Goal: Task Accomplishment & Management: Complete application form

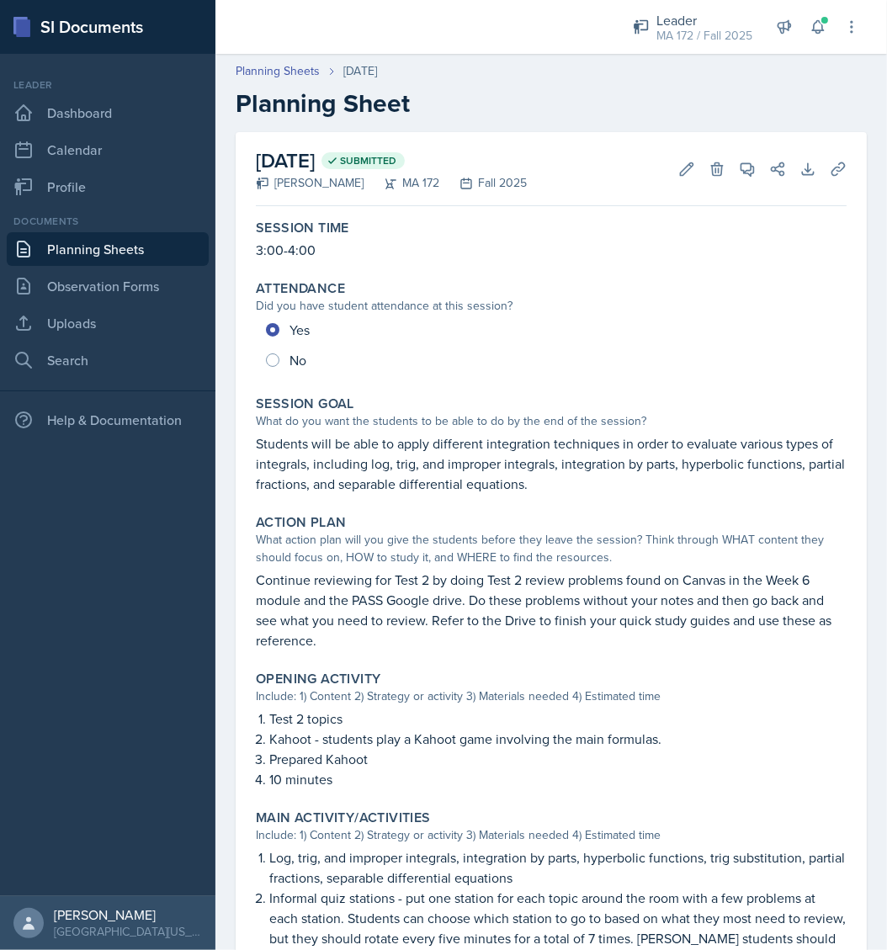
click at [104, 246] on link "Planning Sheets" at bounding box center [108, 249] width 202 height 34
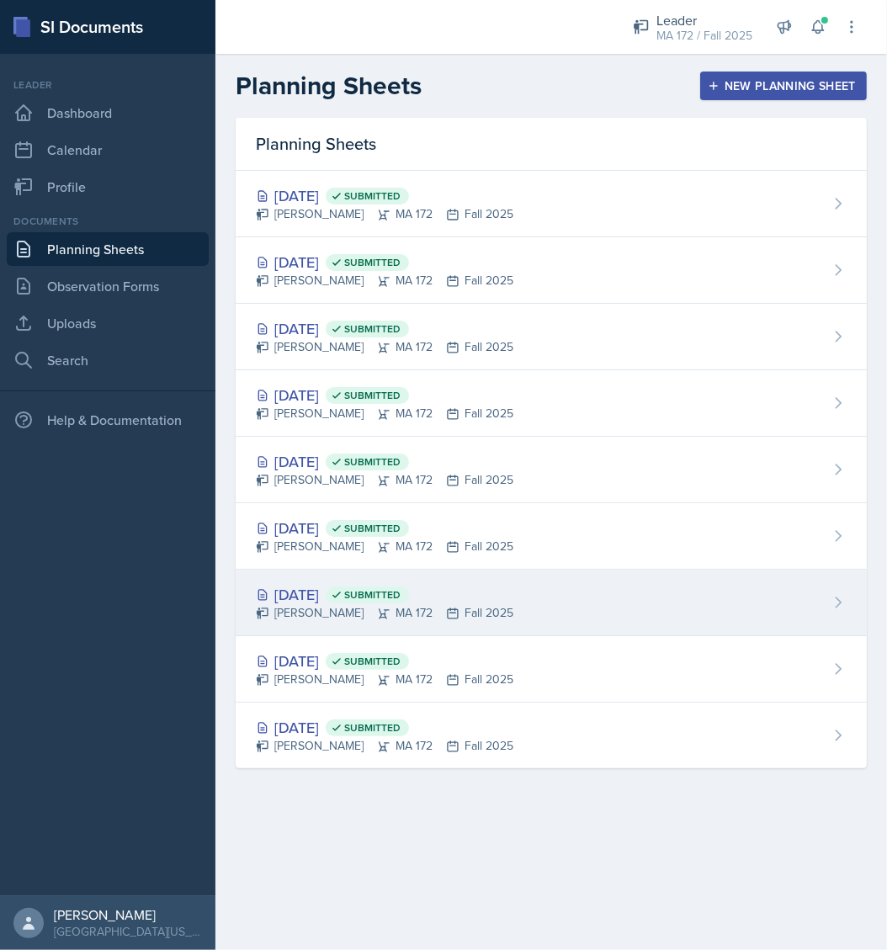
click at [314, 605] on div "[PERSON_NAME] MA 172 Fall 2025" at bounding box center [385, 613] width 258 height 18
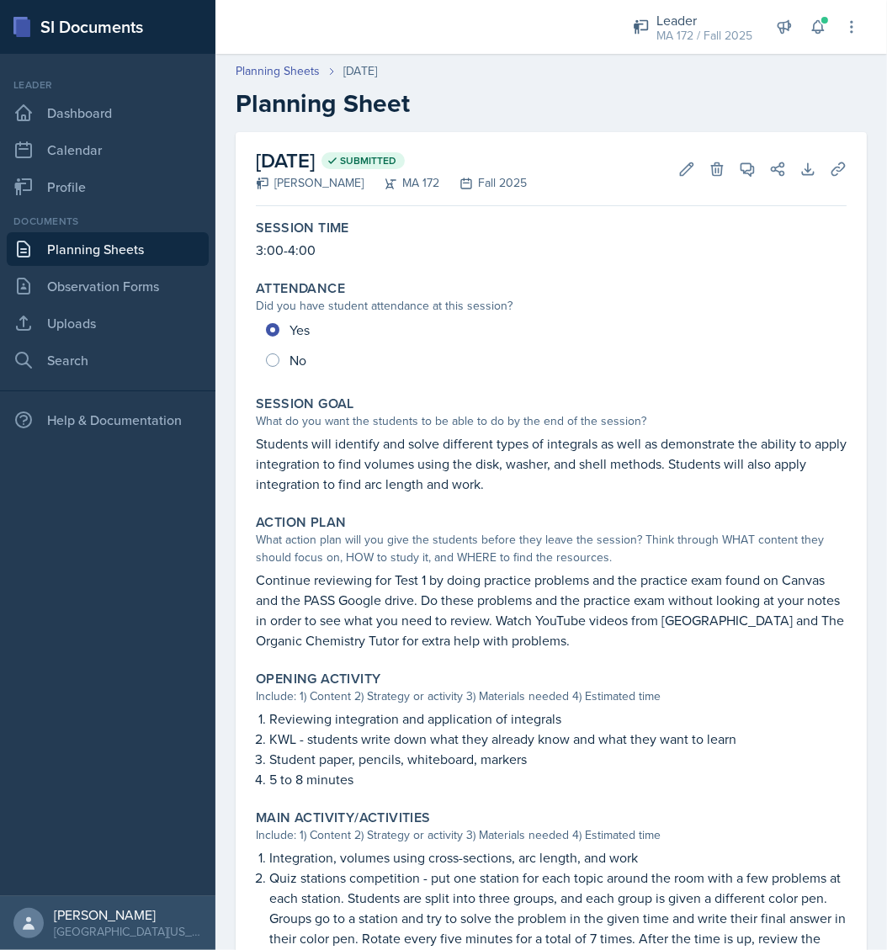
click at [206, 728] on nav "Leader Dashboard Calendar Profile Documents Planning Sheets Observation Forms U…" at bounding box center [108, 475] width 216 height 843
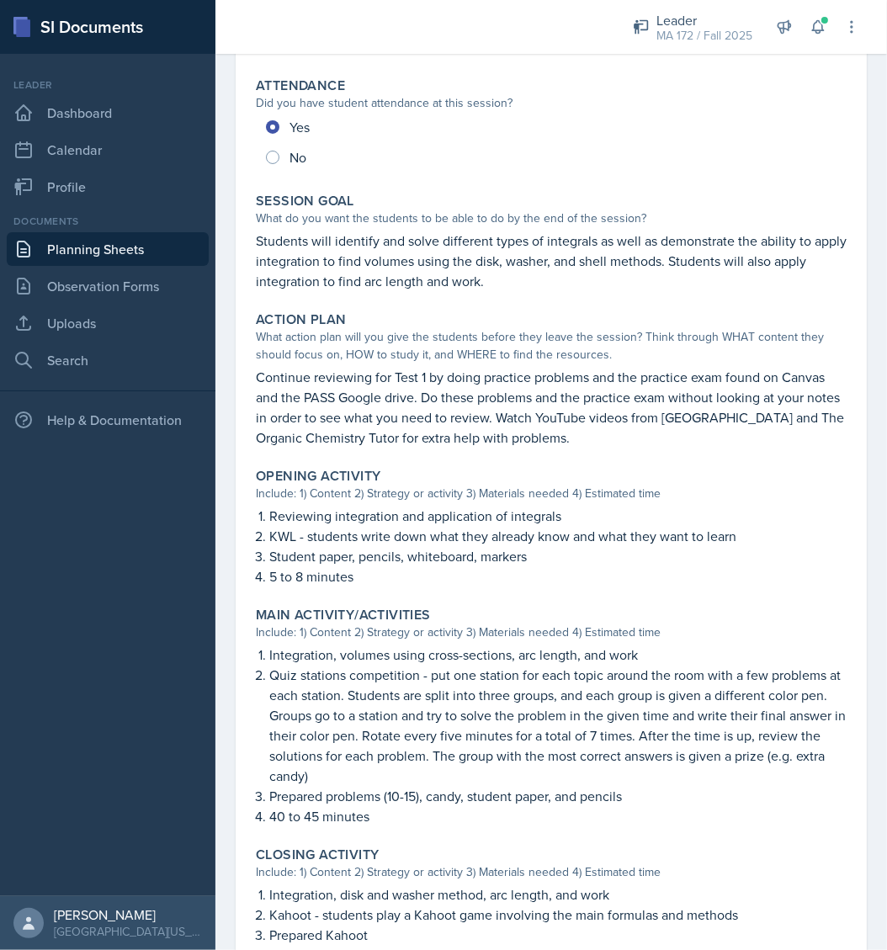
scroll to position [274, 0]
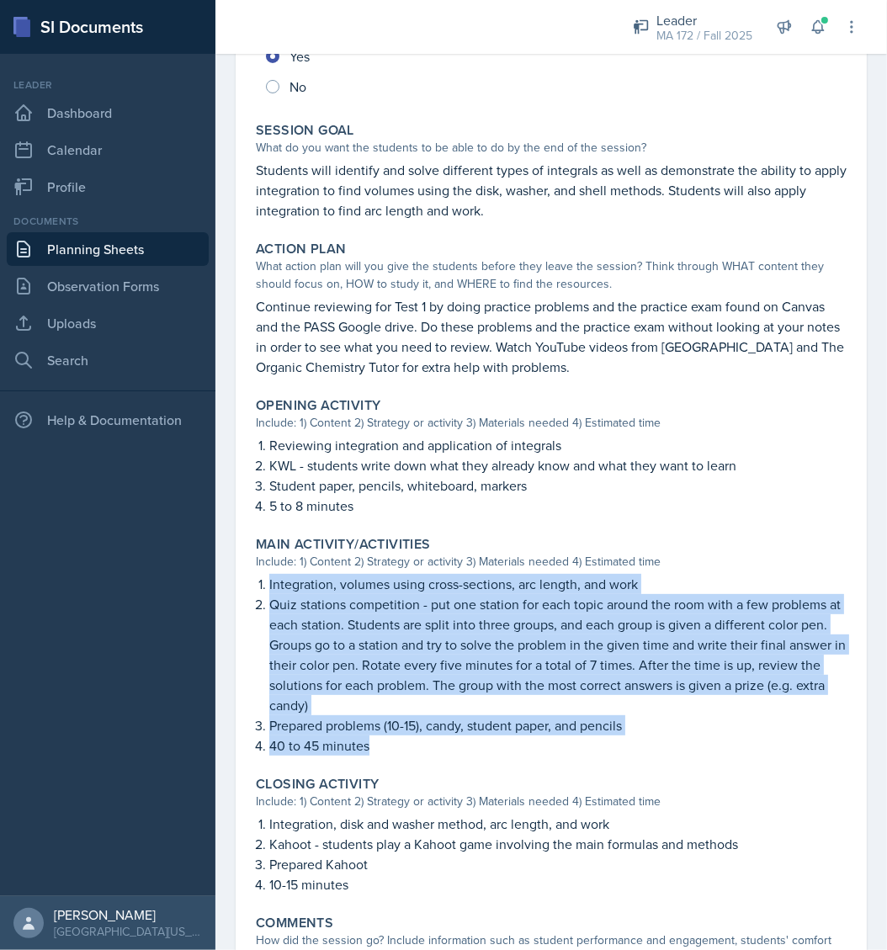
drag, startPoint x: 262, startPoint y: 577, endPoint x: 452, endPoint y: 742, distance: 251.9
click at [452, 742] on div "Integration, volumes using cross-sections, arc length, and work Quiz stations c…" at bounding box center [551, 665] width 591 height 182
copy div "Integration, volumes using cross-sections, arc length, and work Quiz stations c…"
click at [102, 244] on link "Planning Sheets" at bounding box center [108, 249] width 202 height 34
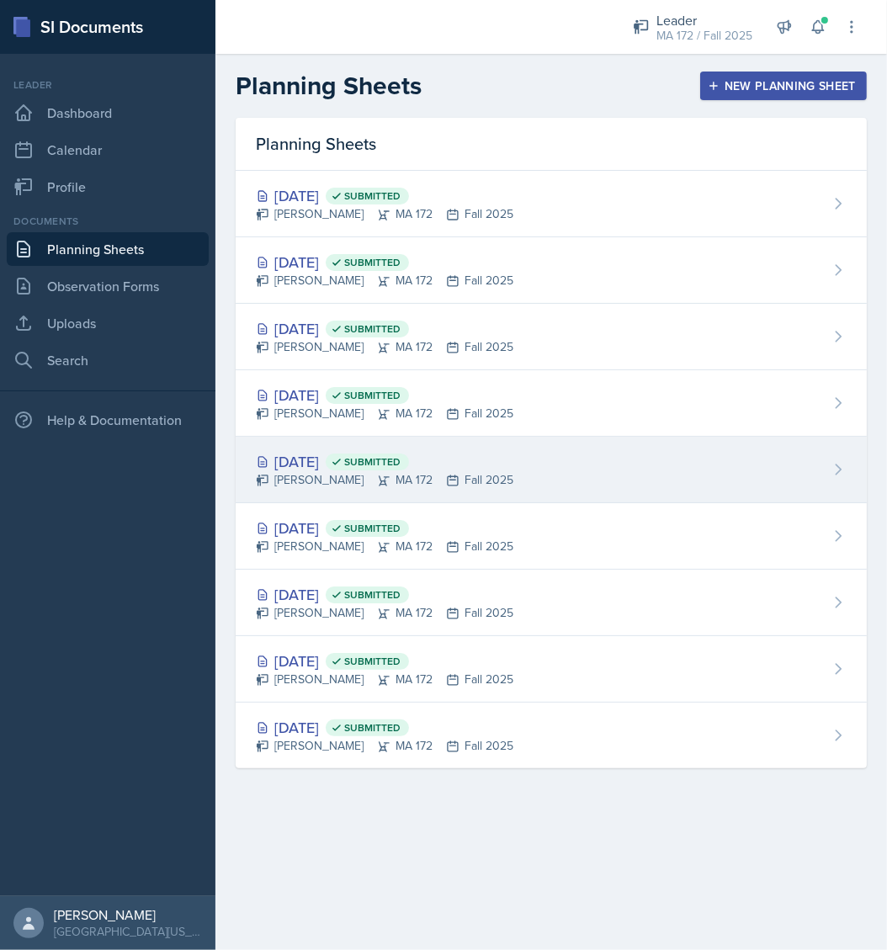
click at [353, 470] on div "Sep 10th, 2025 Submitted" at bounding box center [385, 461] width 258 height 23
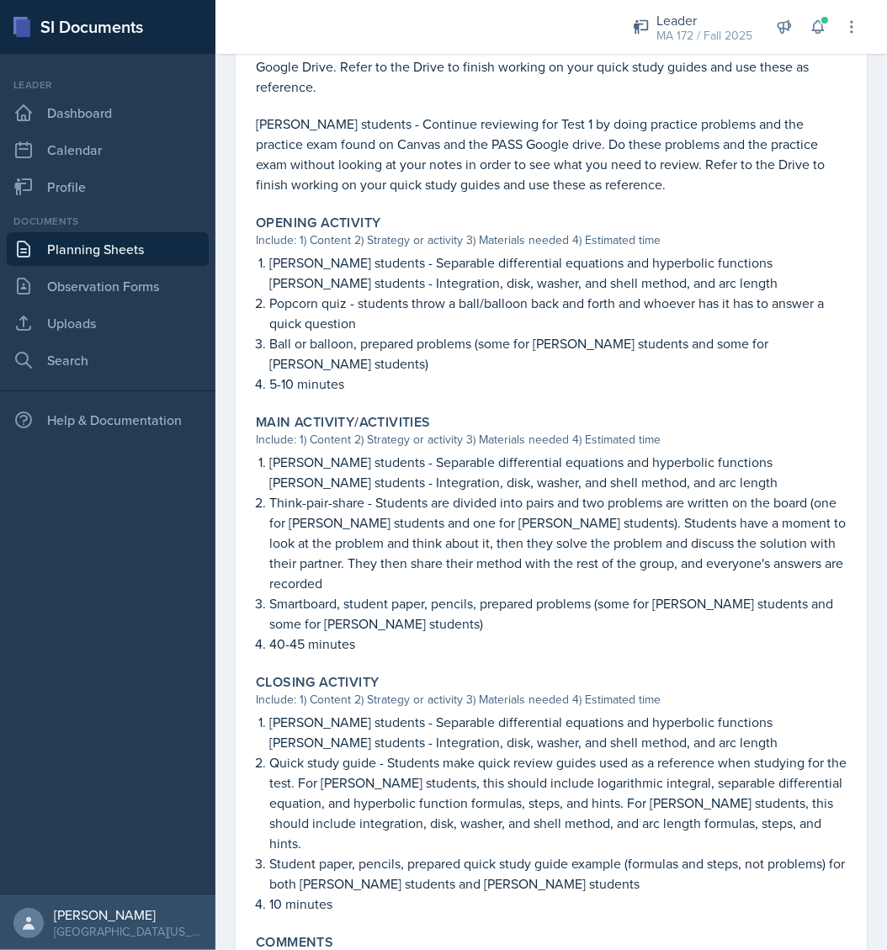
scroll to position [589, 0]
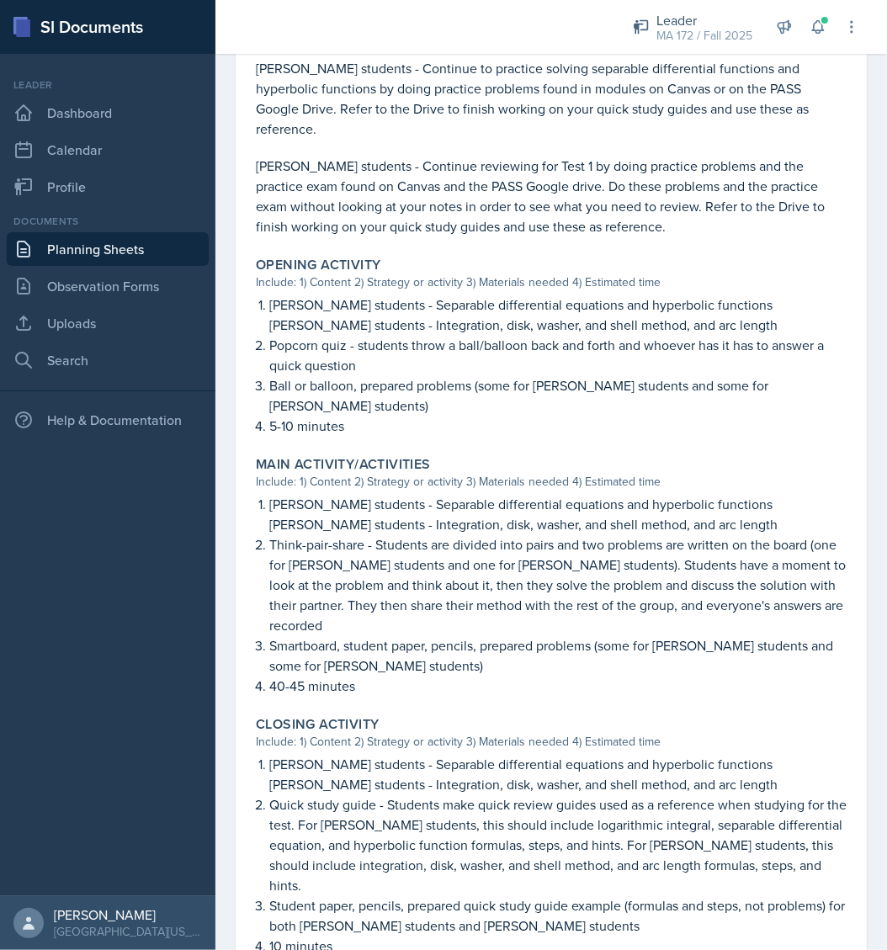
click at [133, 246] on link "Planning Sheets" at bounding box center [108, 249] width 202 height 34
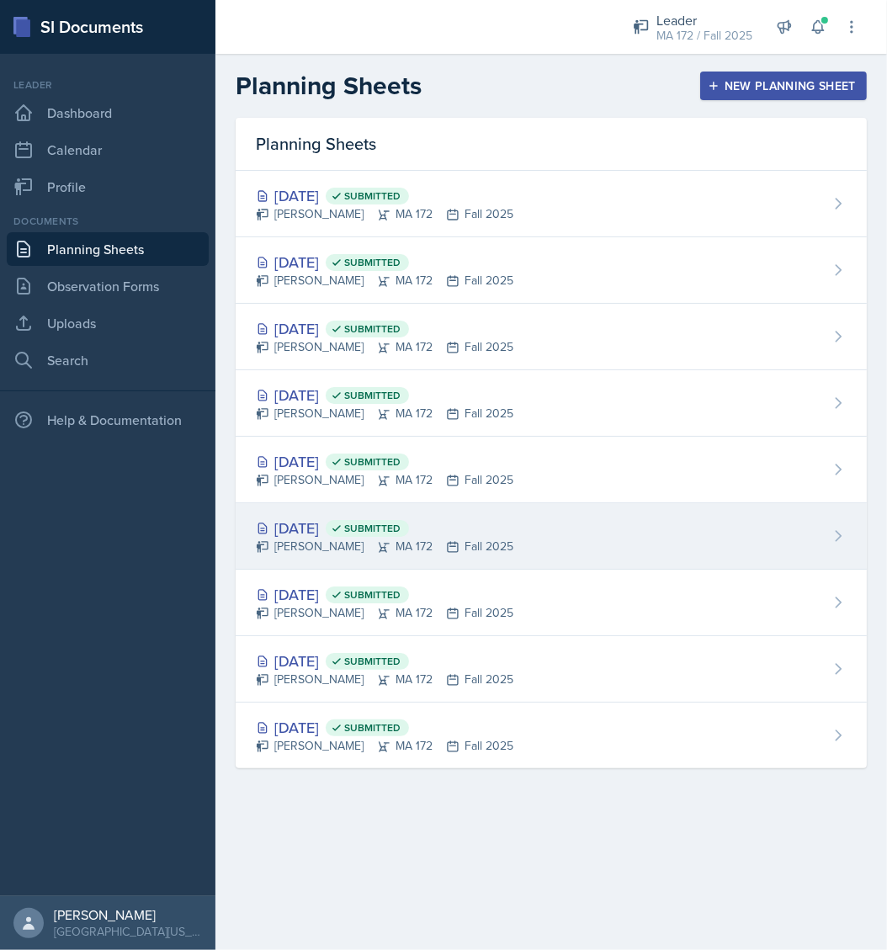
click at [322, 540] on div "Anna McGill MA 172 Fall 2025" at bounding box center [385, 547] width 258 height 18
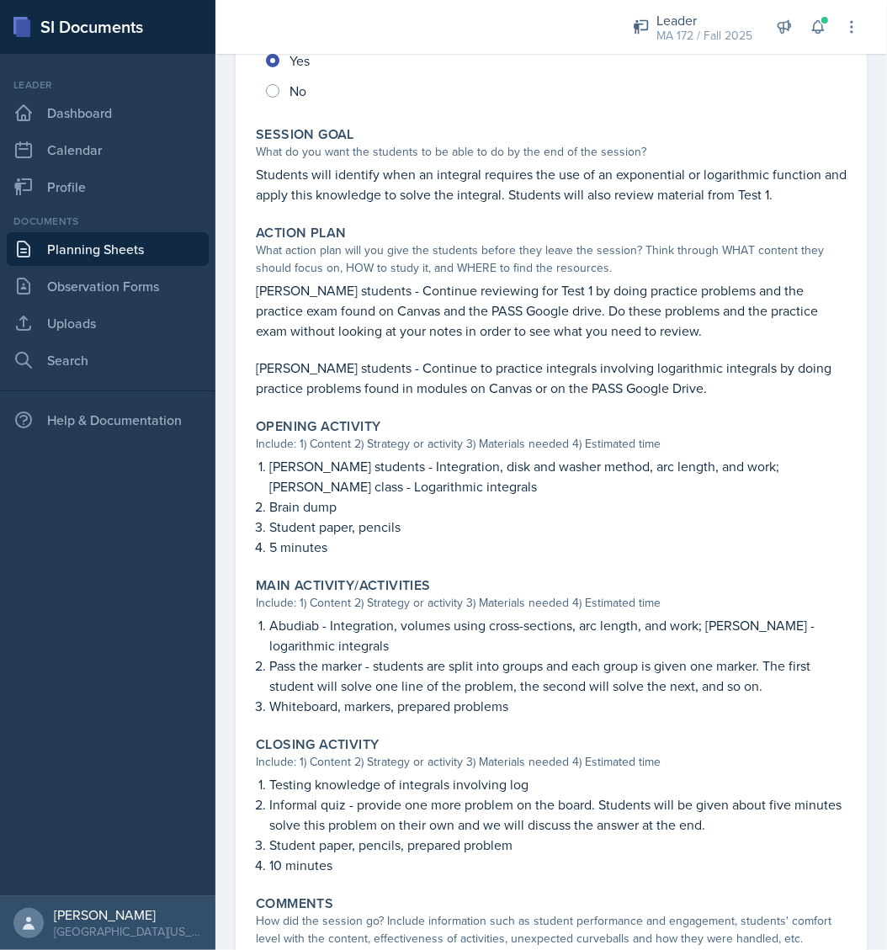
scroll to position [336, 0]
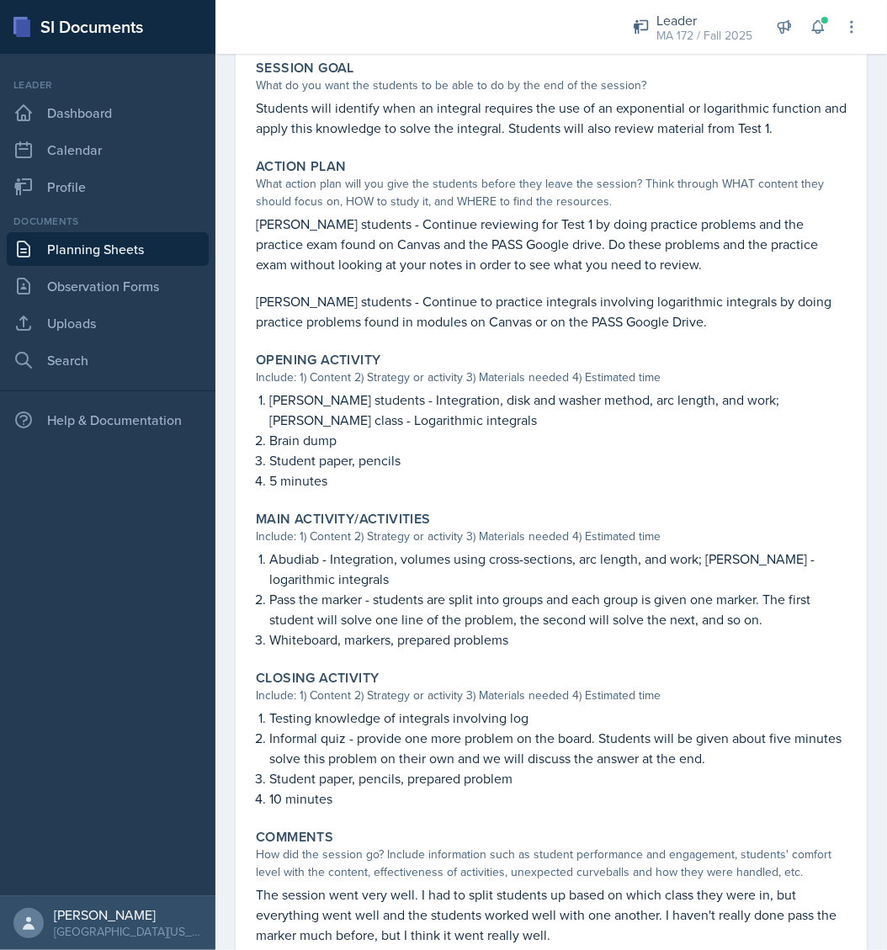
click at [341, 473] on p "5 minutes" at bounding box center [558, 481] width 578 height 20
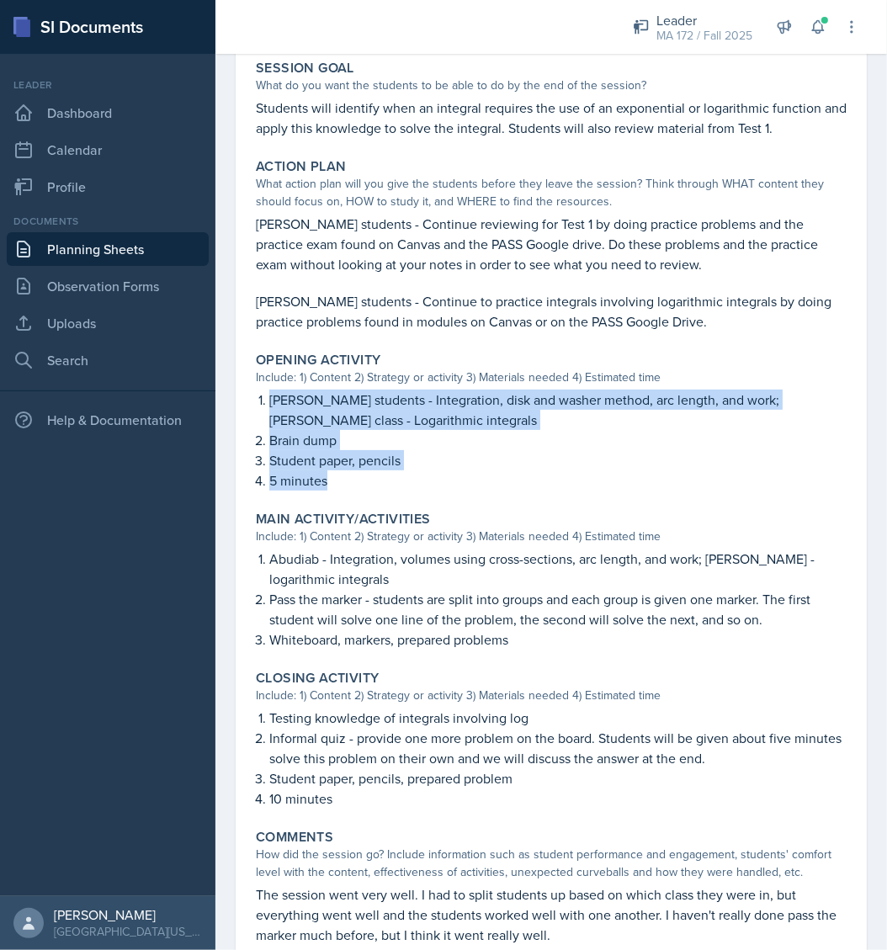
drag, startPoint x: 327, startPoint y: 482, endPoint x: 269, endPoint y: 393, distance: 105.3
click at [269, 393] on div "[PERSON_NAME] students - Integration, disk and washer method, arc length, and w…" at bounding box center [551, 440] width 591 height 101
copy div "[PERSON_NAME] students - Integration, disk and washer method, arc length, and w…"
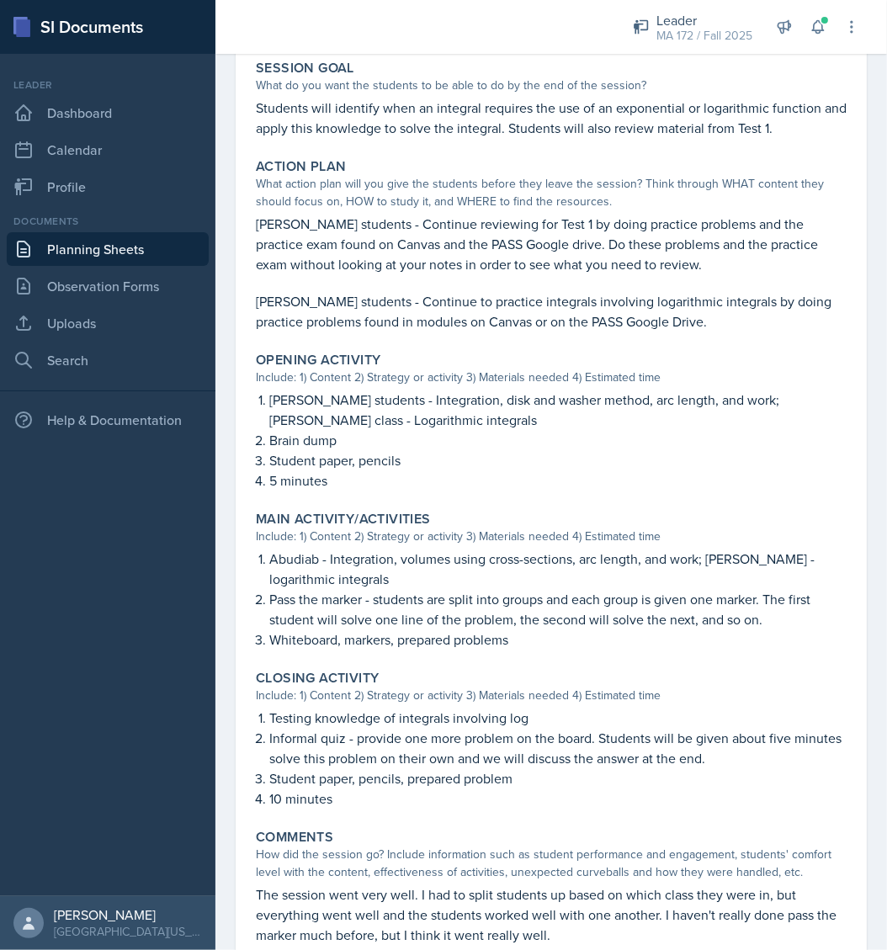
click at [328, 591] on p "Pass the marker - students are split into groups and each group is given one ma…" at bounding box center [558, 609] width 578 height 40
click at [101, 254] on link "Planning Sheets" at bounding box center [108, 249] width 202 height 34
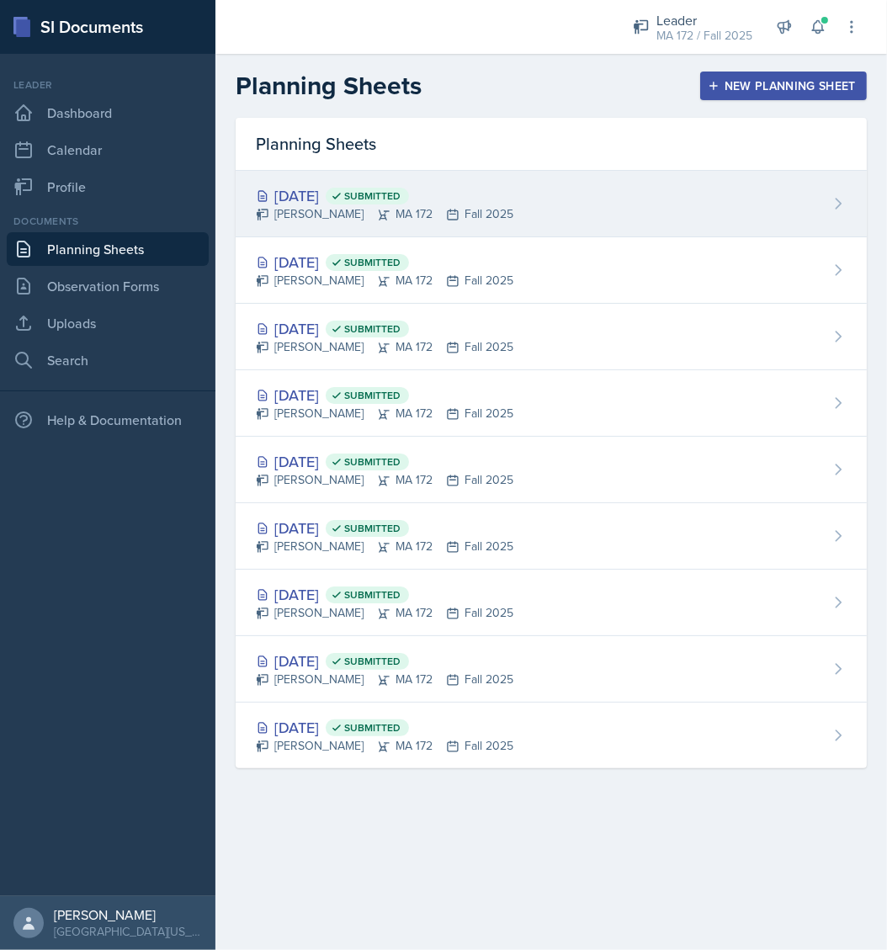
click at [327, 208] on div "Anna McGill MA 172 Fall 2025" at bounding box center [385, 214] width 258 height 18
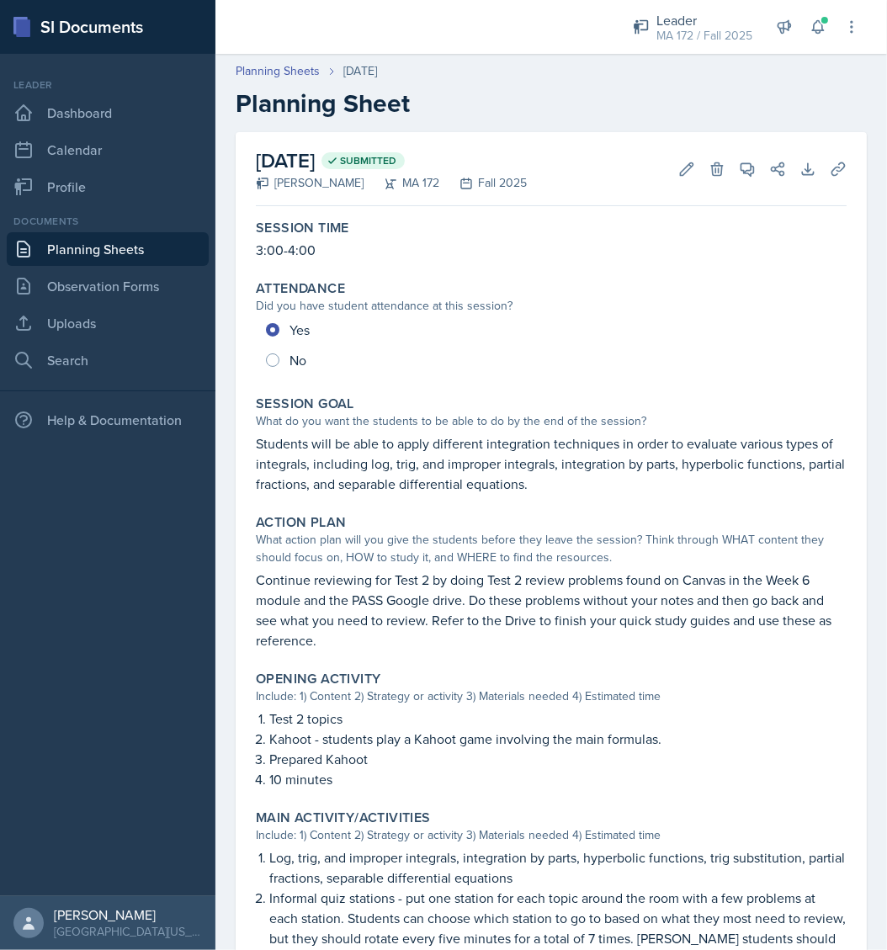
click at [313, 744] on p "Kahoot - students play a Kahoot game involving the main formulas." at bounding box center [558, 739] width 578 height 20
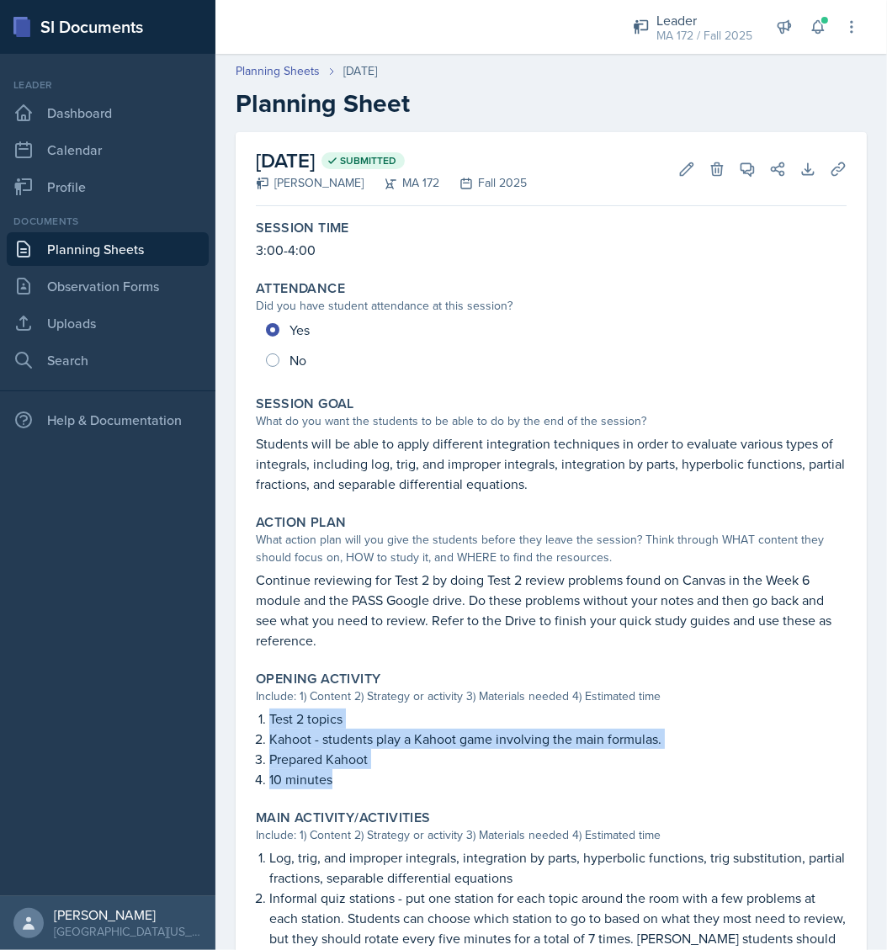
drag, startPoint x: 335, startPoint y: 779, endPoint x: 256, endPoint y: 712, distance: 103.4
click at [256, 712] on div "Test 2 topics Kahoot - students play a Kahoot game involving the main formulas.…" at bounding box center [551, 749] width 591 height 81
copy ol "Test 2 topics Kahoot - students play a Kahoot game involving the main formulas.…"
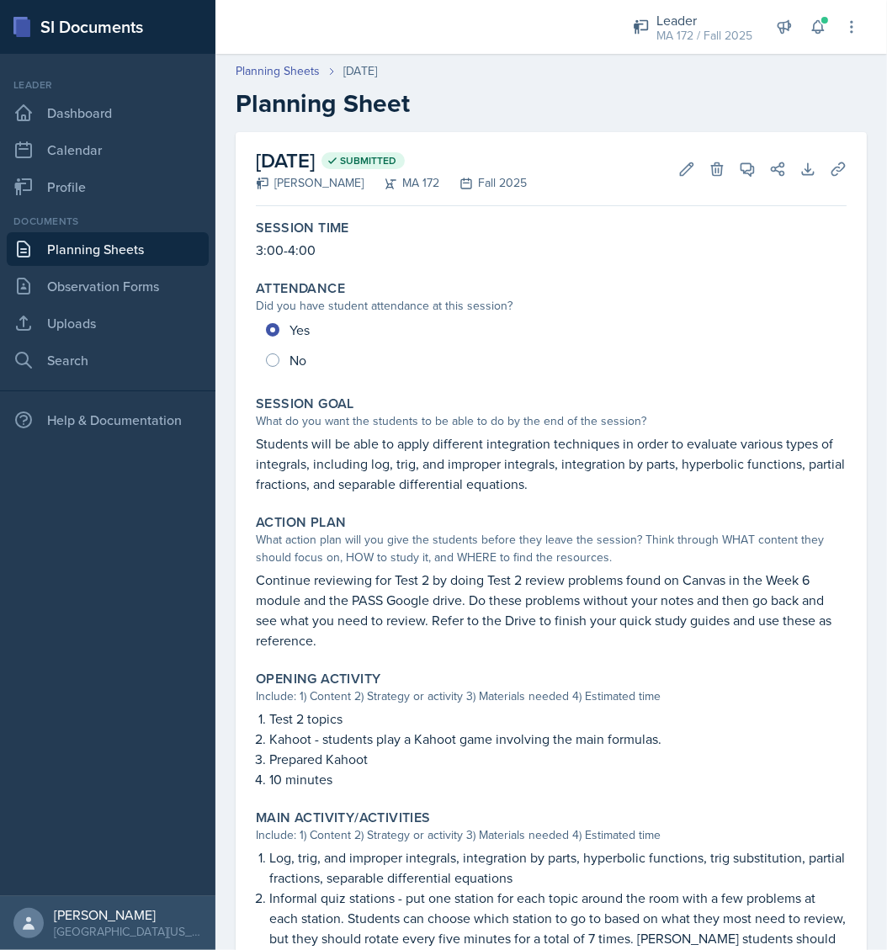
click at [404, 579] on p "Continue reviewing for Test 2 by doing Test 2 review problems found on Canvas i…" at bounding box center [551, 610] width 591 height 81
click at [399, 456] on p "Students will be able to apply different integration techniques in order to eva…" at bounding box center [551, 464] width 591 height 61
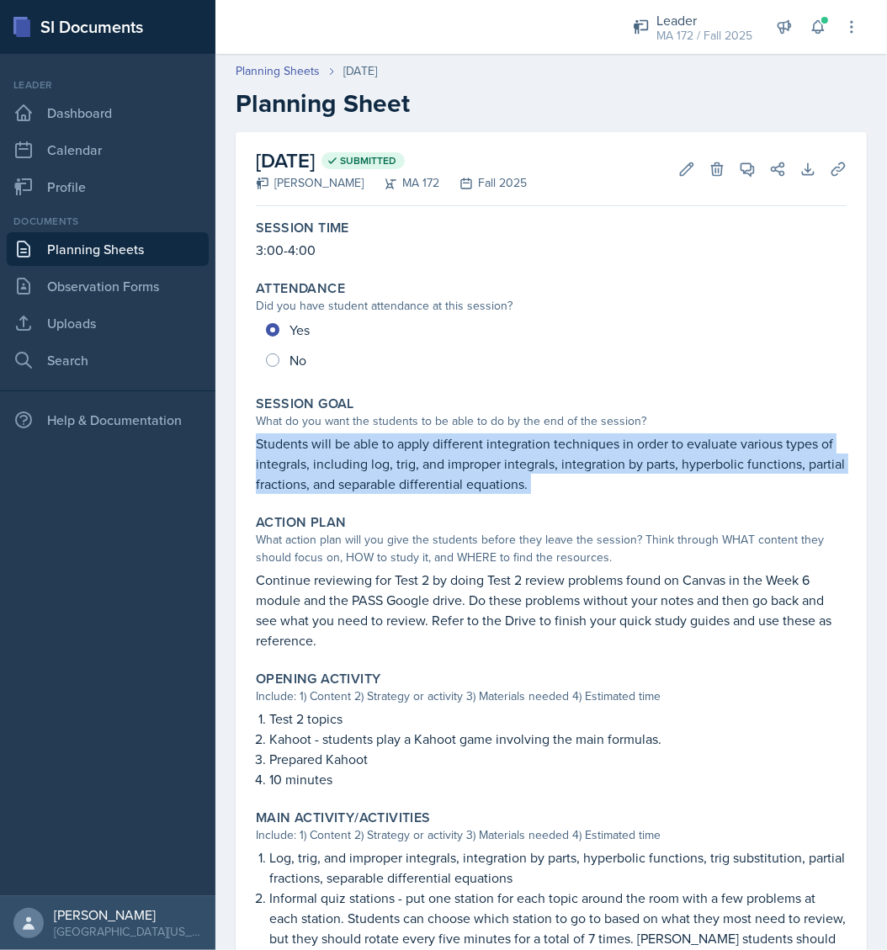
click at [399, 456] on p "Students will be able to apply different integration techniques in order to eva…" at bounding box center [551, 464] width 591 height 61
copy div "Students will be able to apply different integration techniques in order to eva…"
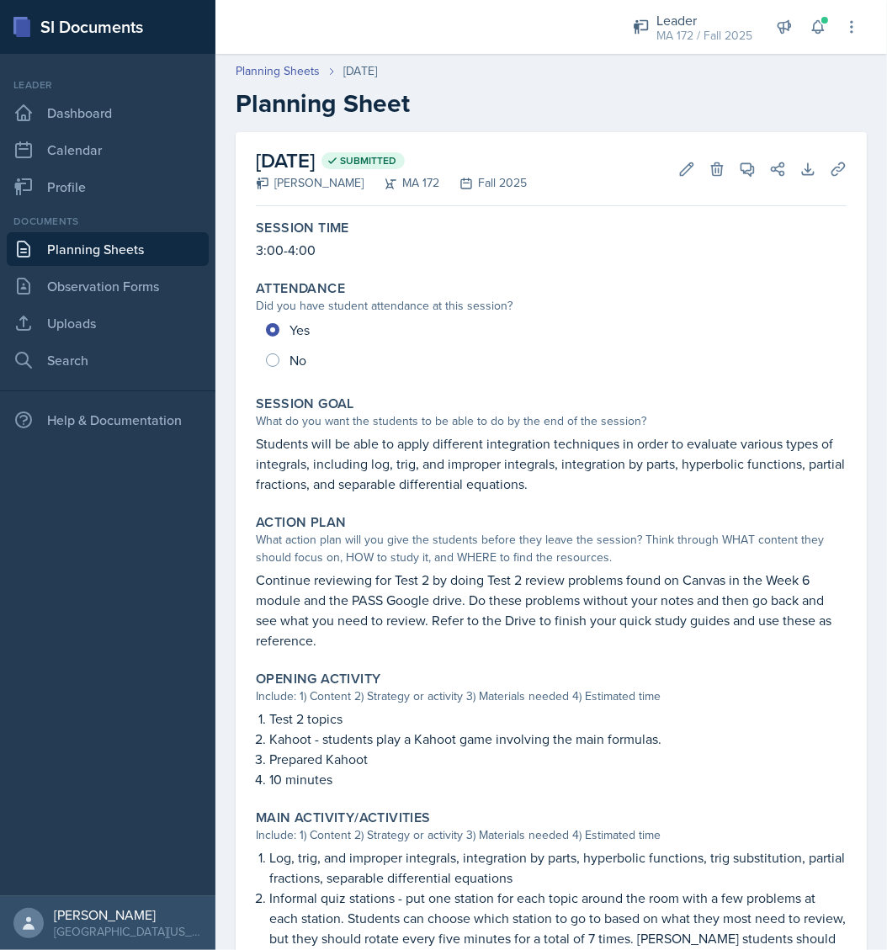
click at [368, 597] on p "Continue reviewing for Test 2 by doing Test 2 review problems found on Canvas i…" at bounding box center [551, 610] width 591 height 81
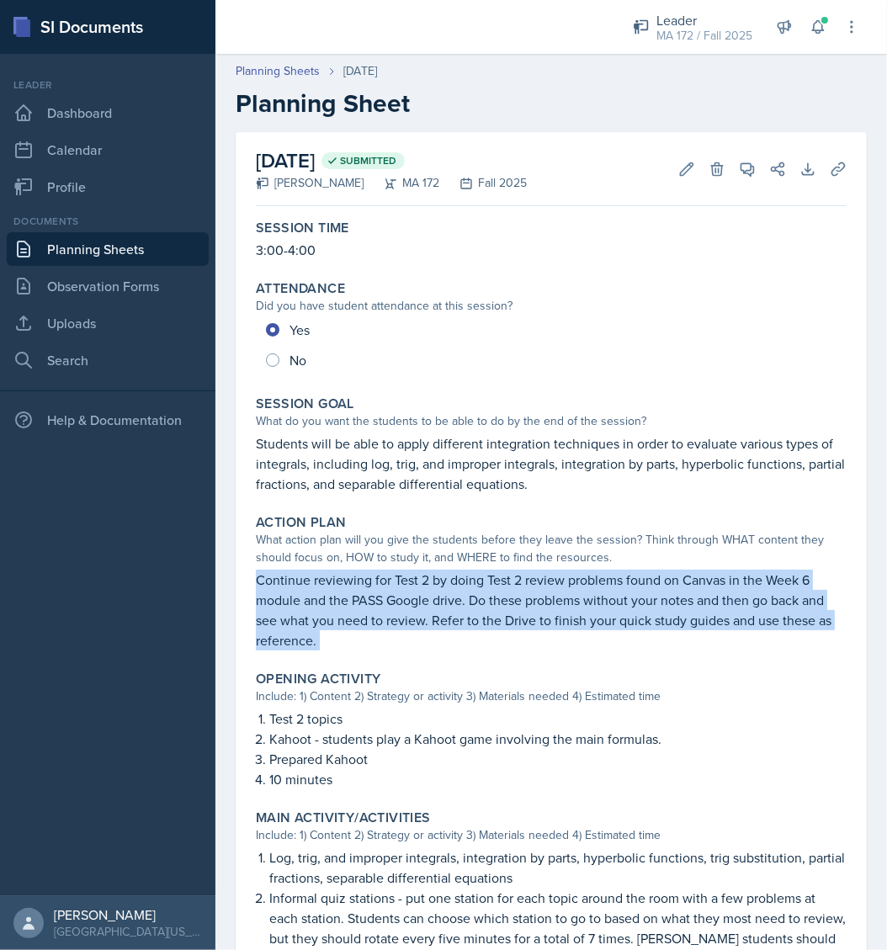
click at [368, 597] on p "Continue reviewing for Test 2 by doing Test 2 review problems found on Canvas i…" at bounding box center [551, 610] width 591 height 81
copy div "Continue reviewing for Test 2 by doing Test 2 review problems found on Canvas i…"
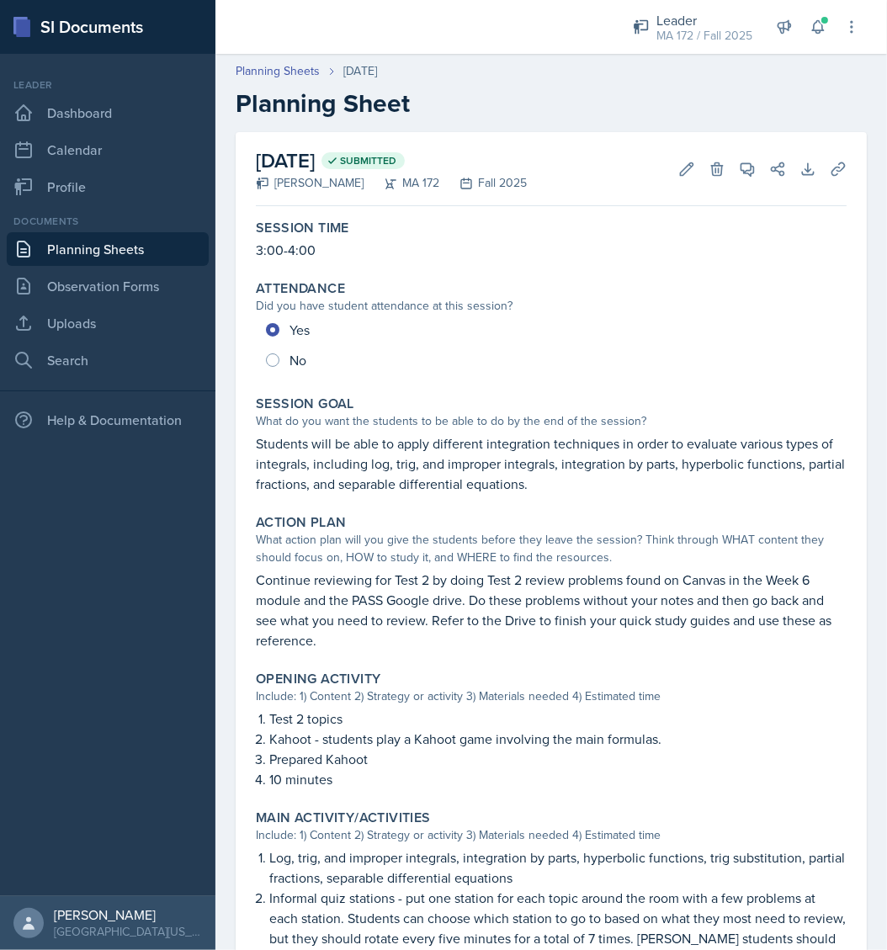
click at [194, 708] on nav "Leader Dashboard Calendar Profile Documents Planning Sheets Observation Forms U…" at bounding box center [108, 475] width 216 height 843
click at [869, 634] on div "September 24th, 2025 Submitted Anna McGill MA 172 Fall 2025 Edit Delete View Co…" at bounding box center [552, 799] width 672 height 1334
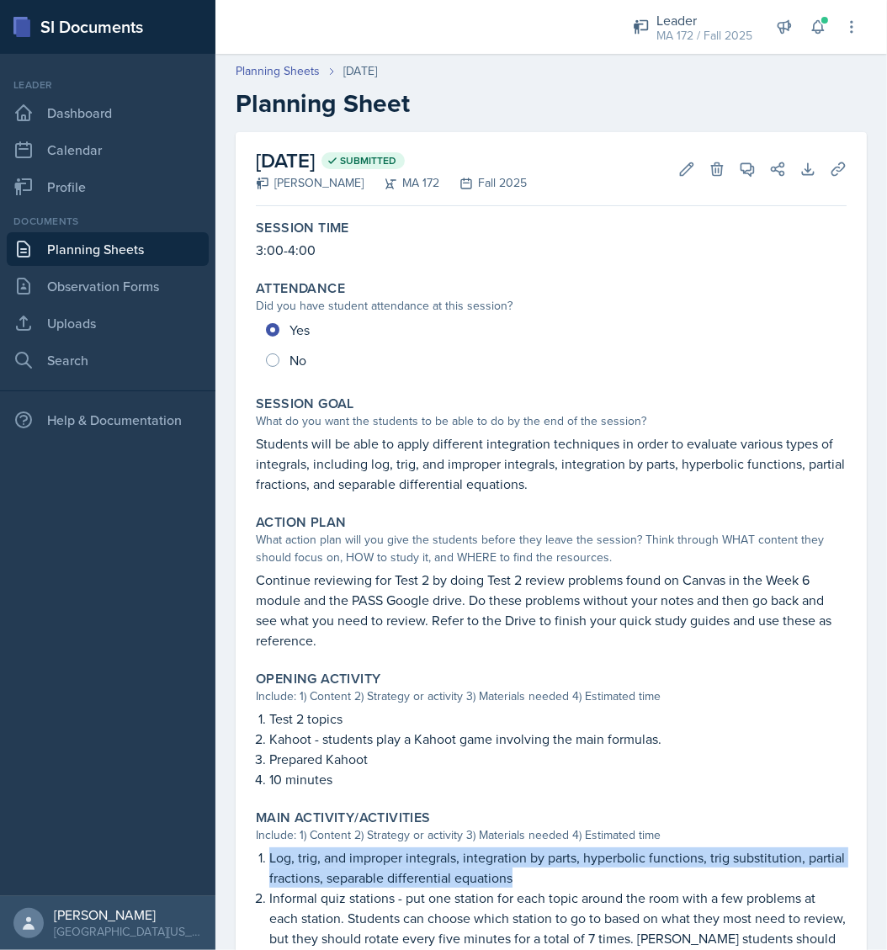
drag, startPoint x: 568, startPoint y: 881, endPoint x: 248, endPoint y: 852, distance: 321.3
click at [249, 852] on div "Main Activity/Activities Include: 1) Content 2) Strategy or activity 3) Materia…" at bounding box center [551, 928] width 604 height 250
copy p "Log, trig, and improper integrals, integration by parts, hyperbolic functions, …"
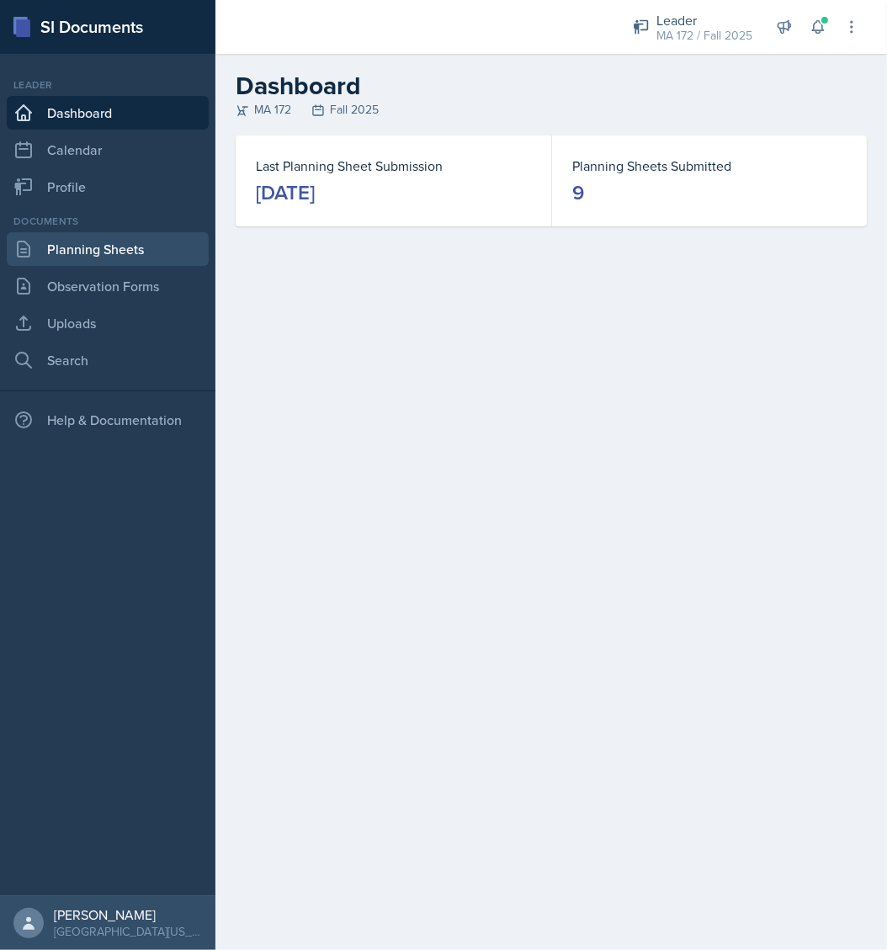
click at [108, 246] on link "Planning Sheets" at bounding box center [108, 249] width 202 height 34
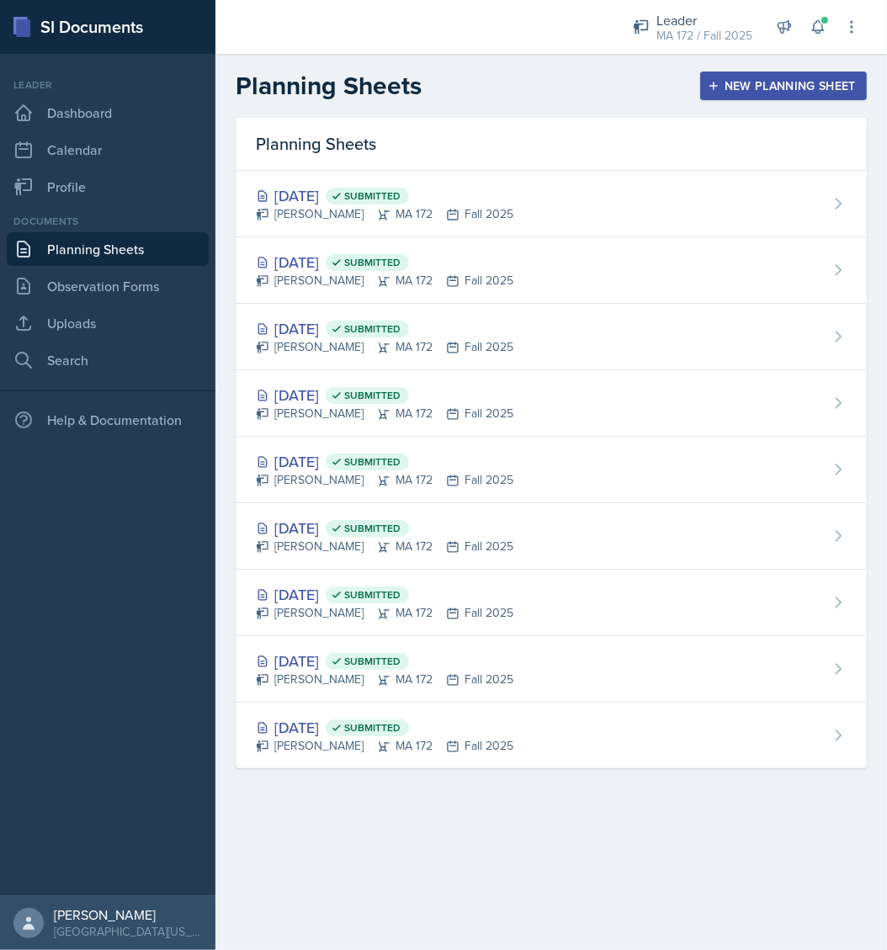
click at [743, 90] on div "New Planning Sheet" at bounding box center [783, 85] width 145 height 13
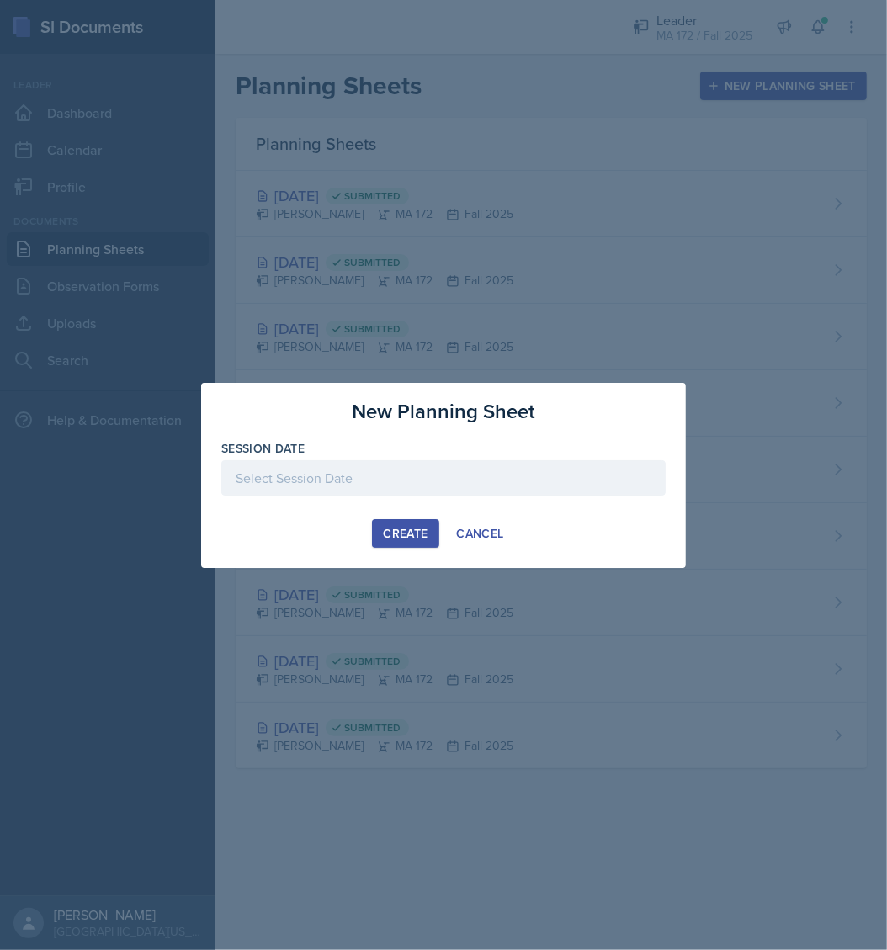
click at [413, 469] on div at bounding box center [443, 478] width 445 height 35
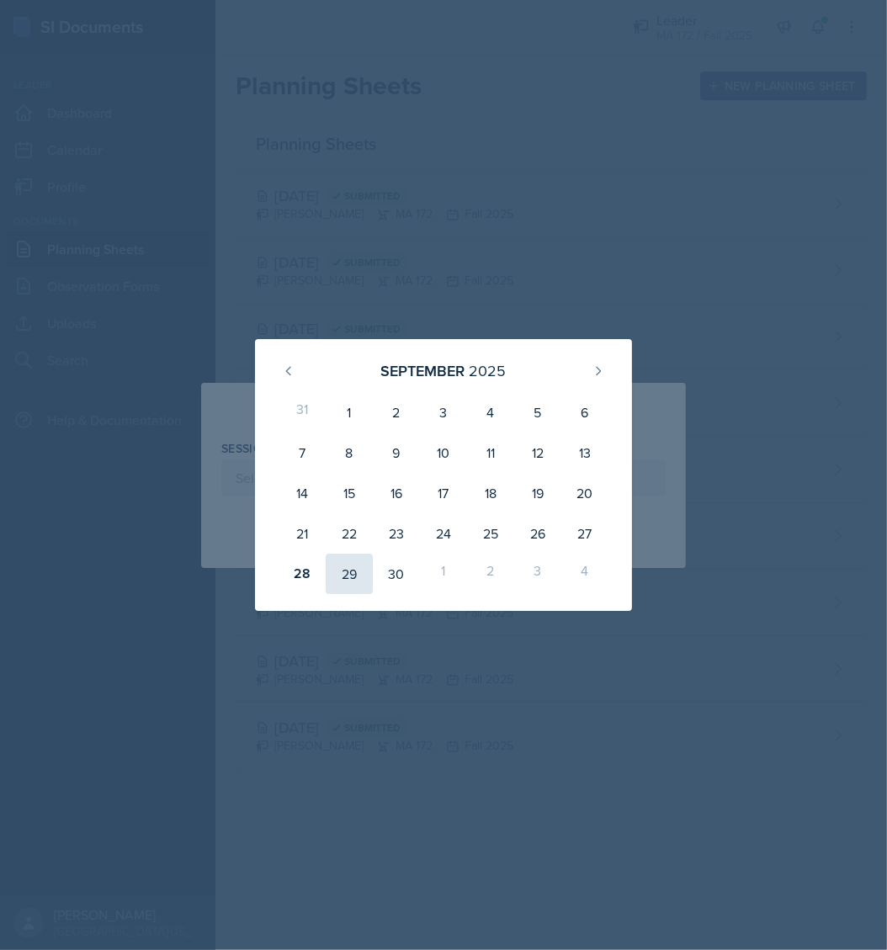
click at [345, 572] on div "29" at bounding box center [349, 574] width 47 height 40
type input "[DATE]"
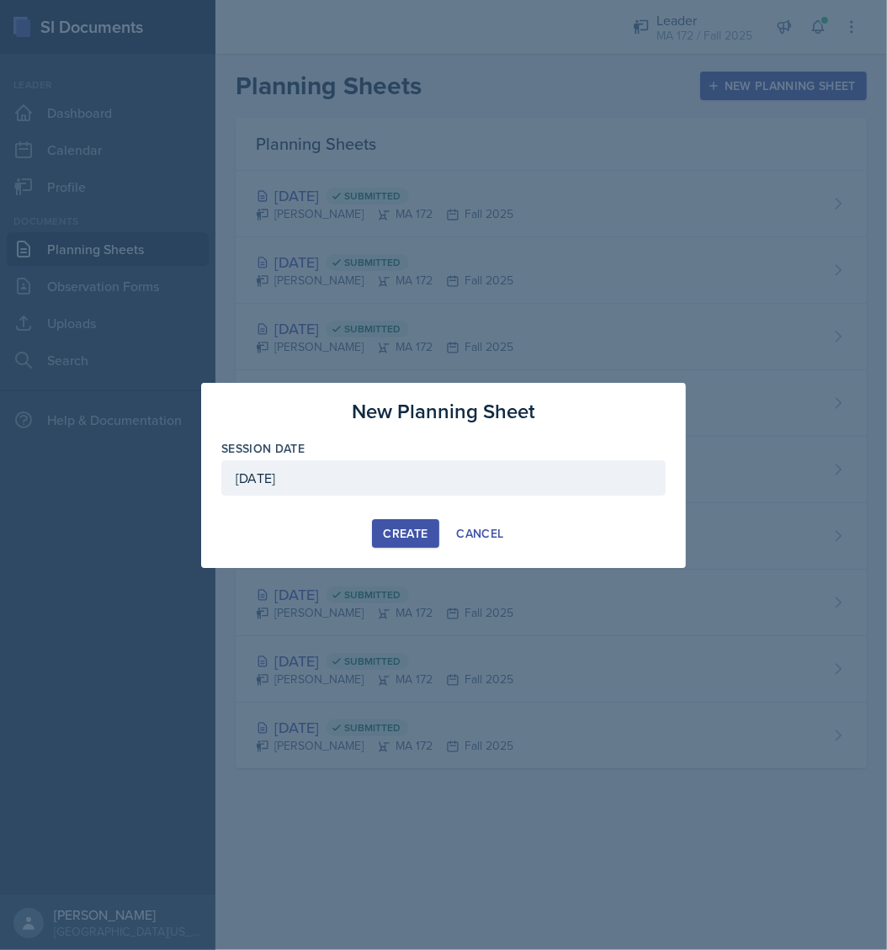
click at [415, 532] on div "Create" at bounding box center [405, 533] width 45 height 13
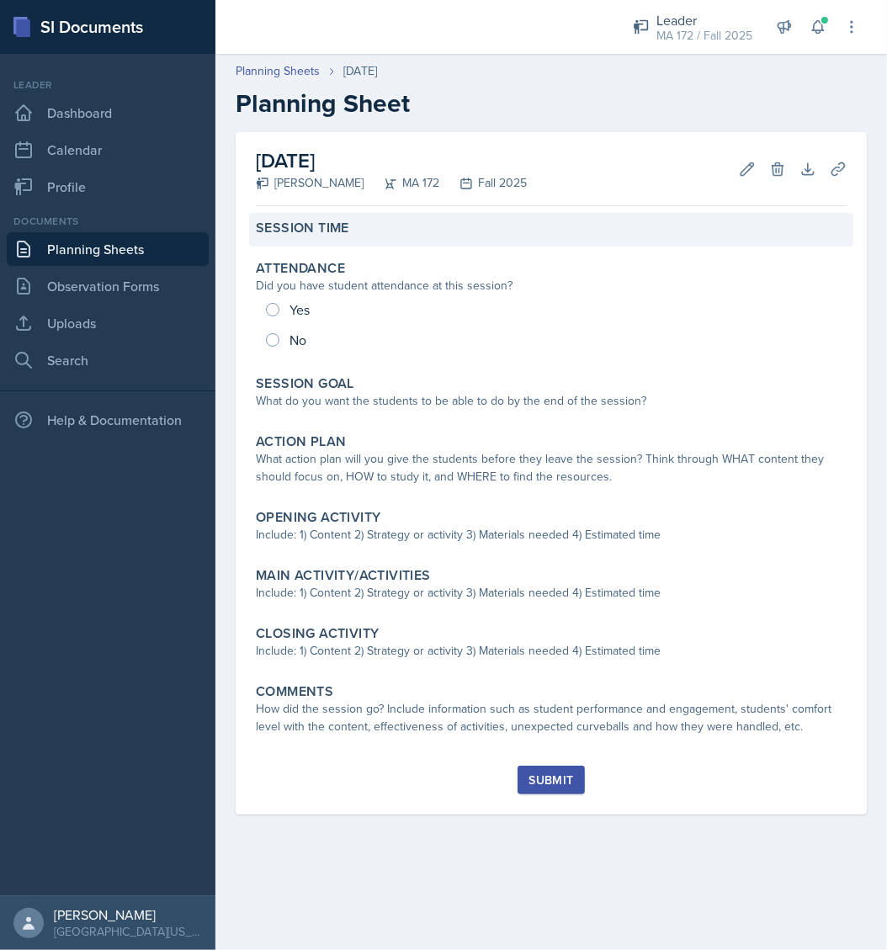
click at [333, 238] on div "Session Time" at bounding box center [551, 230] width 604 height 34
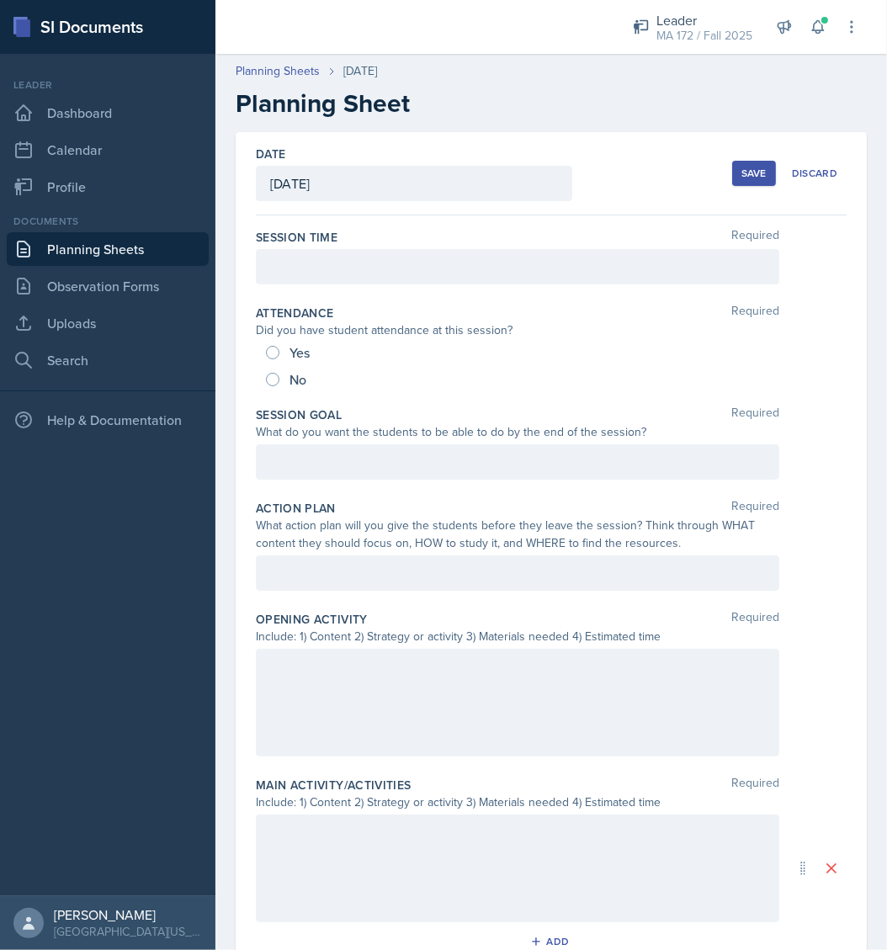
click at [334, 264] on div at bounding box center [518, 266] width 524 height 35
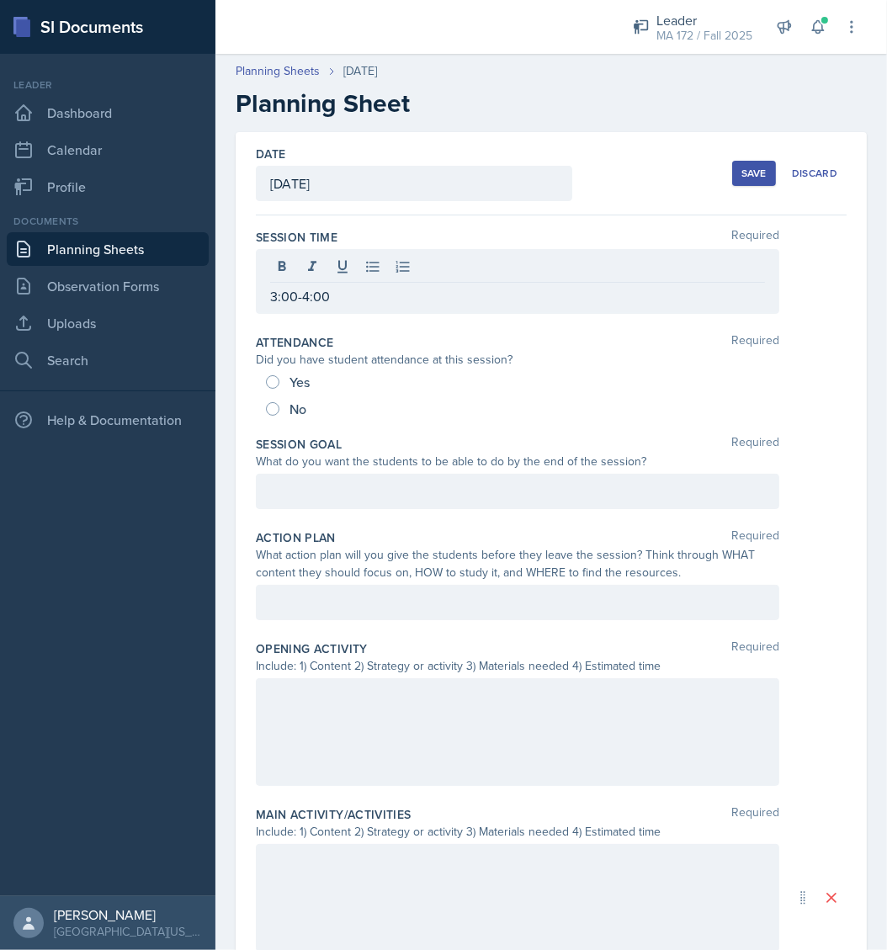
click at [388, 877] on div at bounding box center [518, 898] width 524 height 108
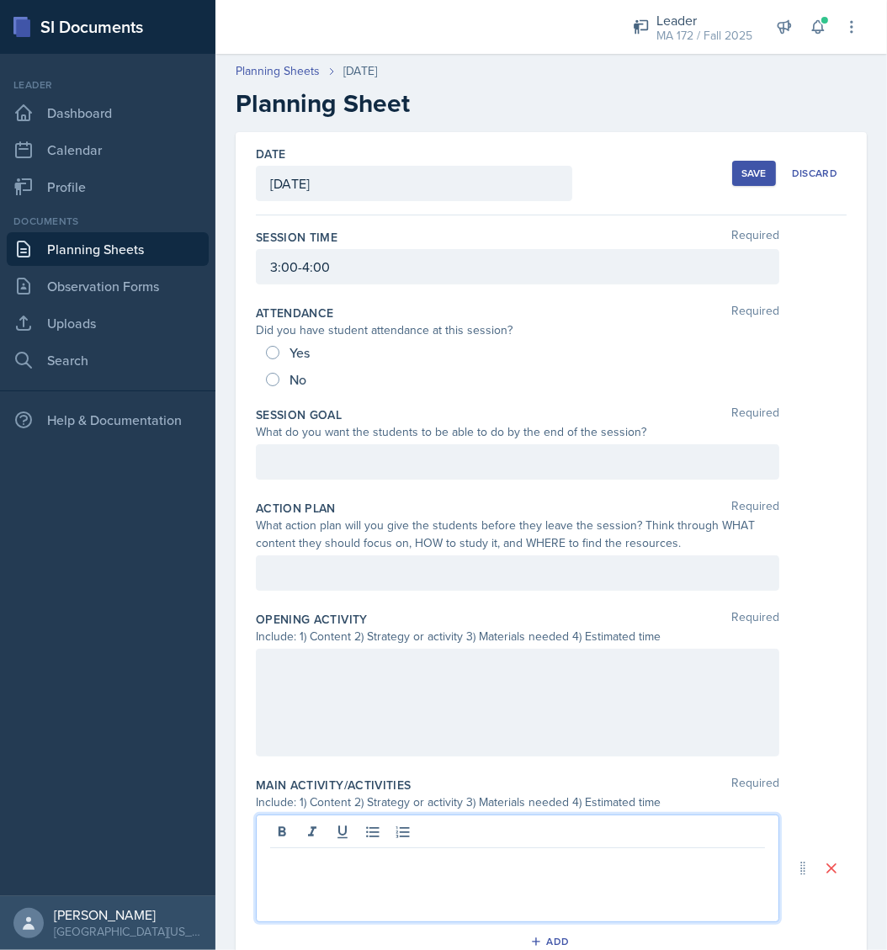
scroll to position [104, 0]
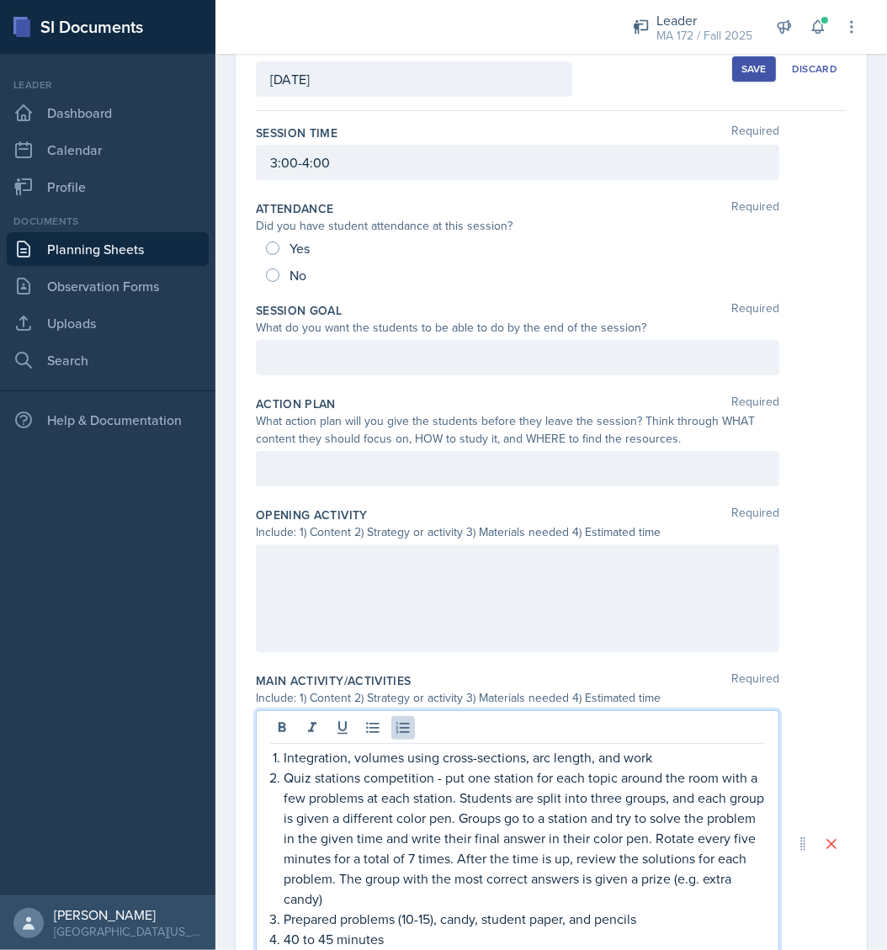
click at [648, 757] on p "Integration, volumes using cross-sections, arc length, and work" at bounding box center [525, 758] width 482 height 20
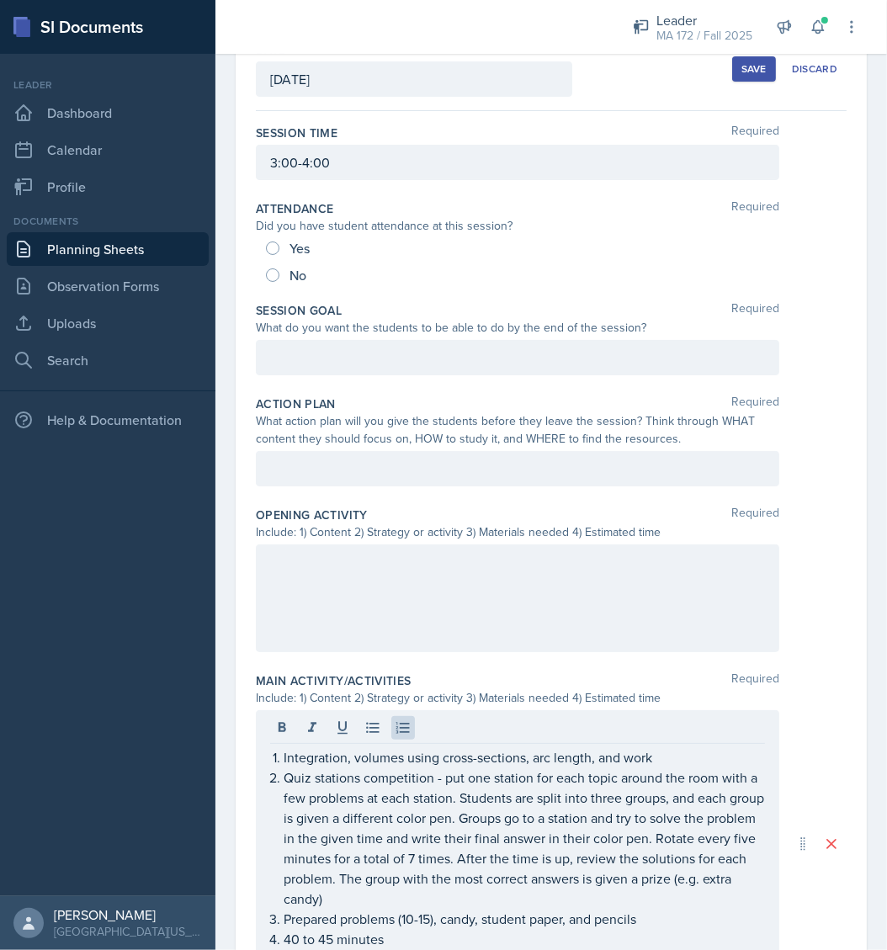
click at [329, 629] on div at bounding box center [518, 599] width 524 height 108
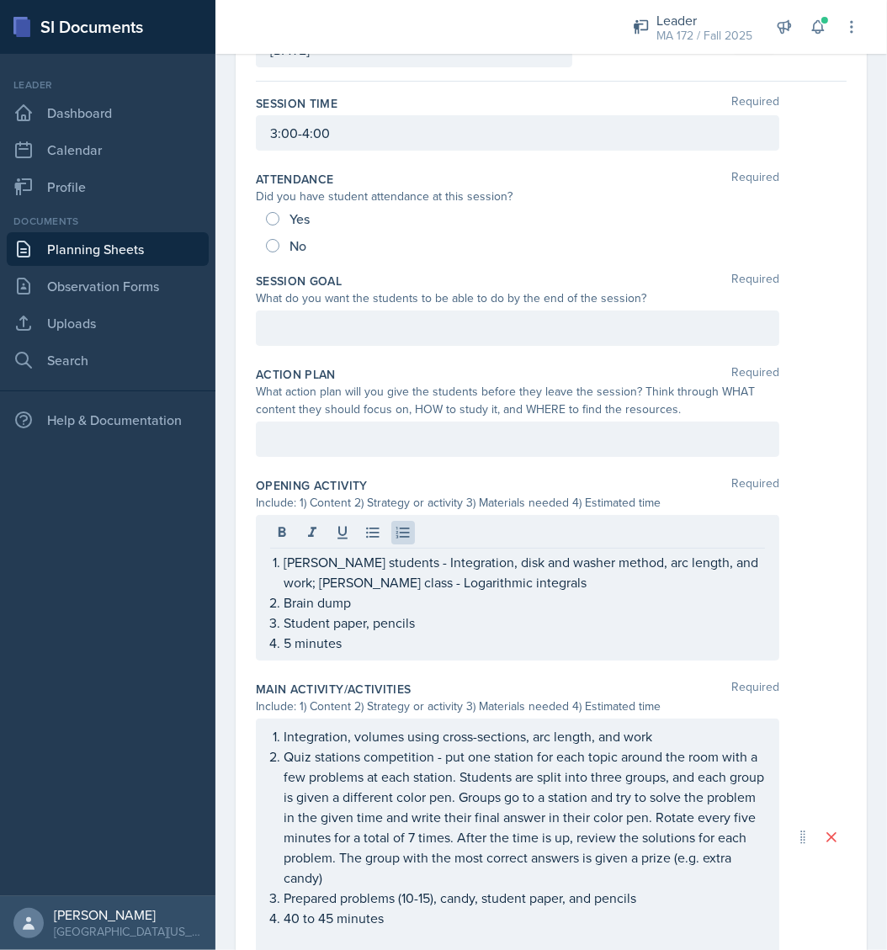
scroll to position [530, 0]
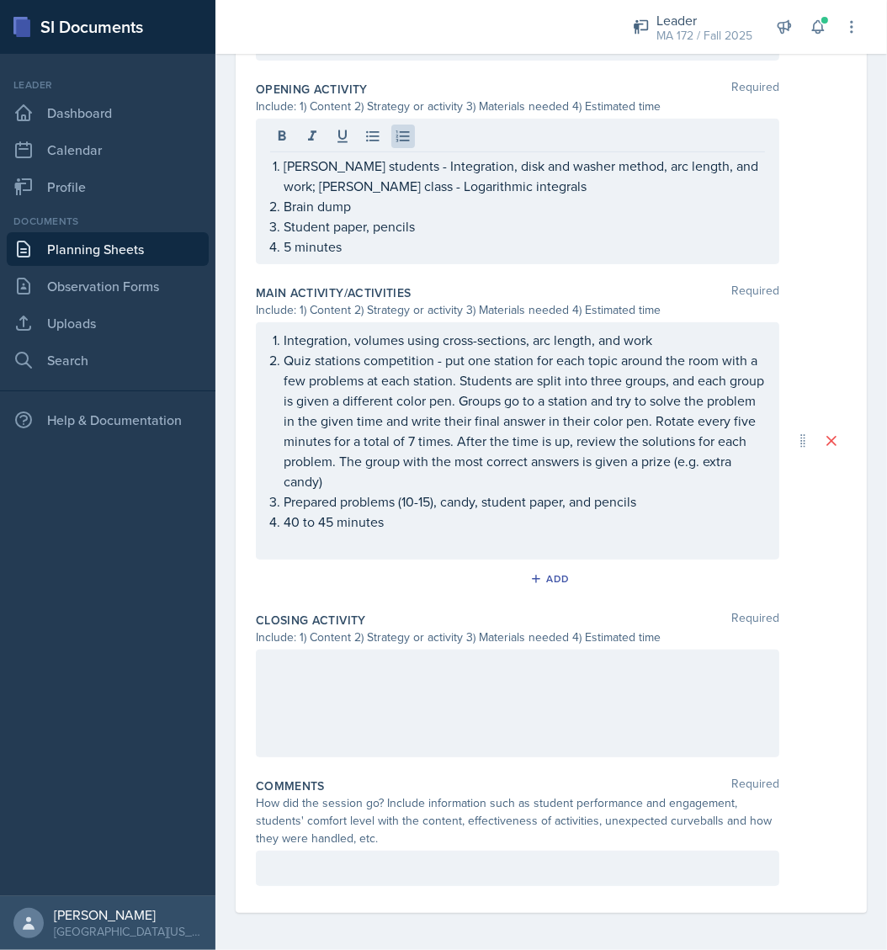
click at [341, 692] on div at bounding box center [518, 704] width 524 height 108
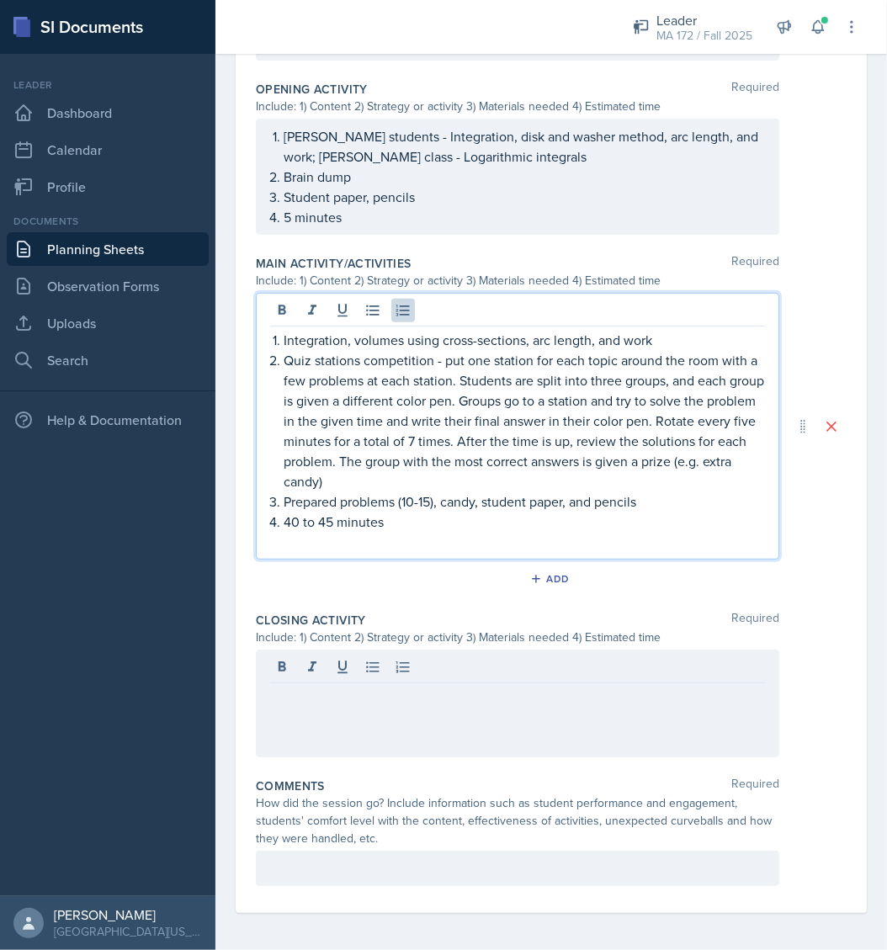
click at [402, 515] on p "40 to 45 minutes" at bounding box center [525, 522] width 482 height 20
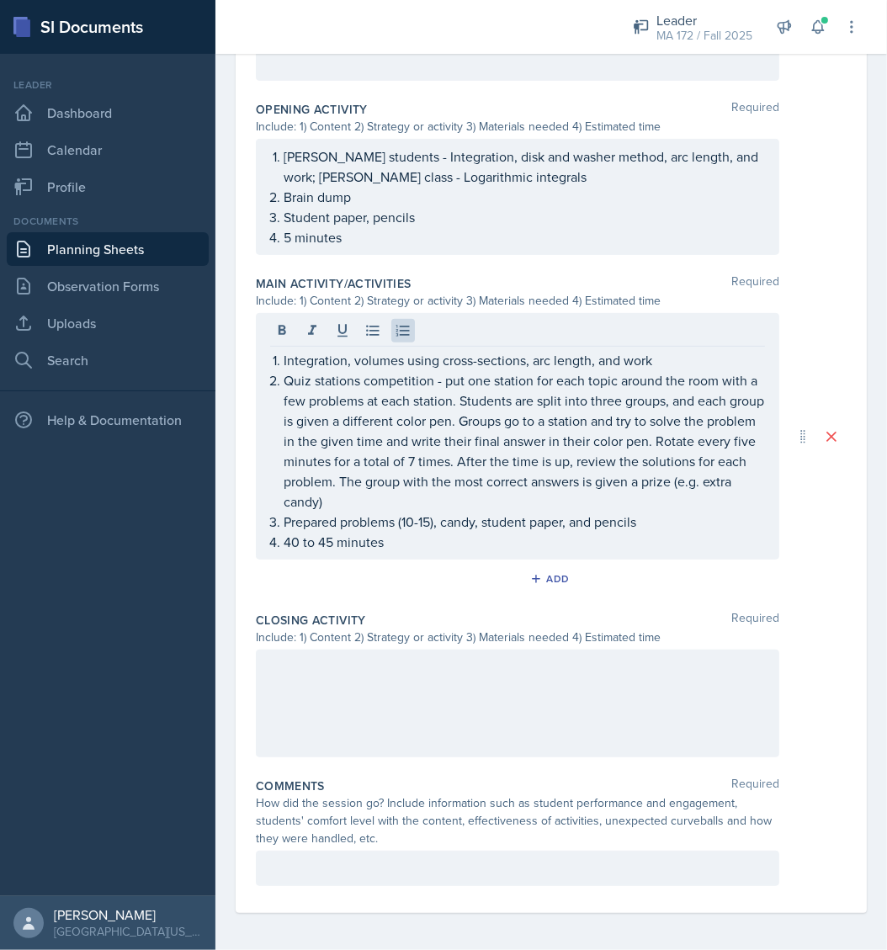
click at [408, 699] on div at bounding box center [518, 704] width 524 height 108
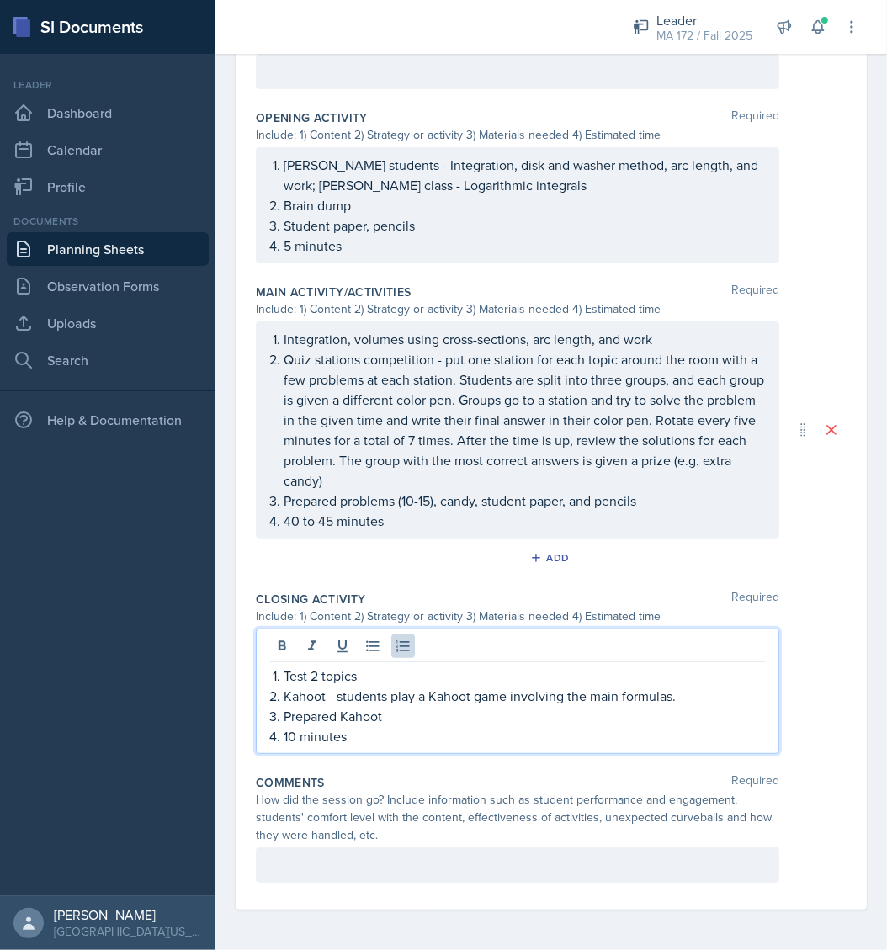
scroll to position [498, 0]
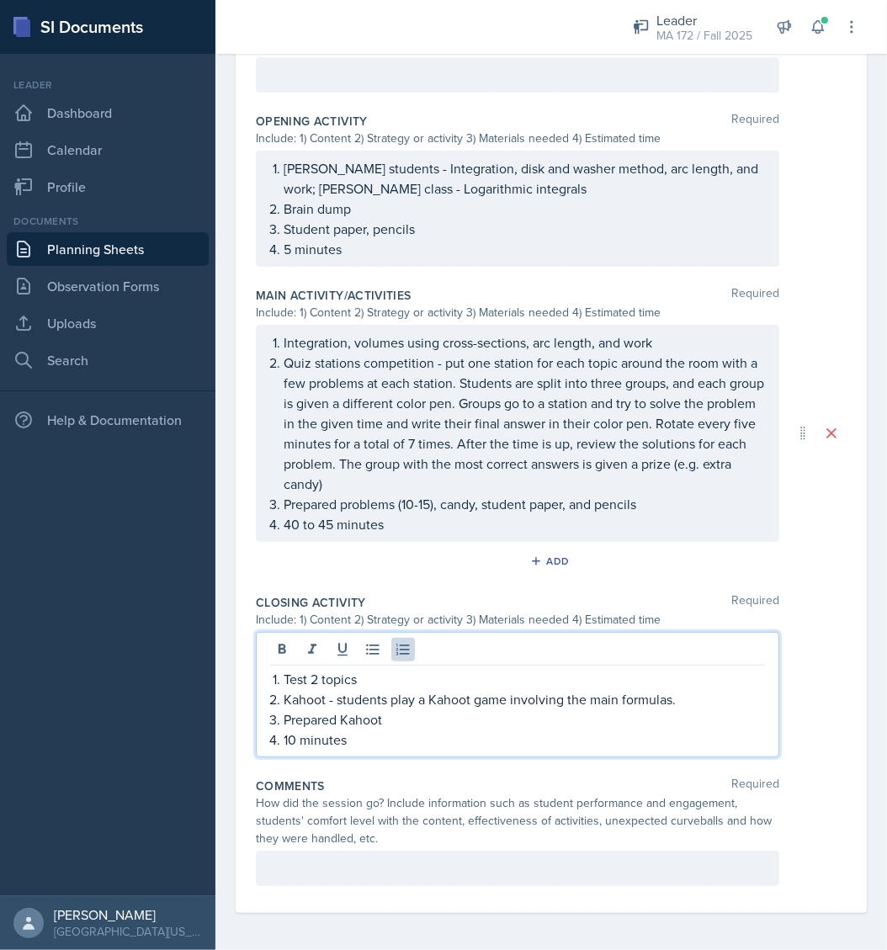
click at [682, 698] on p "Kahoot - students play a Kahoot game involving the main formulas." at bounding box center [525, 700] width 482 height 20
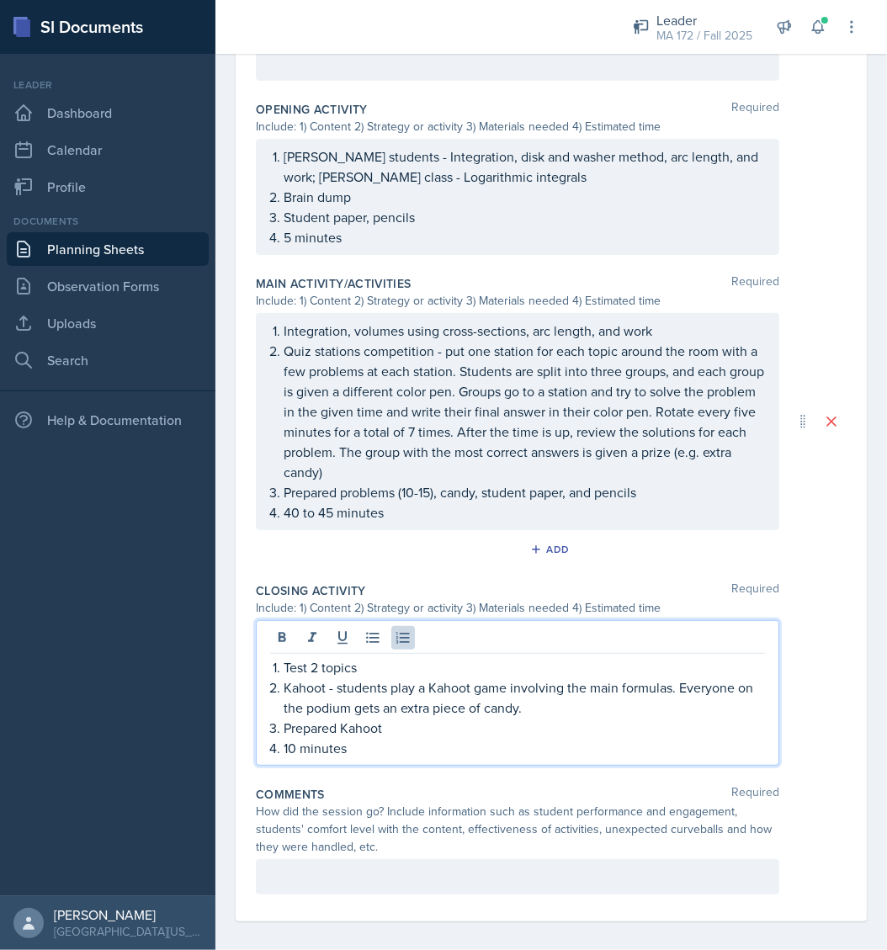
scroll to position [0, 0]
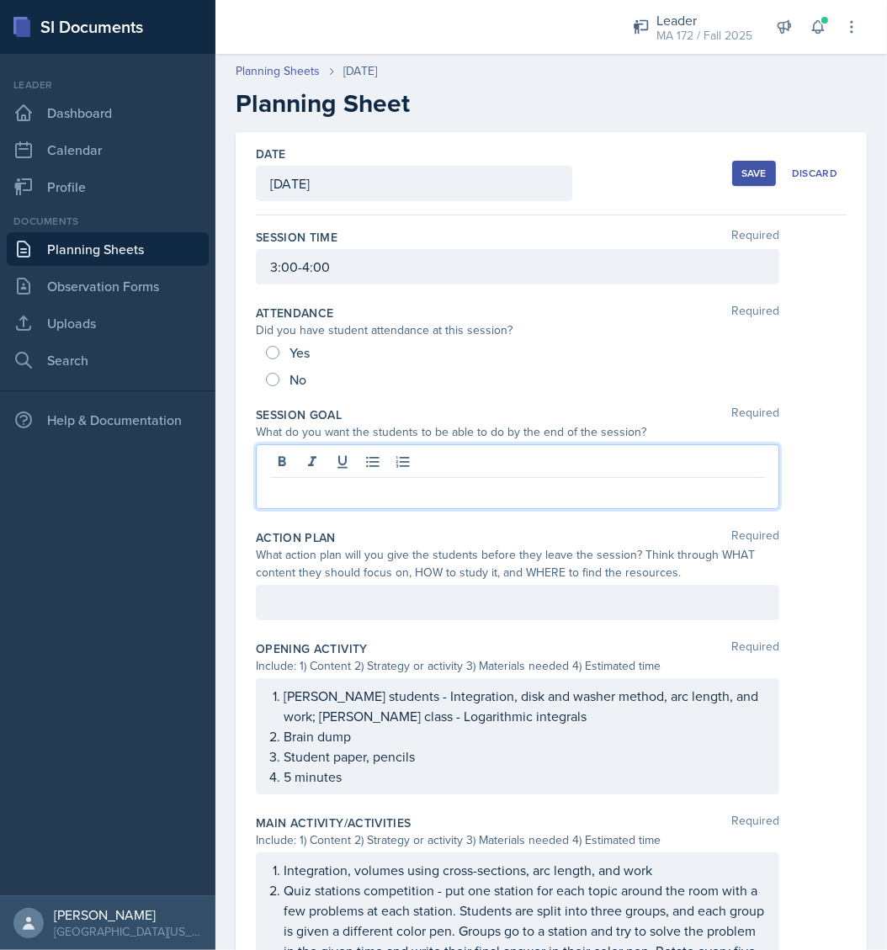
click at [391, 461] on div at bounding box center [518, 477] width 524 height 65
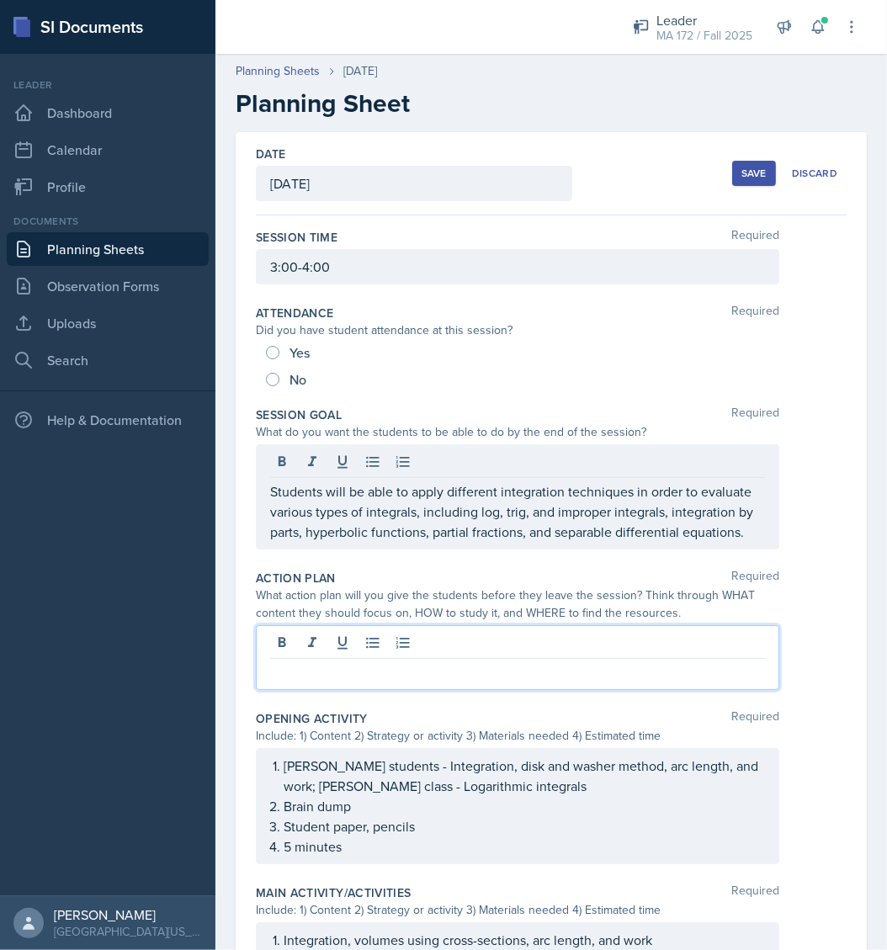
click at [357, 654] on div at bounding box center [518, 658] width 524 height 65
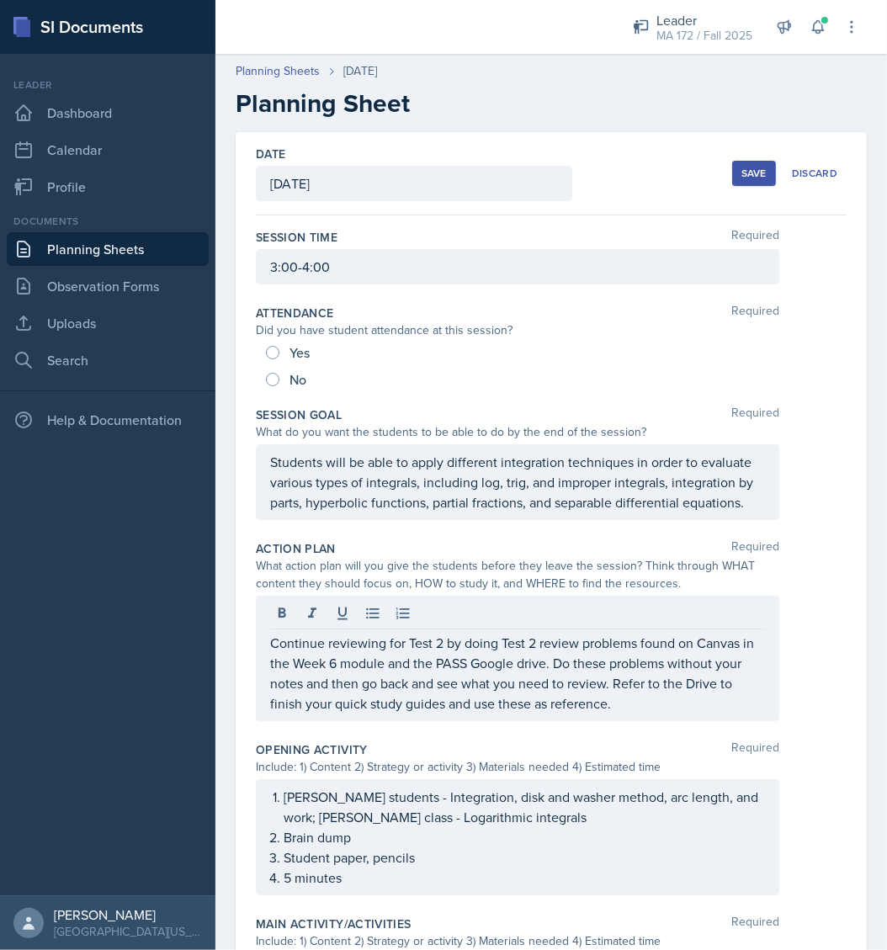
click at [139, 711] on nav "Leader Dashboard Calendar Profile Documents Planning Sheets Observation Forms U…" at bounding box center [108, 475] width 216 height 843
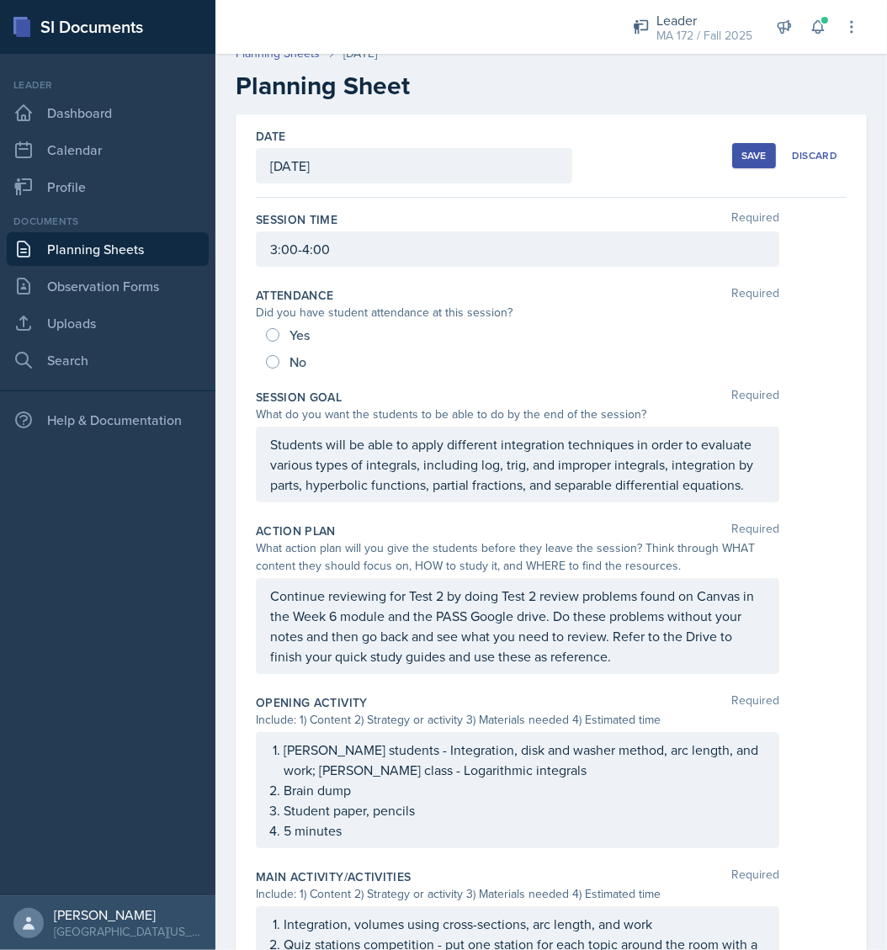
scroll to position [46, 0]
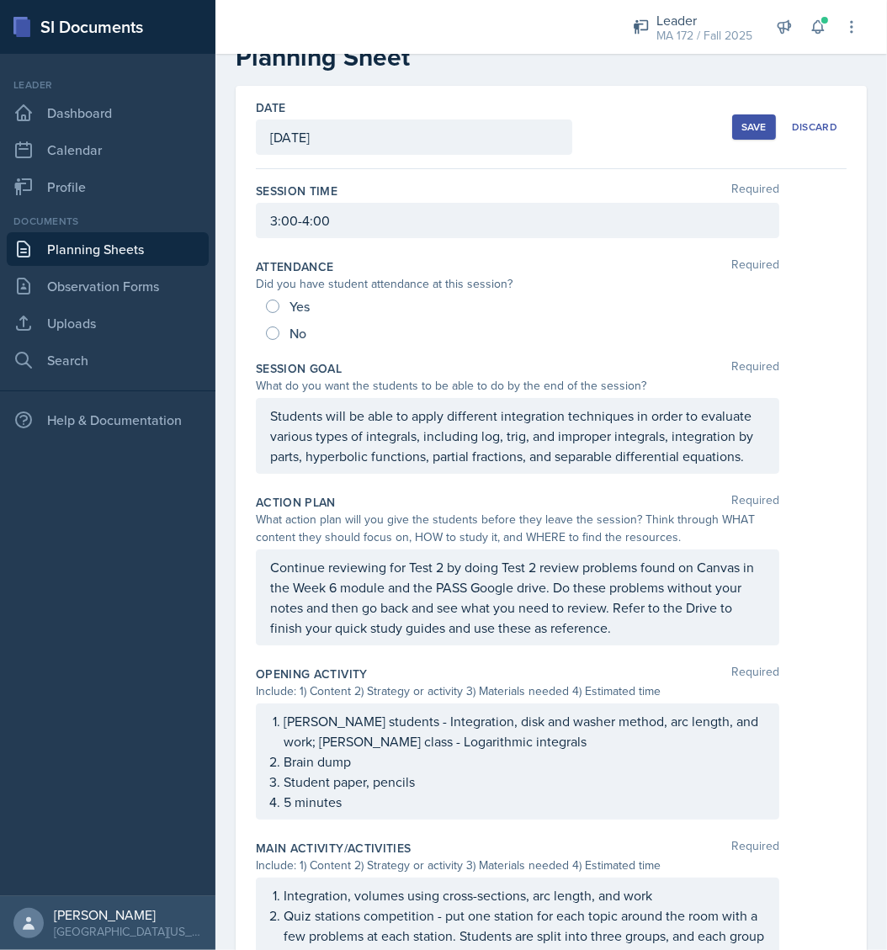
click at [377, 632] on p "Continue reviewing for Test 2 by doing Test 2 review problems found on Canvas i…" at bounding box center [517, 597] width 495 height 81
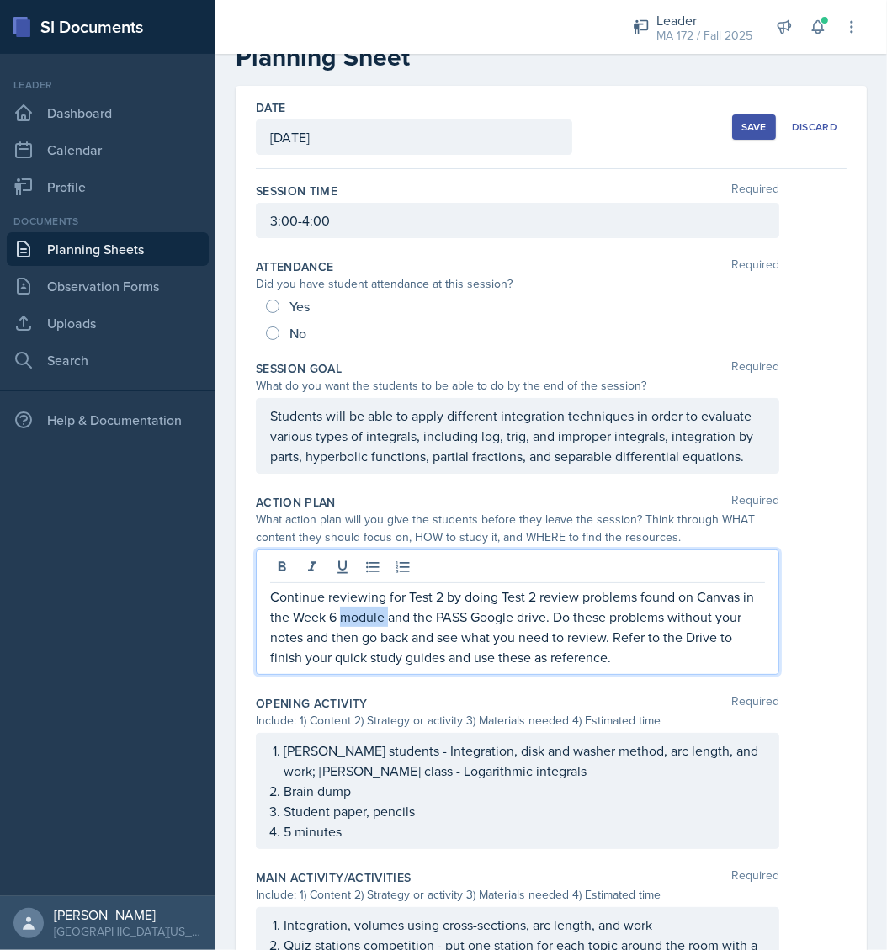
click at [377, 632] on p "Continue reviewing for Test 2 by doing Test 2 review problems found on Canvas i…" at bounding box center [517, 627] width 495 height 81
click at [785, 604] on div "Continue reviewing for Test 2 by doing Test 2 review problems found on Canvas a…" at bounding box center [551, 612] width 591 height 125
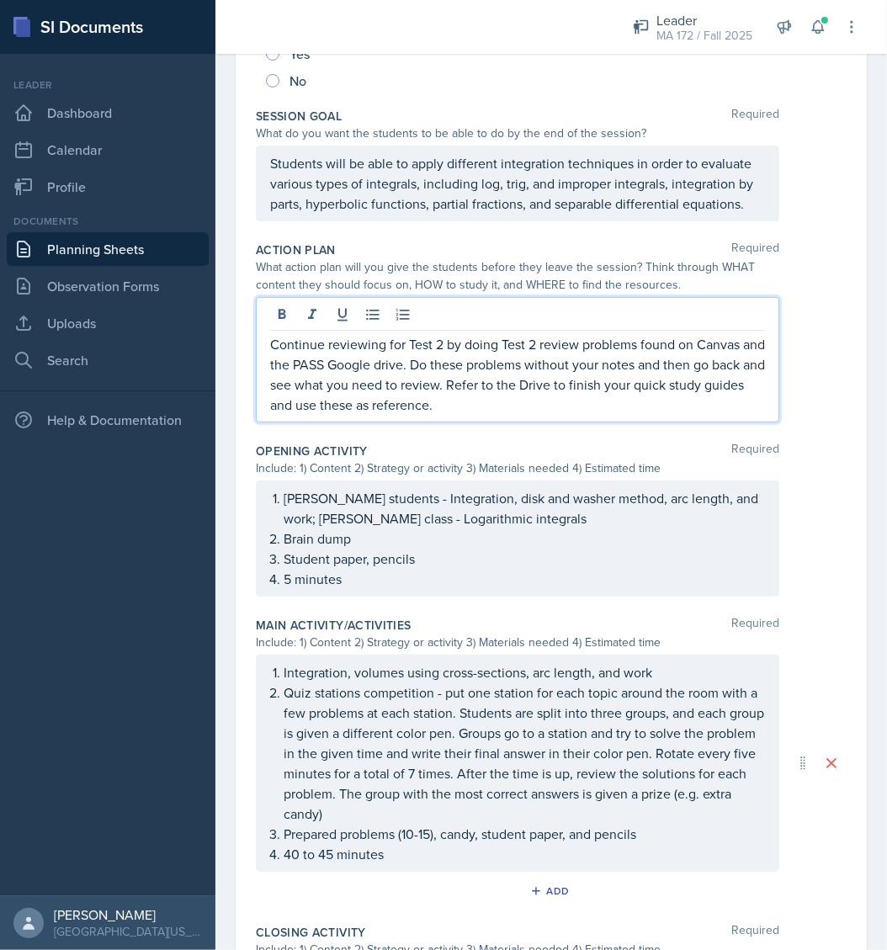
scroll to position [327, 0]
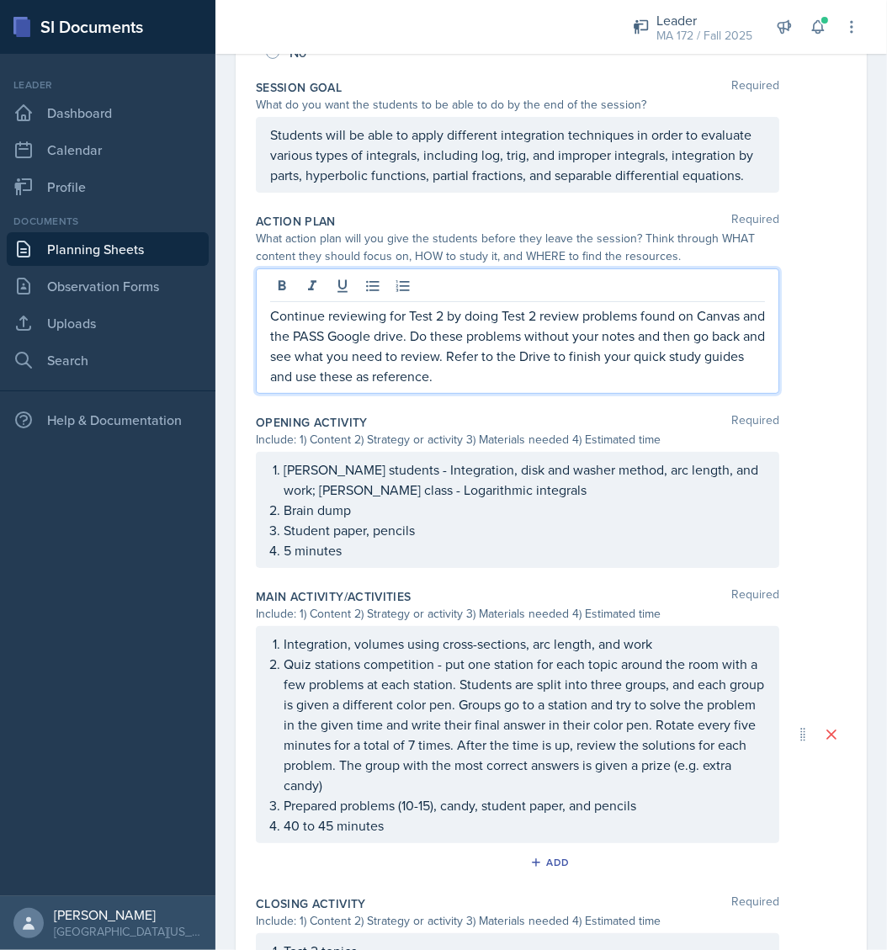
click at [537, 386] on p "Continue reviewing for Test 2 by doing Test 2 review problems found on Canvas a…" at bounding box center [517, 346] width 495 height 81
click at [374, 662] on div "Integration, volumes using cross-sections, arc length, and work Quiz stations c…" at bounding box center [518, 734] width 524 height 217
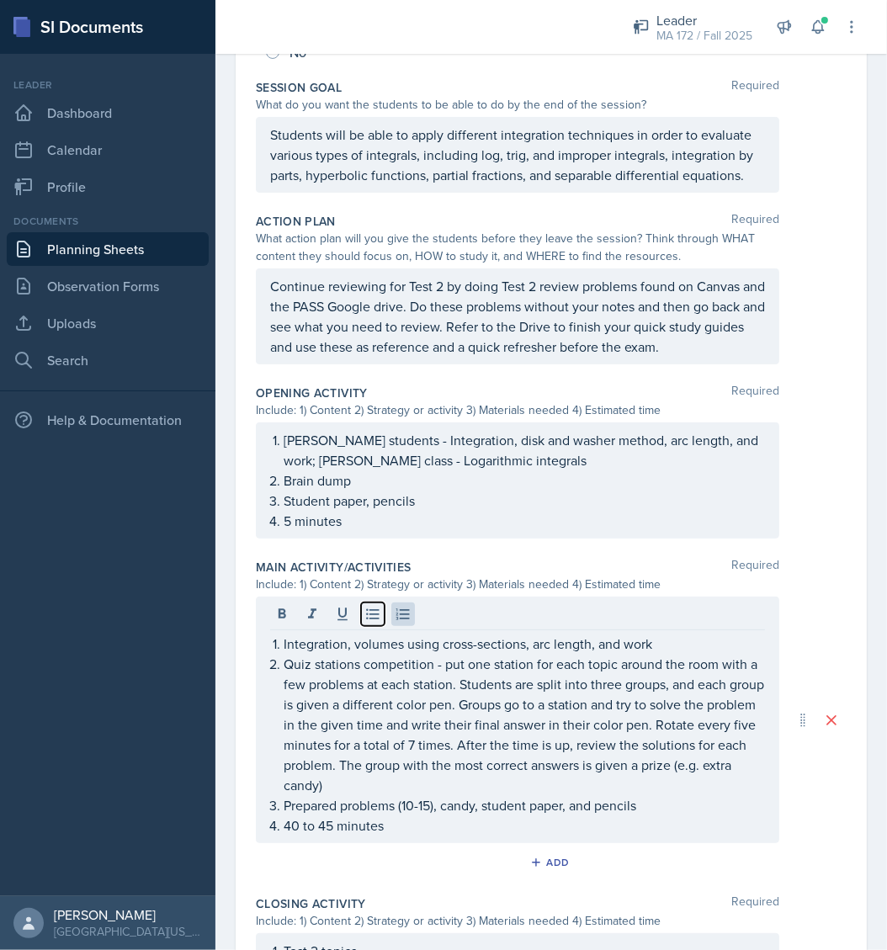
scroll to position [299, 0]
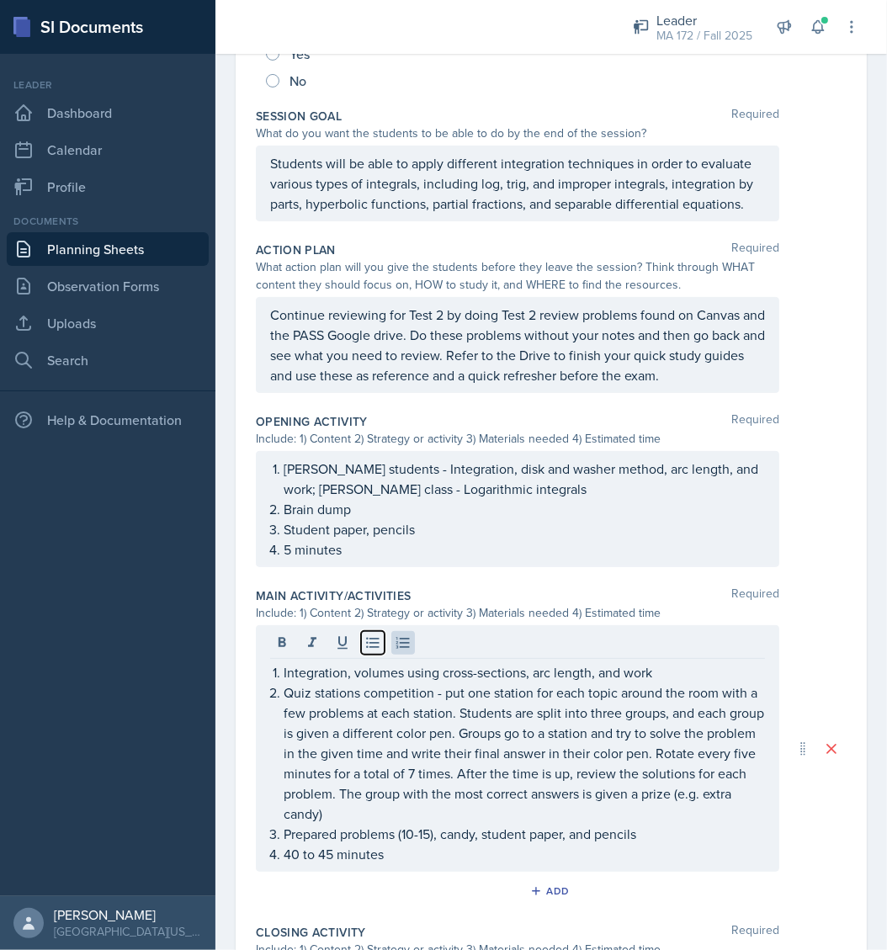
click at [374, 649] on icon at bounding box center [372, 643] width 13 height 11
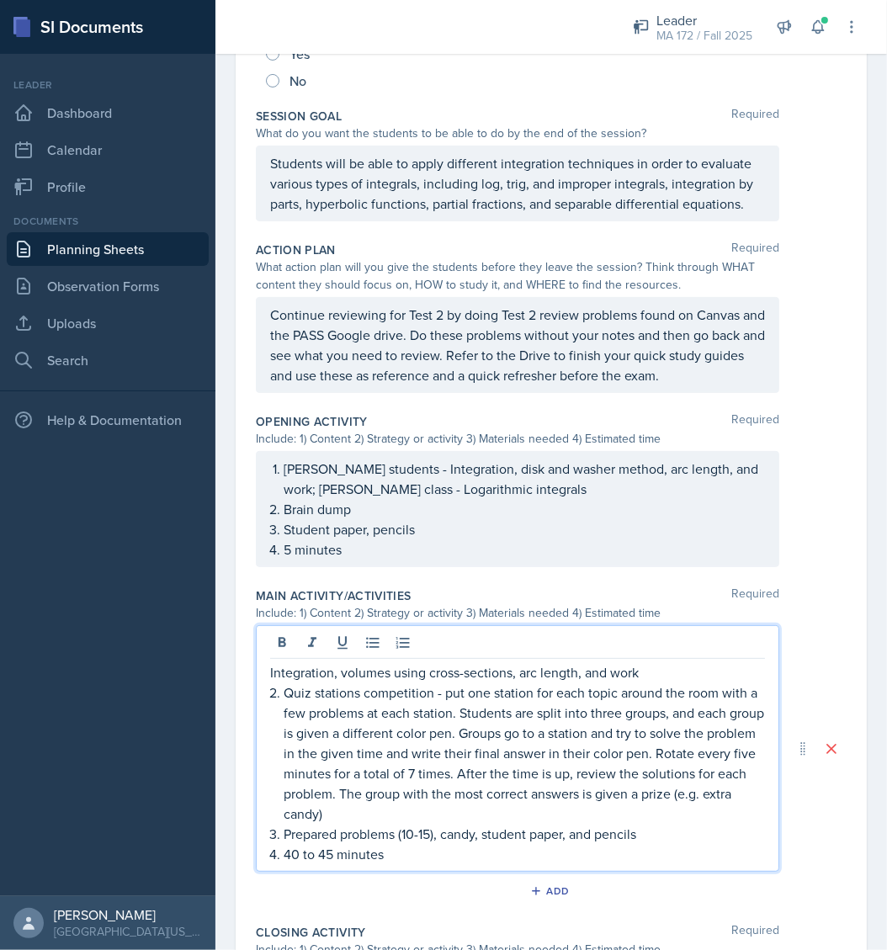
scroll to position [327, 0]
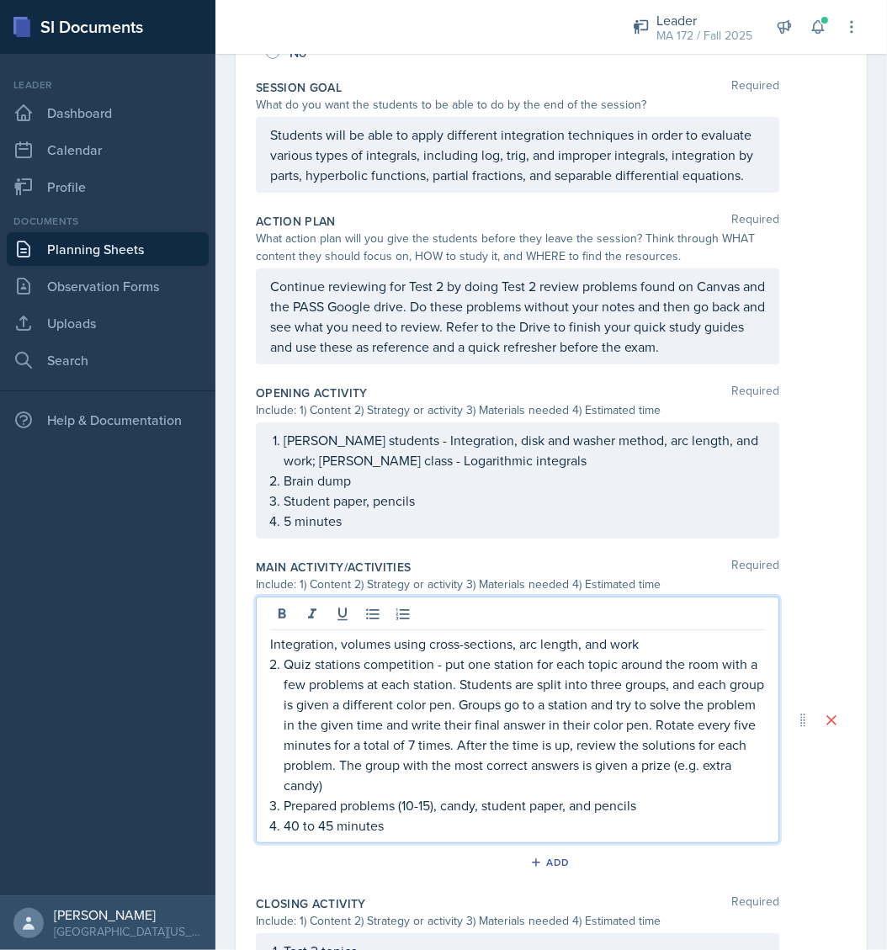
click at [406, 471] on p "[PERSON_NAME] students - Integration, disk and washer method, arc length, and w…" at bounding box center [525, 450] width 482 height 40
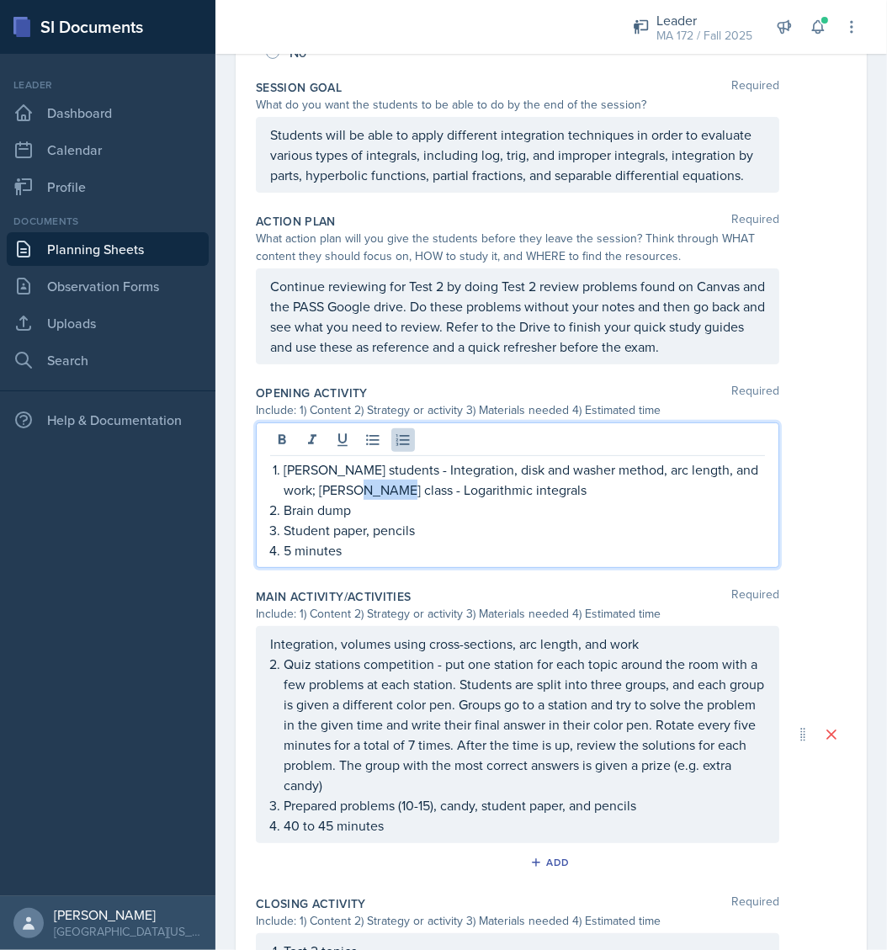
click at [406, 498] on p "[PERSON_NAME] students - Integration, disk and washer method, arc length, and w…" at bounding box center [525, 480] width 482 height 40
click at [555, 500] on p "[PERSON_NAME] students - Integration, disk and washer method, arc length, and w…" at bounding box center [525, 480] width 482 height 40
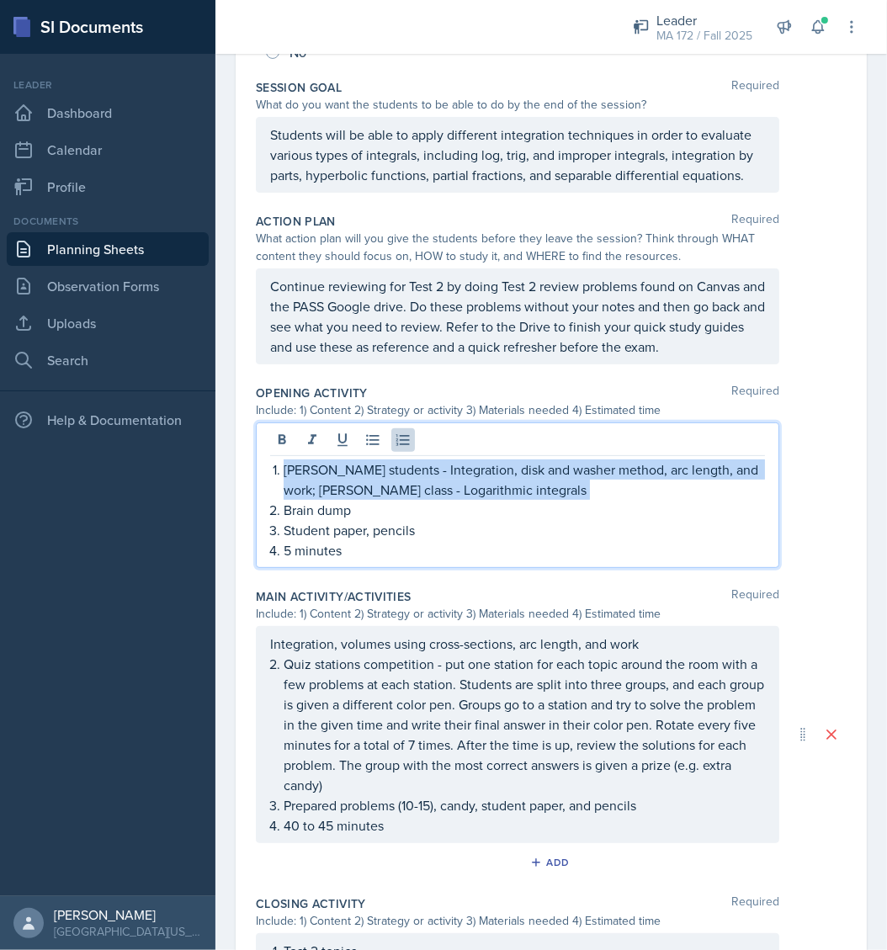
drag, startPoint x: 555, startPoint y: 511, endPoint x: 311, endPoint y: 487, distance: 244.5
click at [311, 487] on p "[PERSON_NAME] students - Integration, disk and washer method, arc length, and w…" at bounding box center [525, 480] width 482 height 40
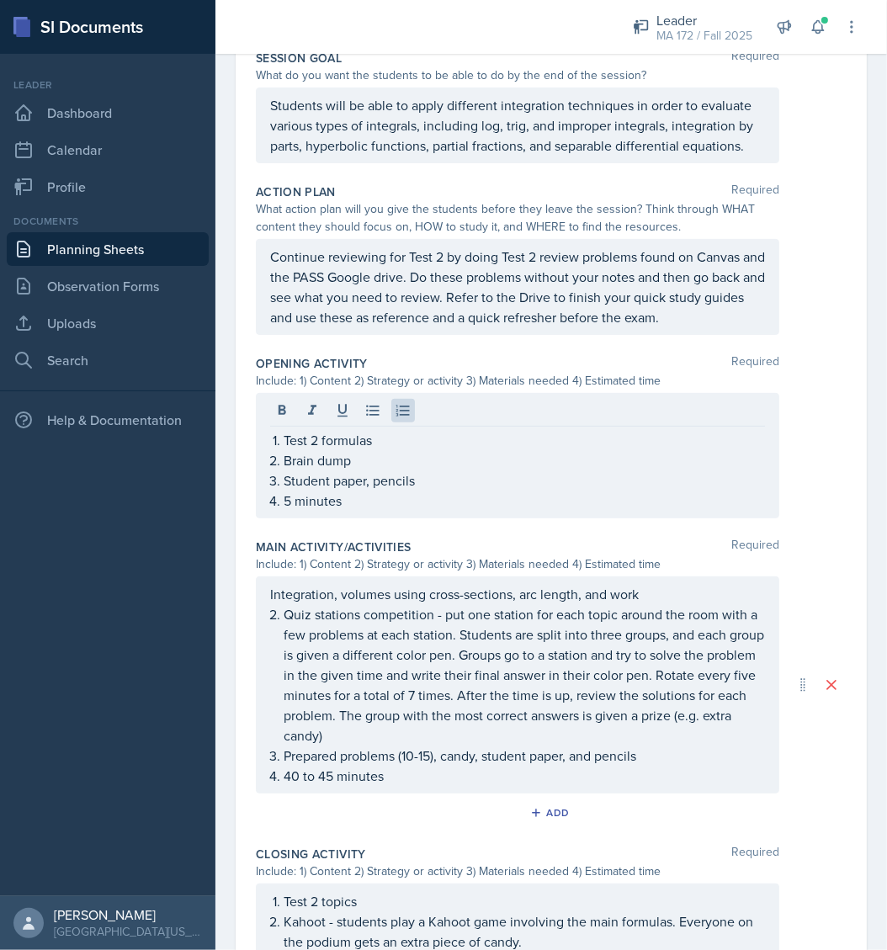
click at [285, 604] on p "Integration, volumes using cross-sections, arc length, and work" at bounding box center [517, 594] width 495 height 20
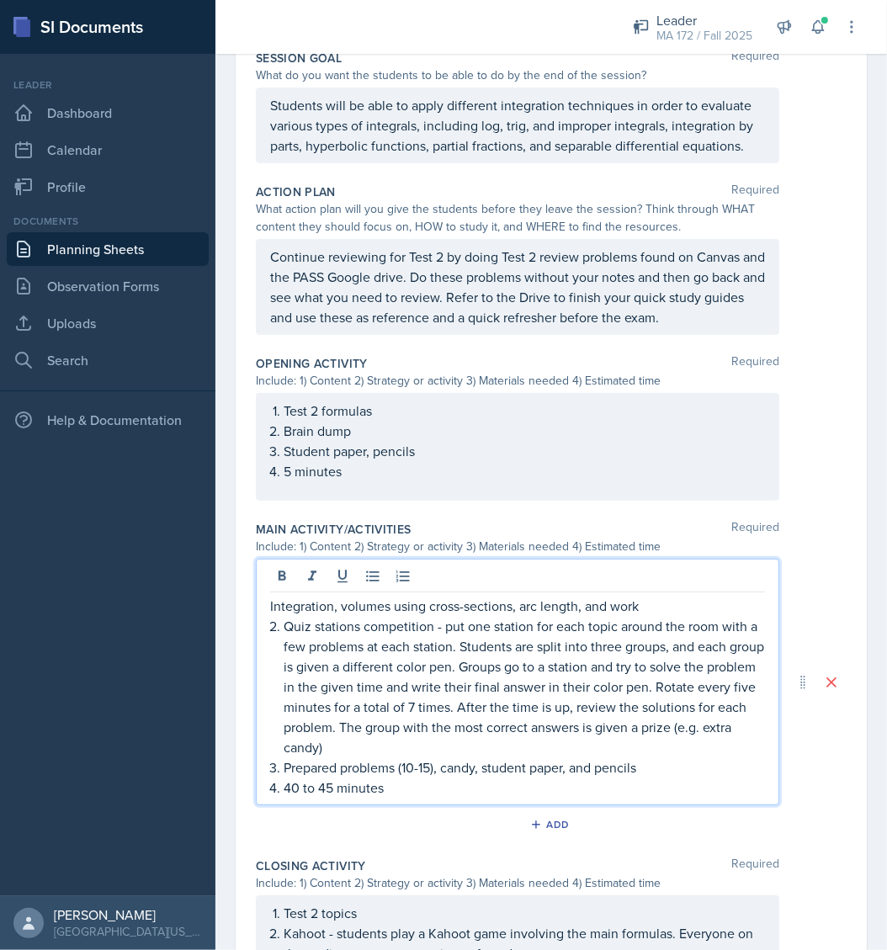
scroll to position [340, 0]
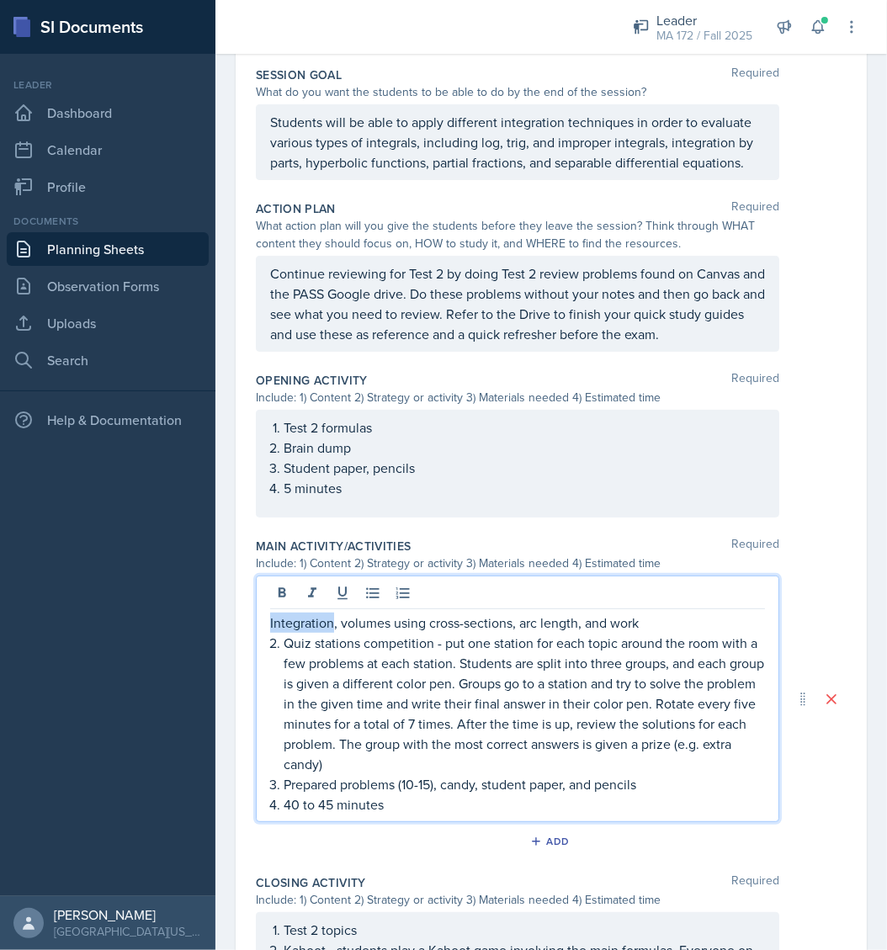
click at [285, 633] on p "Integration, volumes using cross-sections, arc length, and work" at bounding box center [517, 623] width 495 height 20
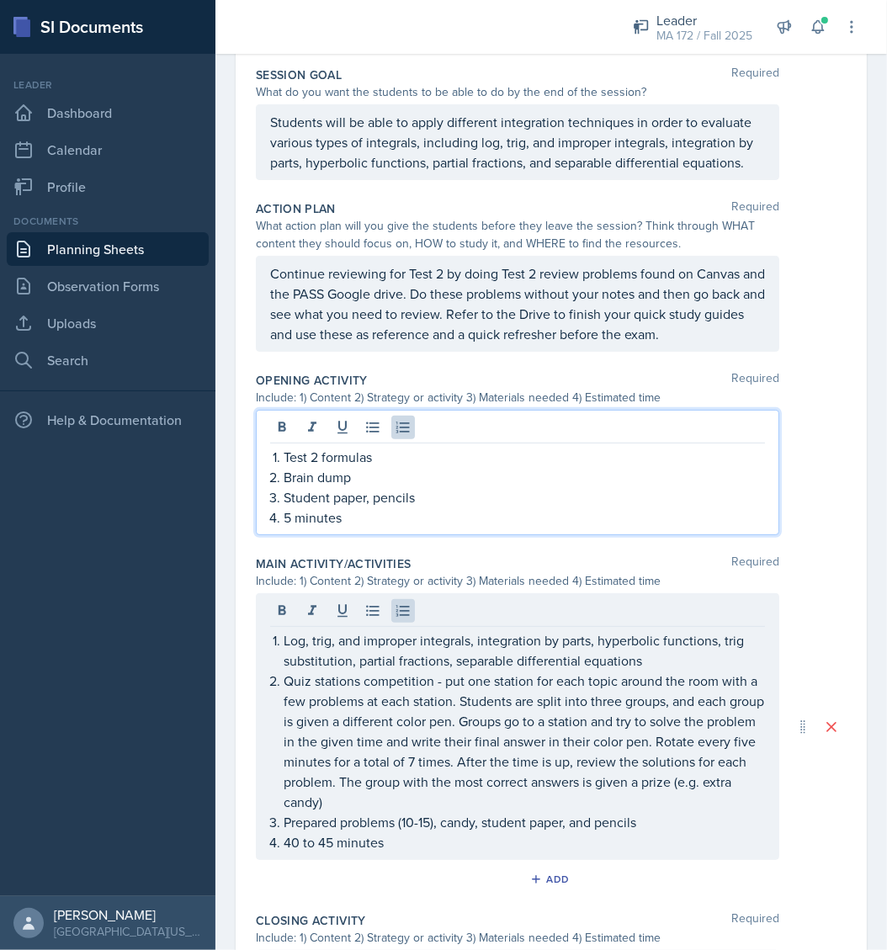
scroll to position [357, 0]
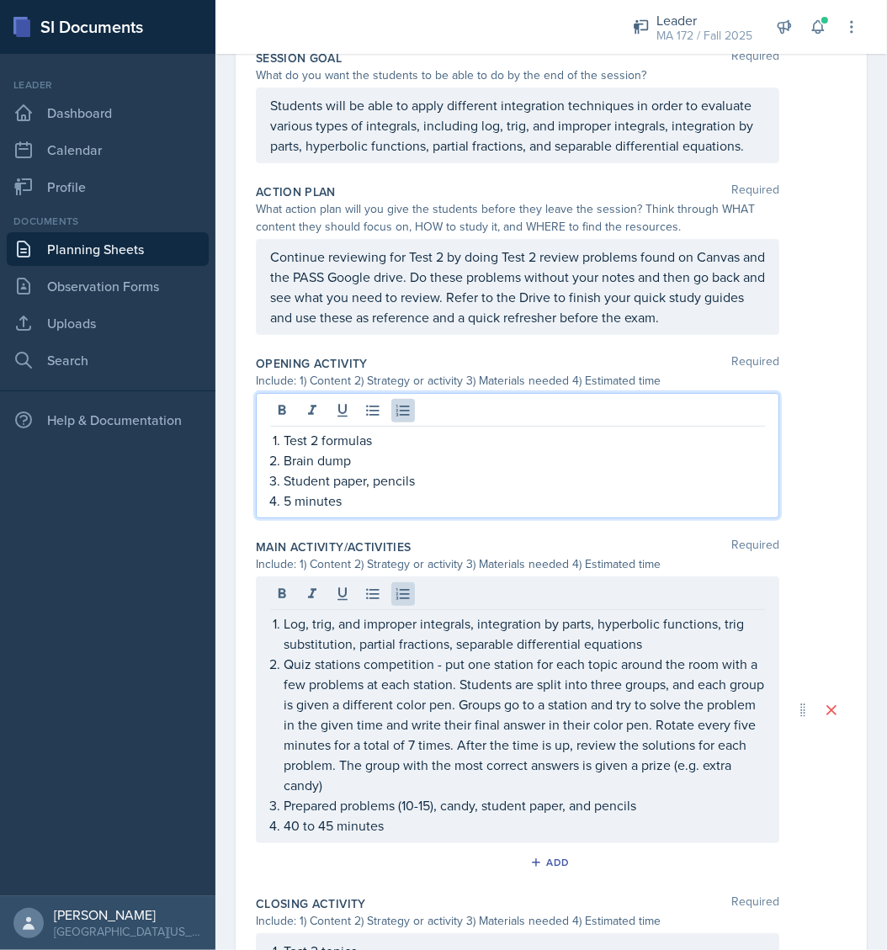
click at [368, 436] on div "Test 2 formulas Brain dump Student paper, pencils 5 minutes" at bounding box center [518, 455] width 524 height 125
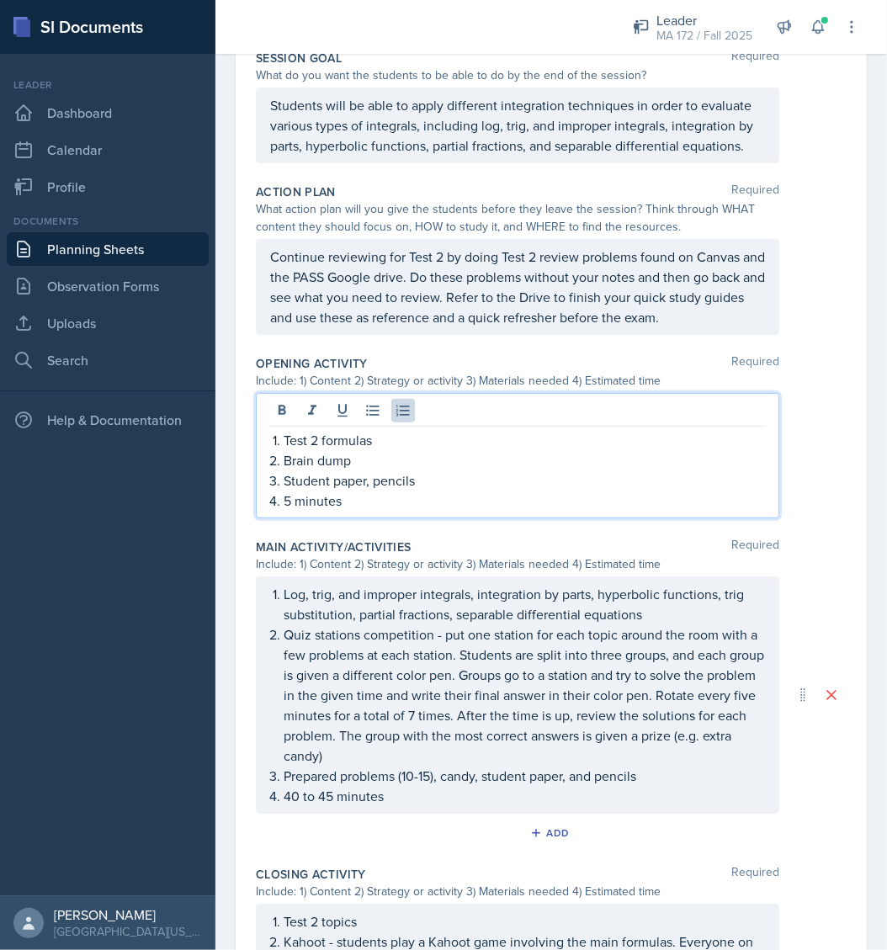
click at [409, 511] on p "5 minutes" at bounding box center [525, 501] width 482 height 20
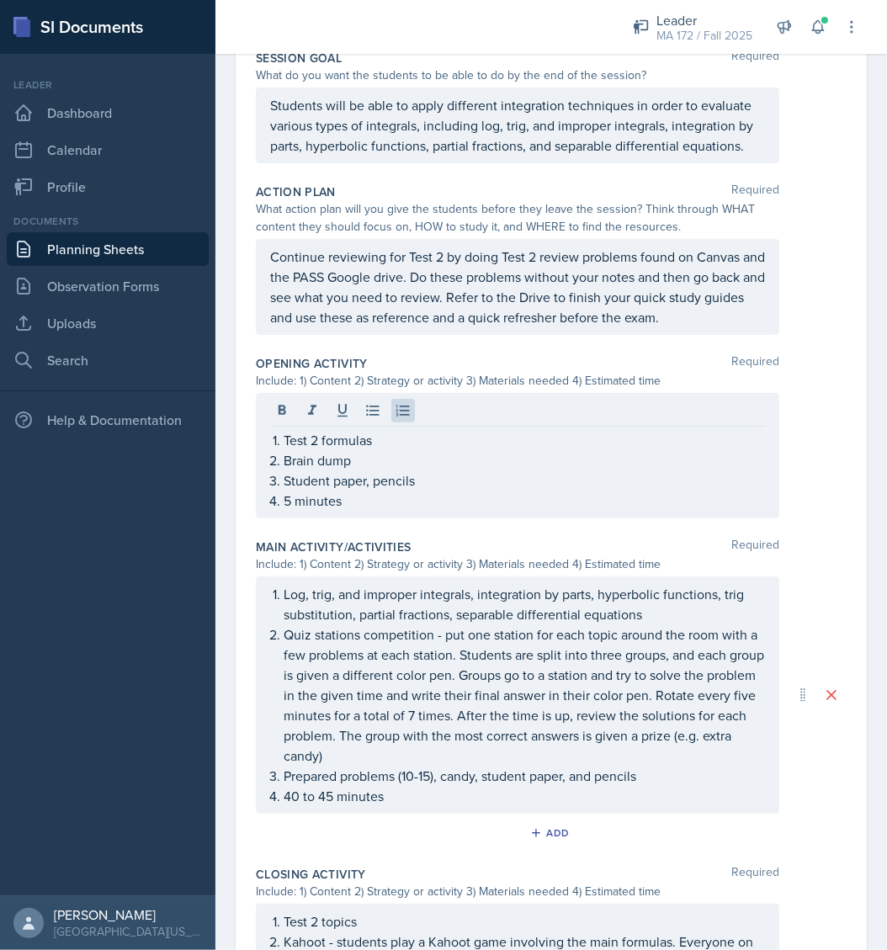
click at [176, 663] on nav "Leader Dashboard Calendar Profile Documents Planning Sheets Observation Forms U…" at bounding box center [108, 475] width 216 height 843
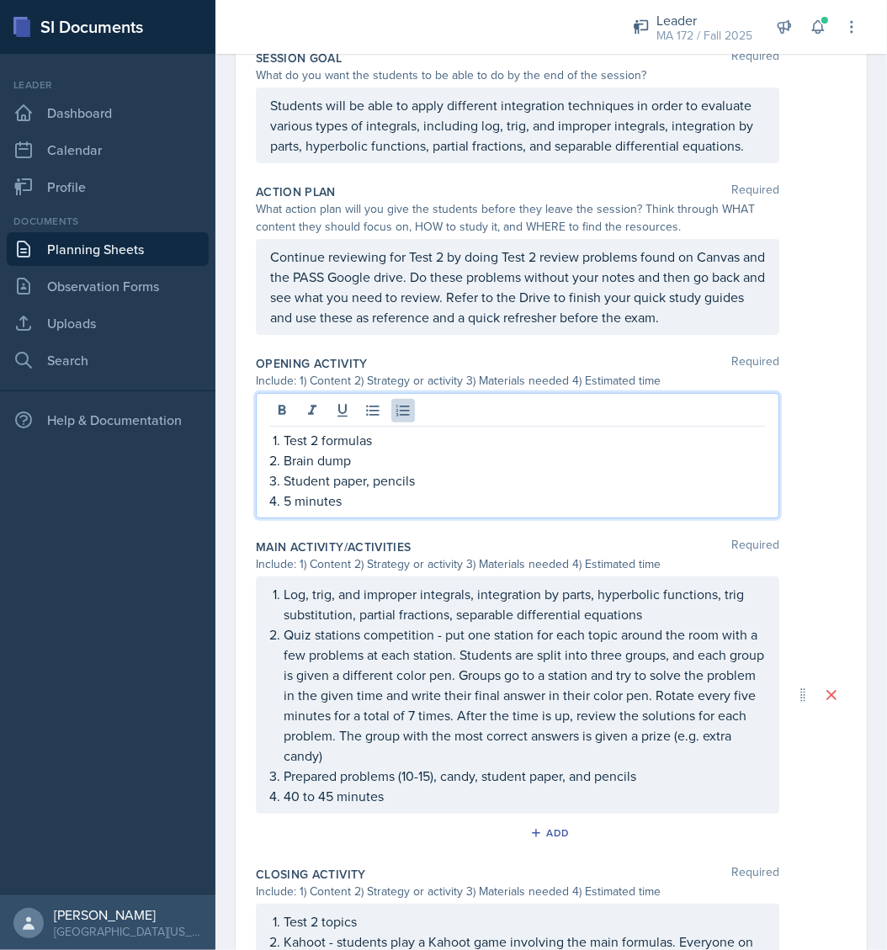
click at [437, 418] on div "Test 2 formulas Brain dump Student paper, pencils 5 minutes" at bounding box center [518, 455] width 524 height 125
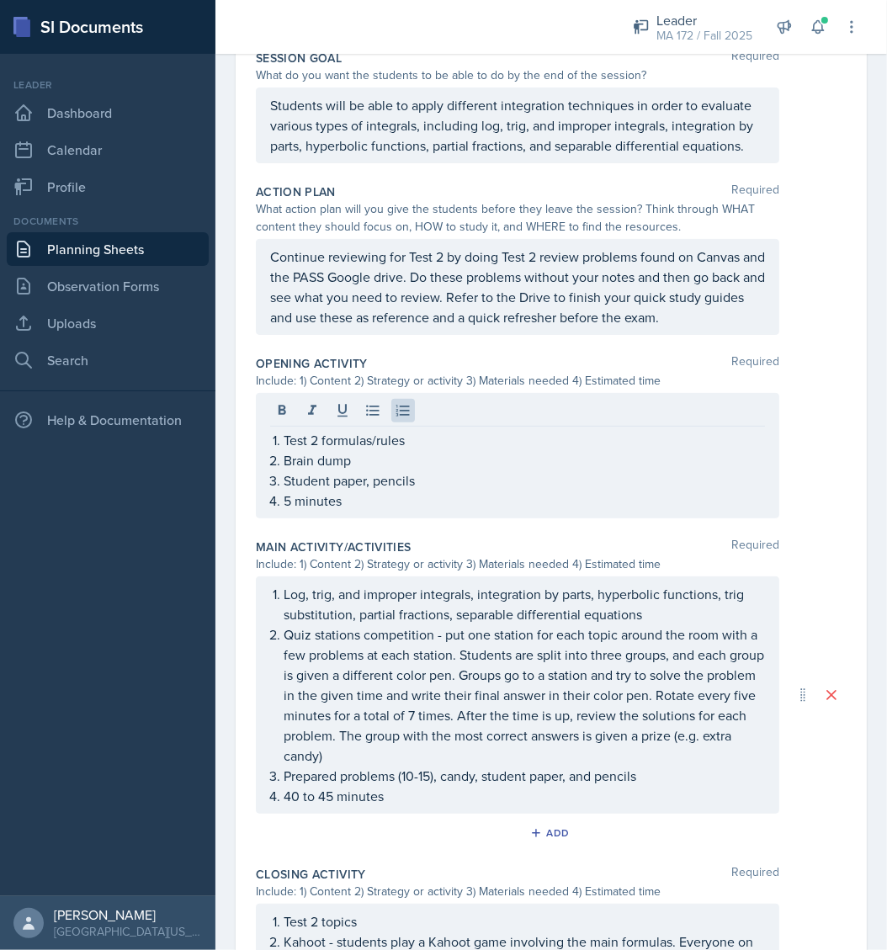
click at [212, 638] on nav "Leader Dashboard Calendar Profile Documents Planning Sheets Observation Forms U…" at bounding box center [108, 475] width 216 height 843
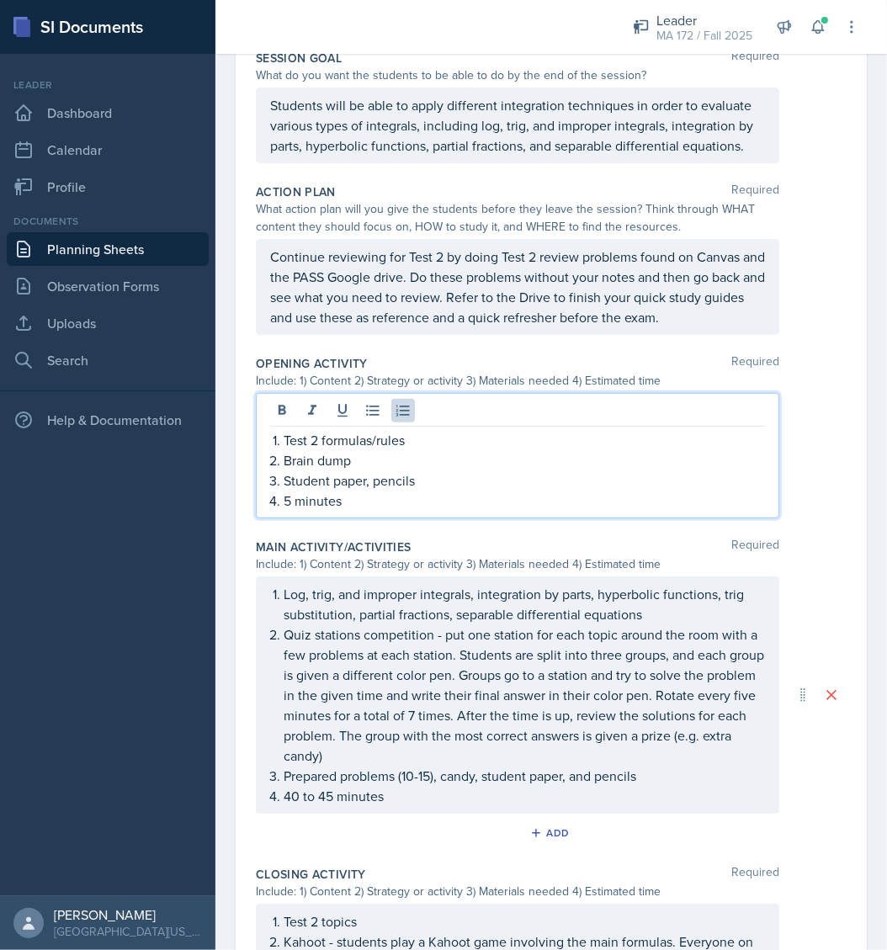
click at [365, 487] on ol "Test 2 formulas/rules Brain dump Student paper, pencils 5 minutes" at bounding box center [525, 470] width 482 height 81
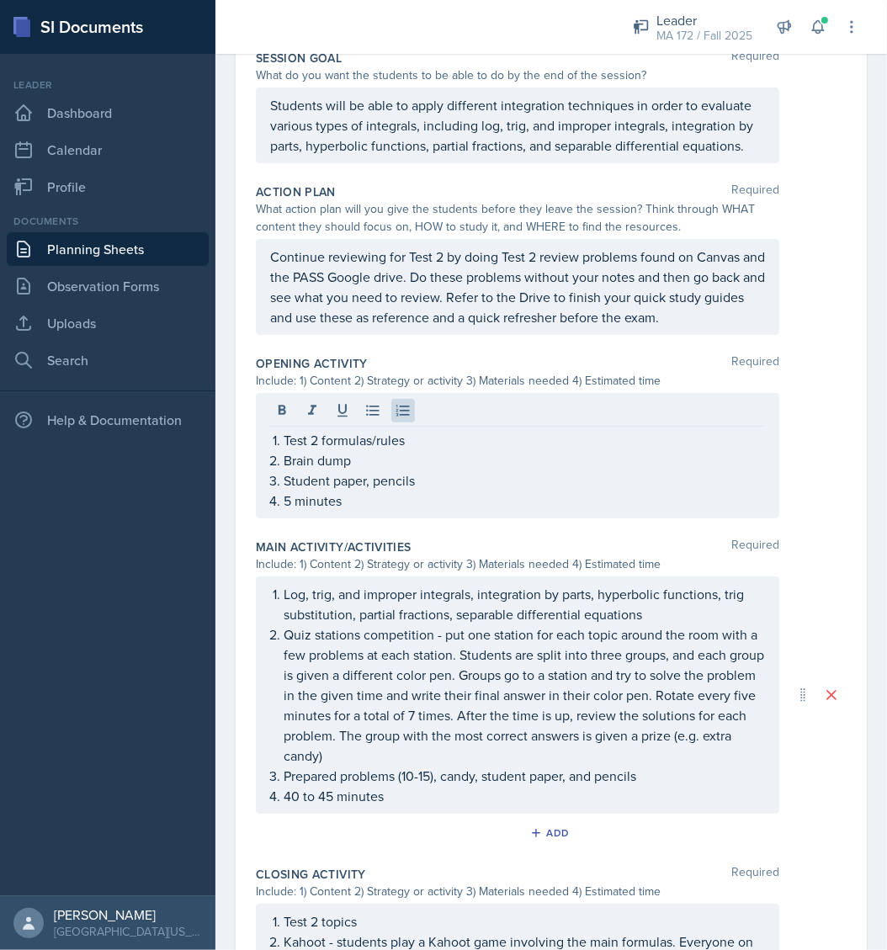
click at [115, 660] on nav "Leader Dashboard Calendar Profile Documents Planning Sheets Observation Forms U…" at bounding box center [108, 475] width 216 height 843
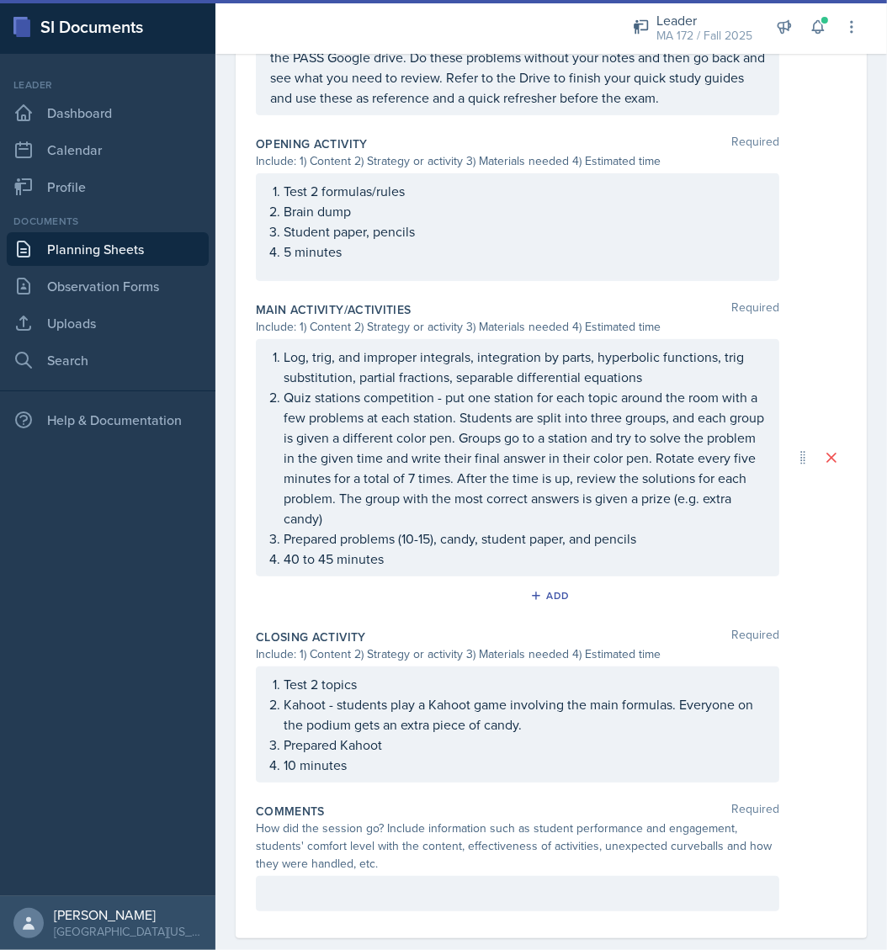
scroll to position [621, 0]
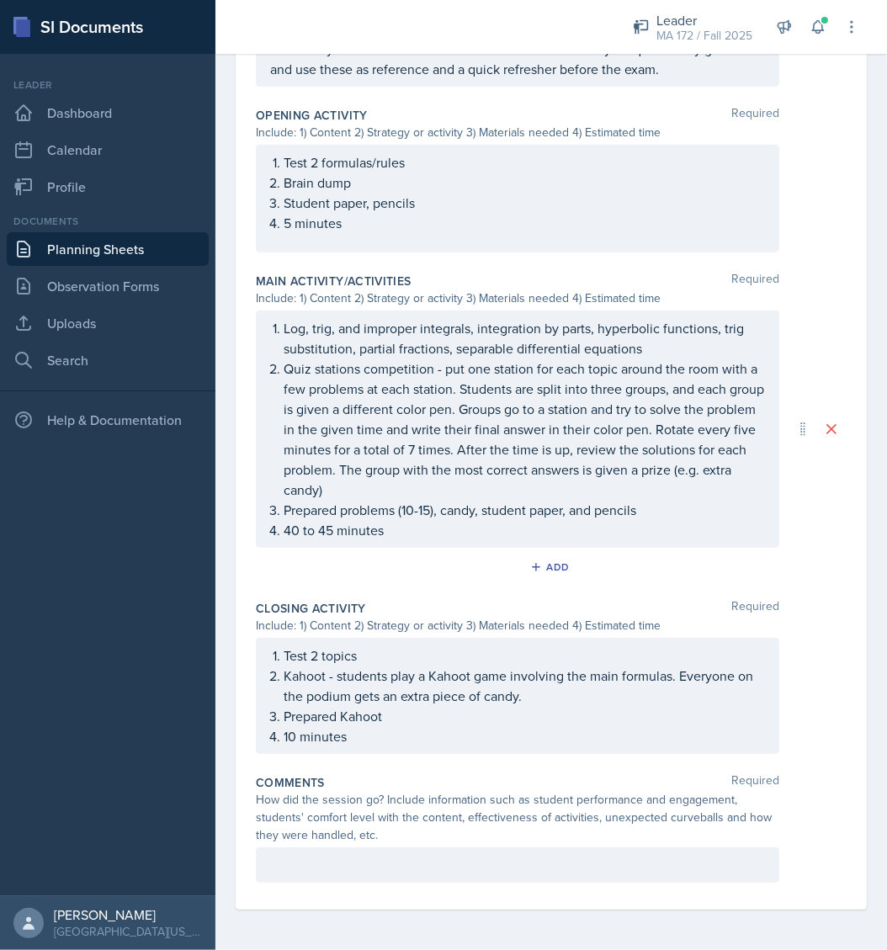
click at [487, 413] on p "Quiz stations competition - put one station for each topic around the room with…" at bounding box center [525, 429] width 482 height 141
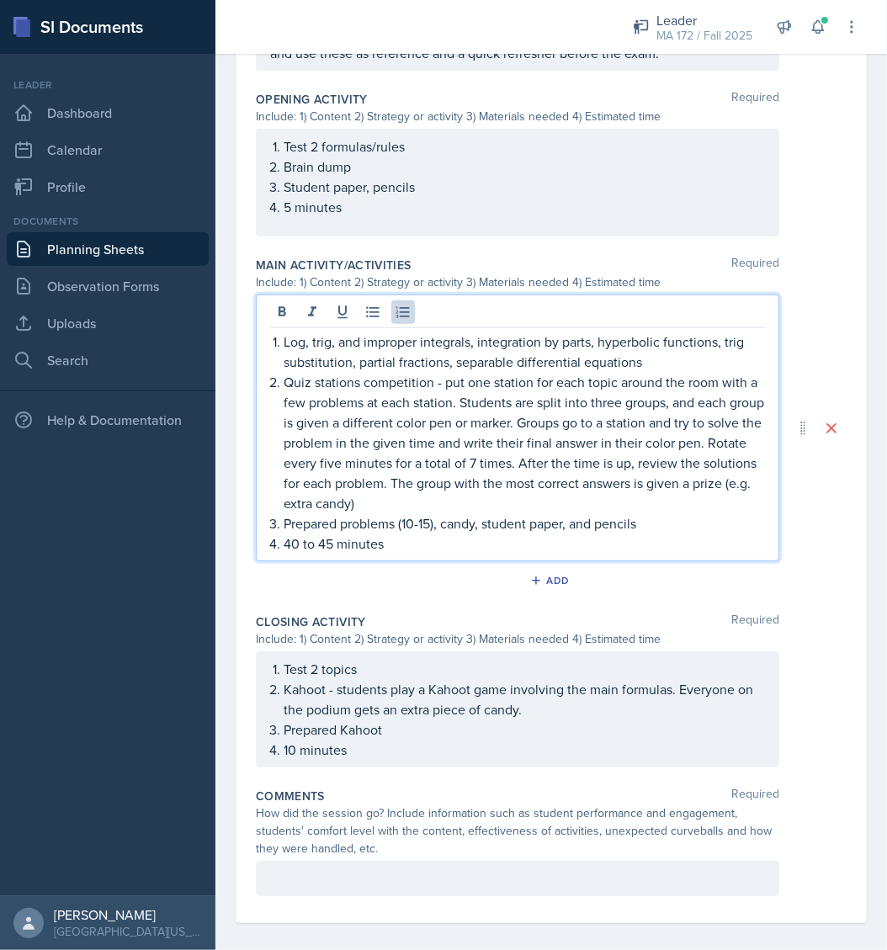
click at [321, 457] on p "Quiz stations competition - put one station for each topic around the room with…" at bounding box center [525, 442] width 482 height 141
click at [520, 457] on p "Quiz stations competition - put one station for each topic around the room with…" at bounding box center [525, 442] width 482 height 141
click at [559, 488] on p "Quiz stations competition - put one station for each topic around the room with…" at bounding box center [525, 442] width 482 height 141
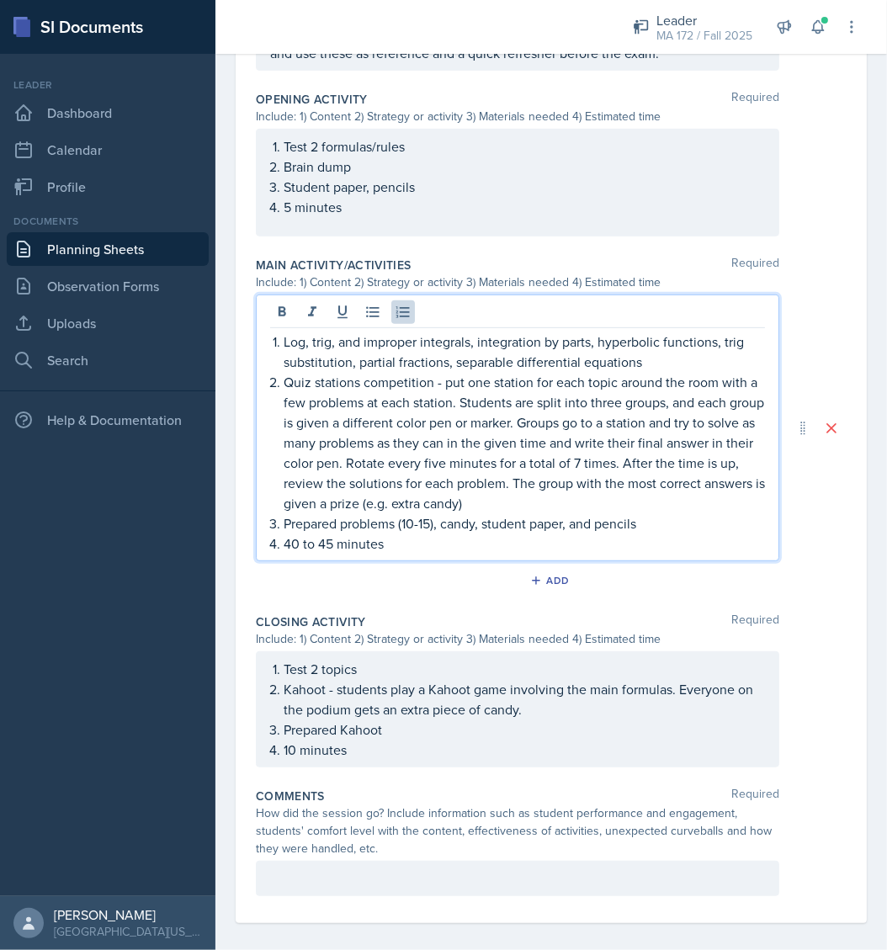
click at [668, 480] on p "Quiz stations competition - put one station for each topic around the room with…" at bounding box center [525, 442] width 482 height 141
click at [610, 514] on p "Quiz stations competition - put one station for each topic around the room with…" at bounding box center [525, 442] width 482 height 141
click at [526, 483] on p "Quiz stations competition - put one station for each topic around the room with…" at bounding box center [525, 442] width 482 height 141
click at [636, 514] on p "Quiz stations competition - put one station for each topic around the room with…" at bounding box center [525, 442] width 482 height 141
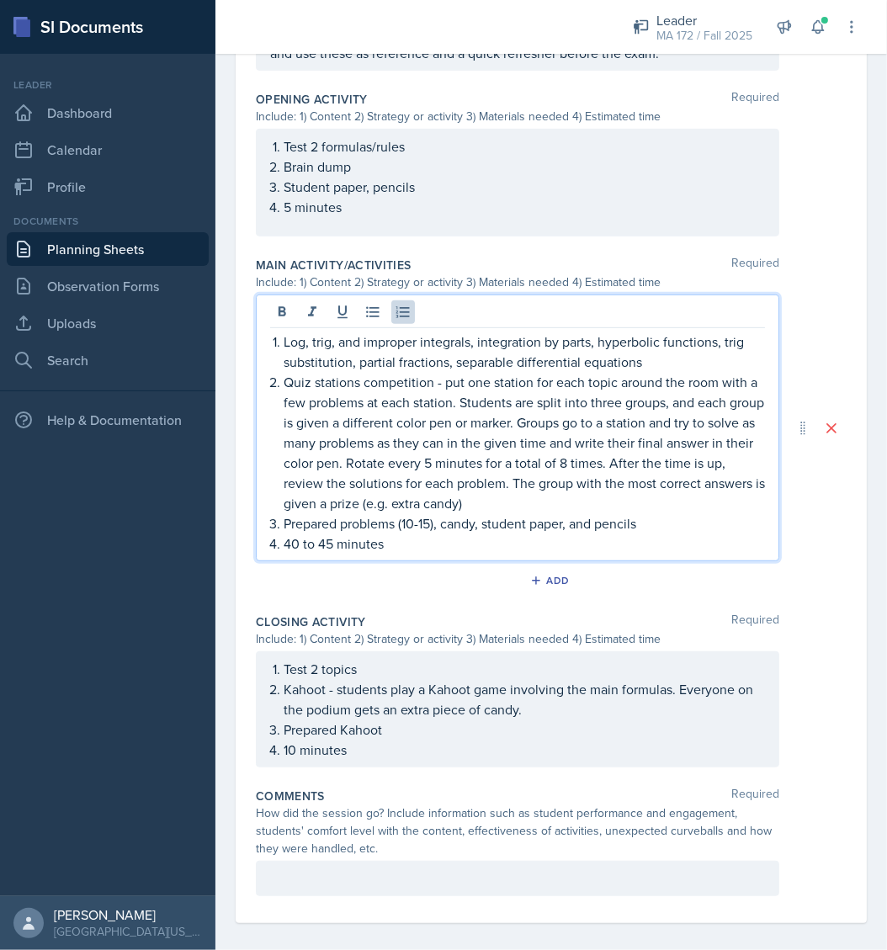
click at [602, 505] on p "Quiz stations competition - put one station for each topic around the room with…" at bounding box center [525, 442] width 482 height 141
click at [586, 514] on p "Quiz stations competition - put one station for each topic around the room with…" at bounding box center [525, 442] width 482 height 141
click at [555, 534] on p "Prepared problems (10-15), candy, student paper, and pencils" at bounding box center [525, 524] width 482 height 20
click at [431, 534] on p "Prepared problems (10-15), candy, student paper, and pencils" at bounding box center [525, 524] width 482 height 20
click at [490, 554] on p "40 to 45 minutes" at bounding box center [525, 544] width 482 height 20
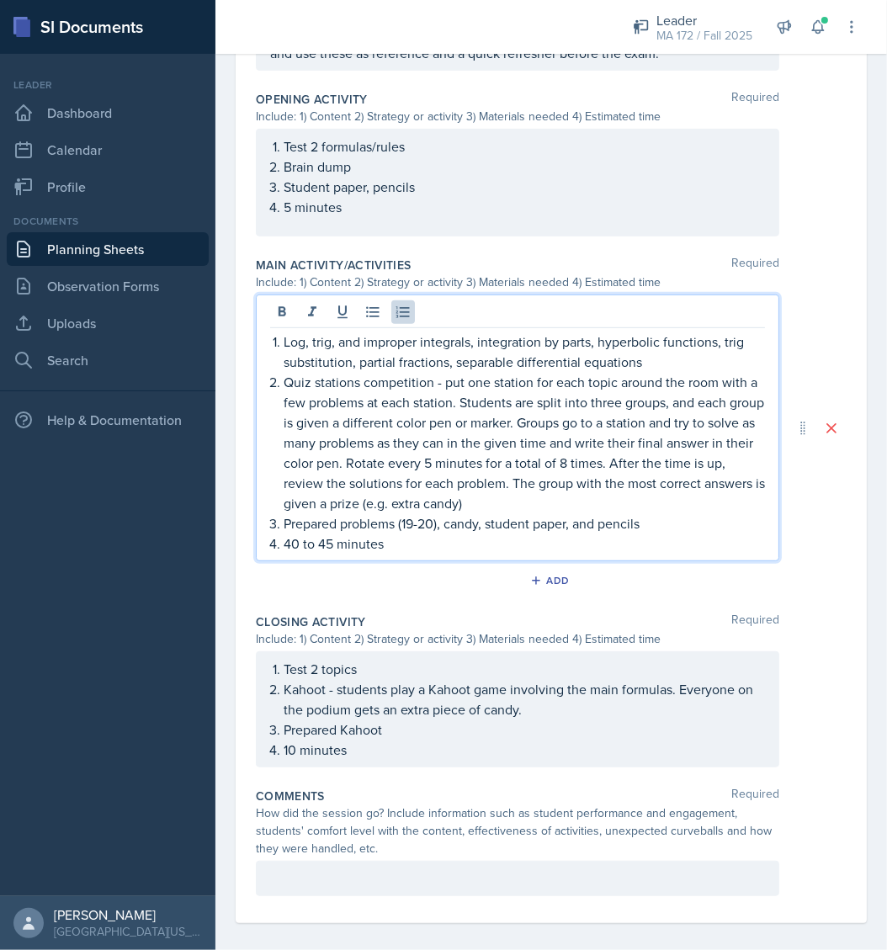
click at [484, 534] on p "Prepared problems (19-20), candy, student paper, and pencils" at bounding box center [525, 524] width 482 height 20
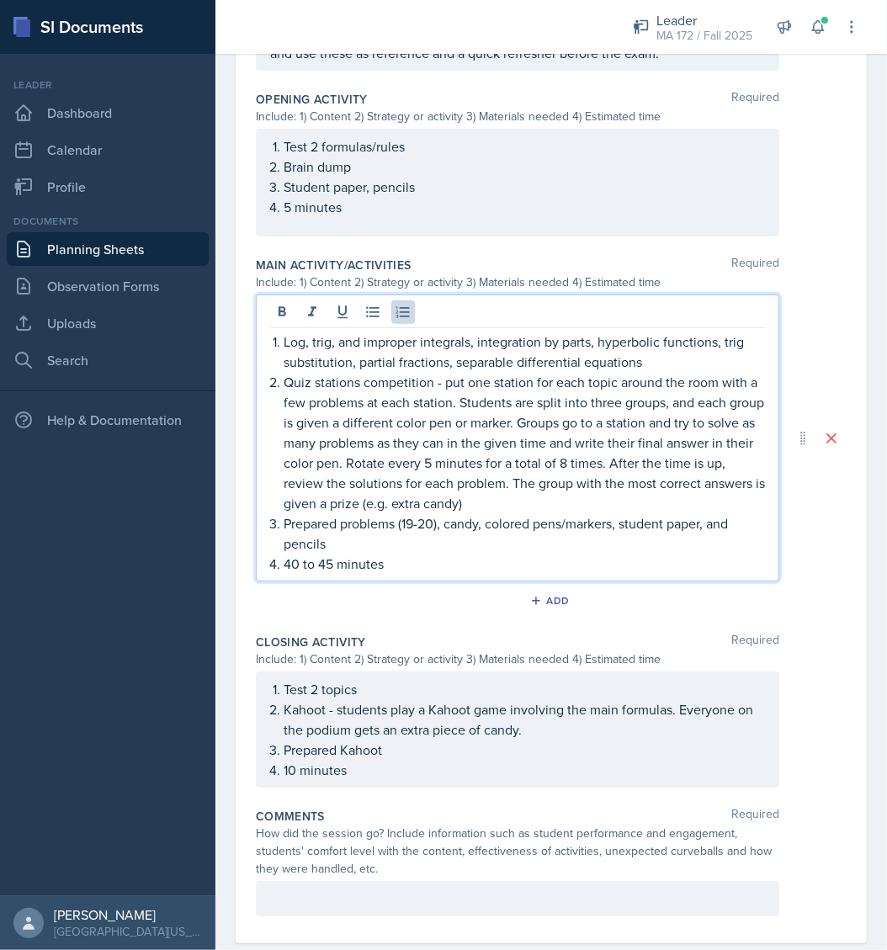
click at [497, 574] on p "40 to 45 minutes" at bounding box center [525, 564] width 482 height 20
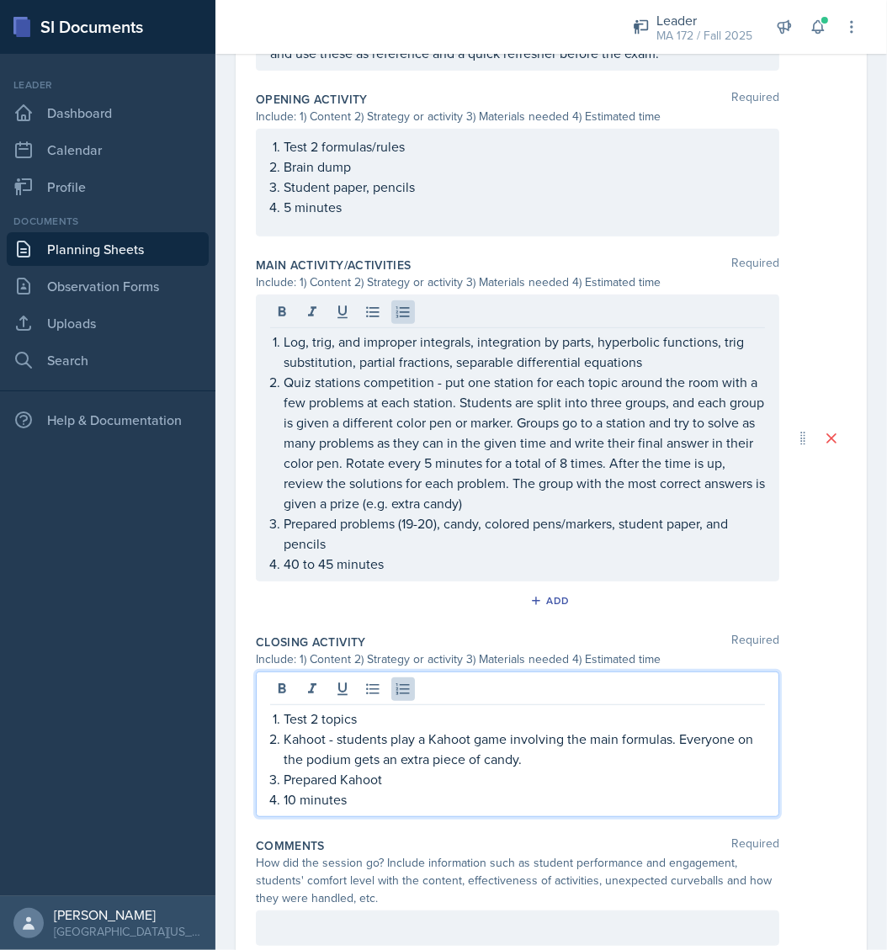
click at [296, 786] on ol "Test 2 topics Kahoot - students play a Kahoot game involving the main formulas.…" at bounding box center [525, 759] width 482 height 101
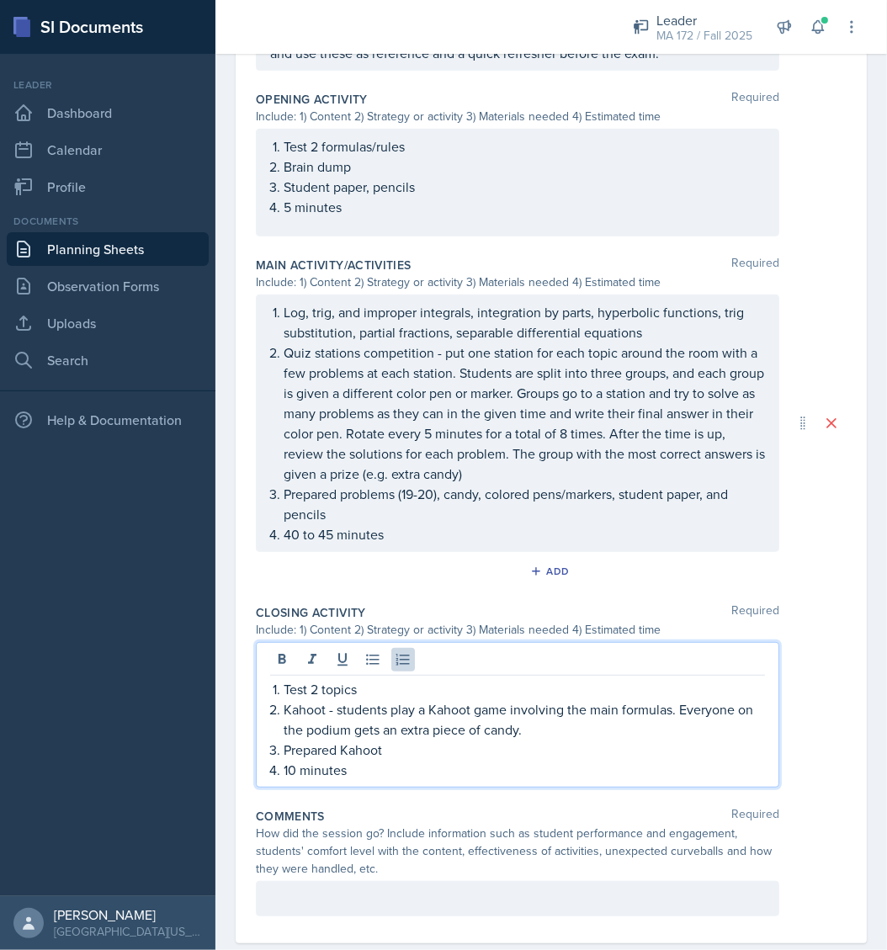
scroll to position [593, 0]
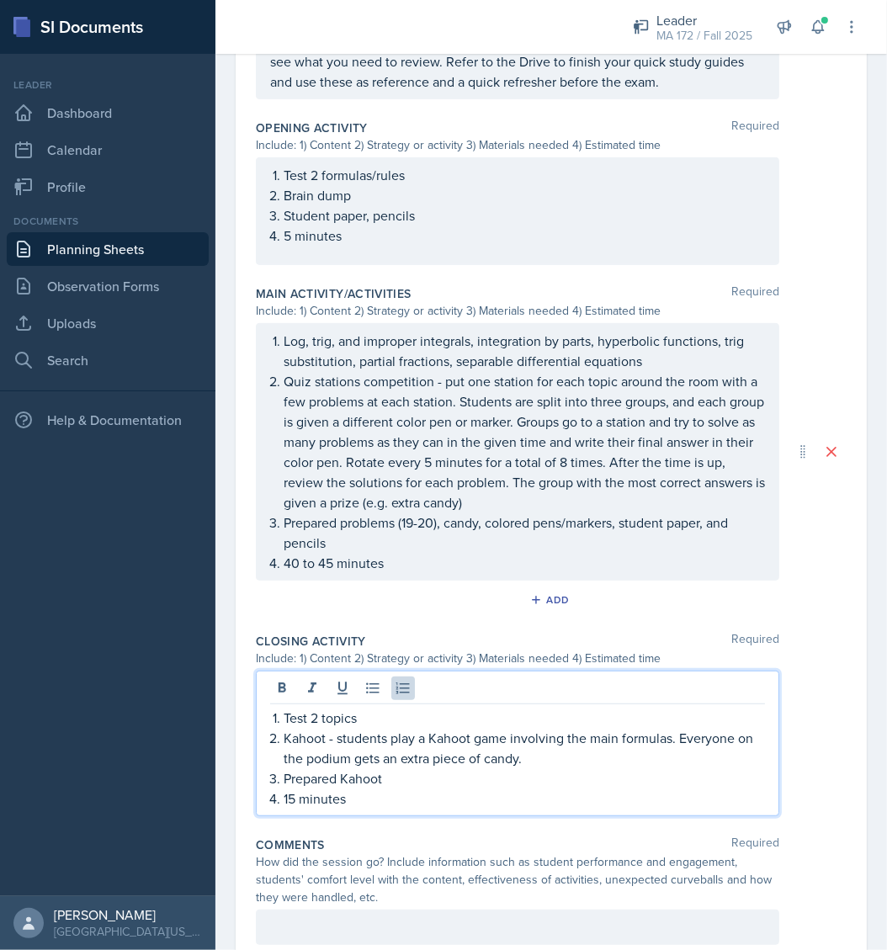
click at [387, 809] on p "15 minutes" at bounding box center [525, 799] width 482 height 20
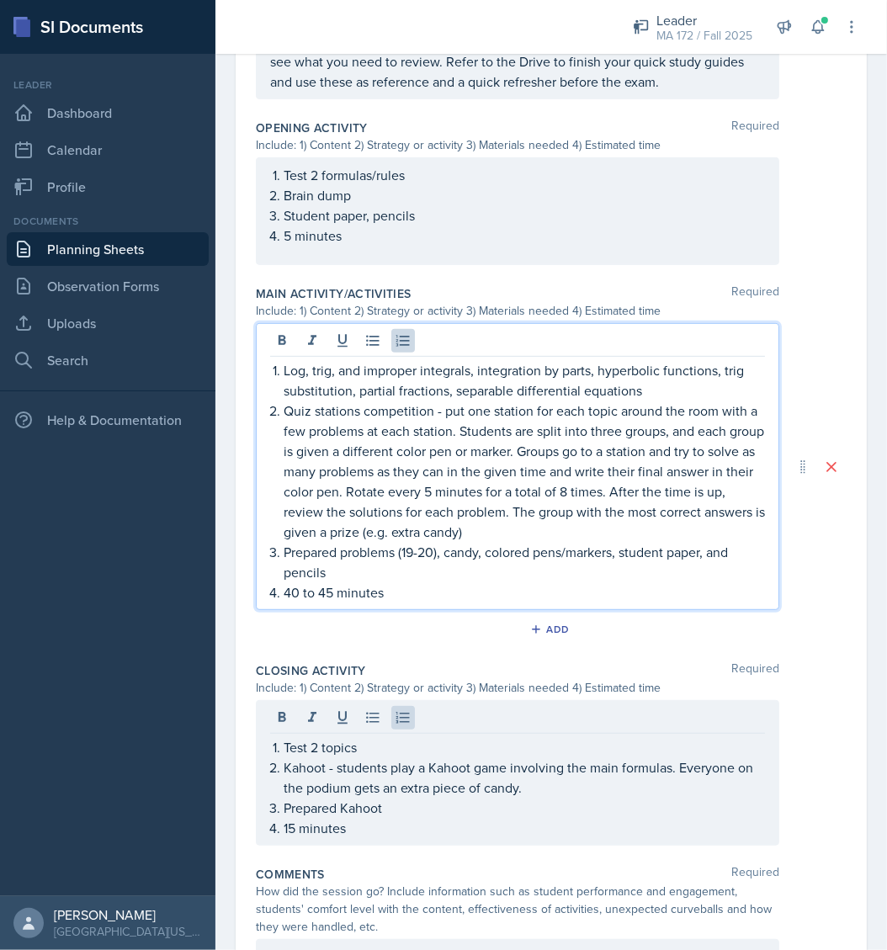
scroll to position [621, 0]
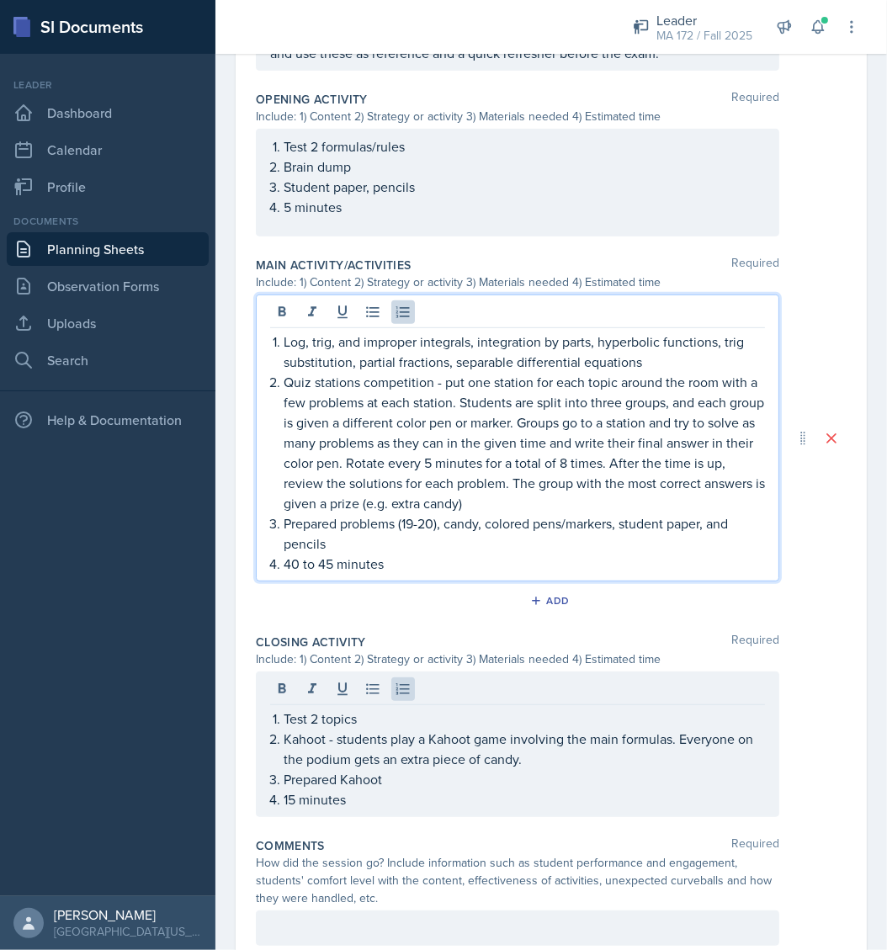
click at [658, 482] on p "Quiz stations competition - put one station for each topic around the room with…" at bounding box center [525, 442] width 482 height 141
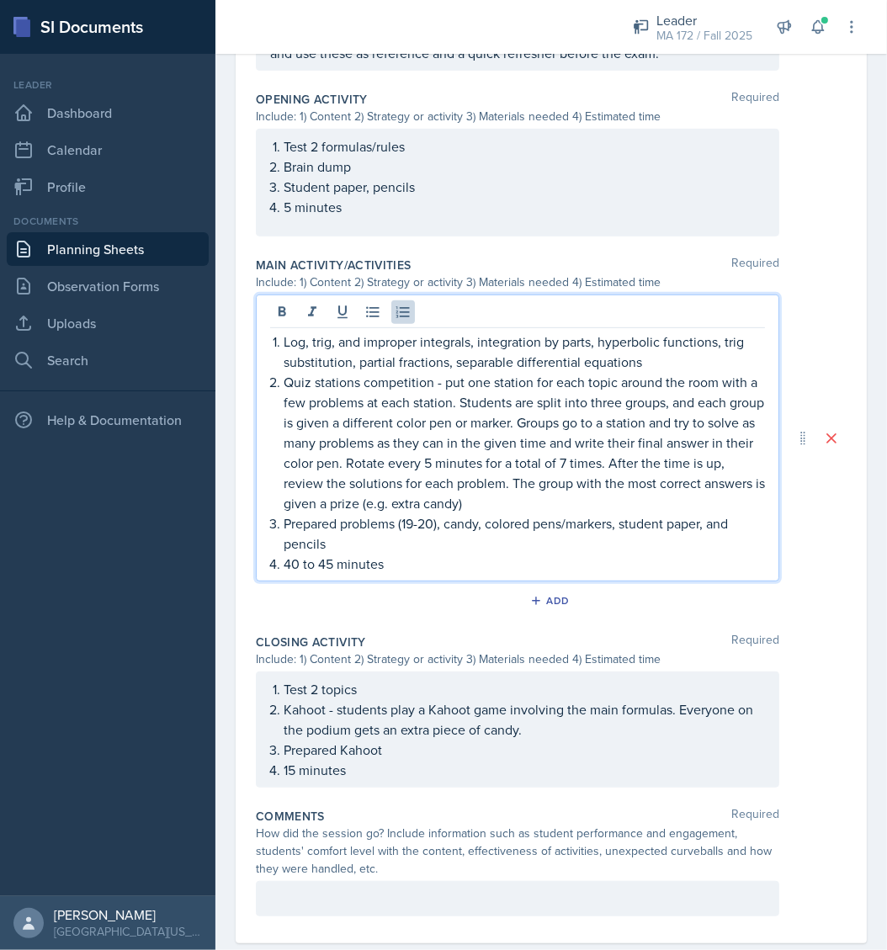
click at [331, 574] on p "40 to 45 minutes" at bounding box center [525, 564] width 482 height 20
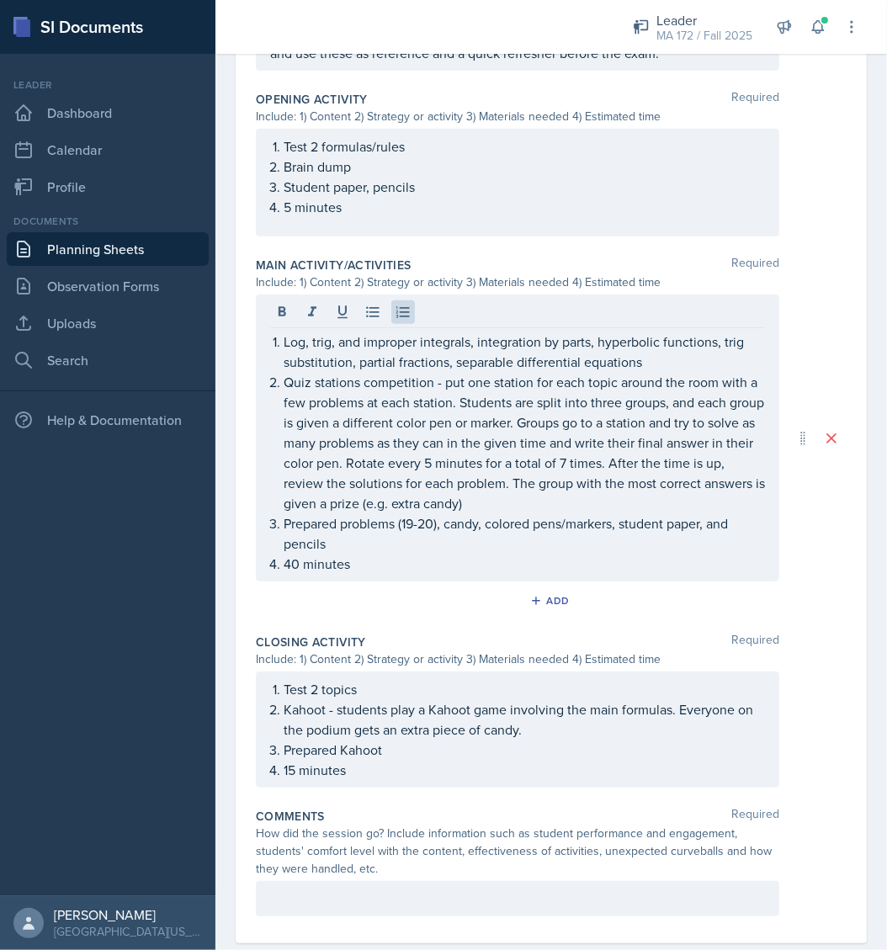
click at [821, 548] on div "Log, trig, and improper integrals, integration by parts, hyperbolic functions, …" at bounding box center [551, 438] width 591 height 287
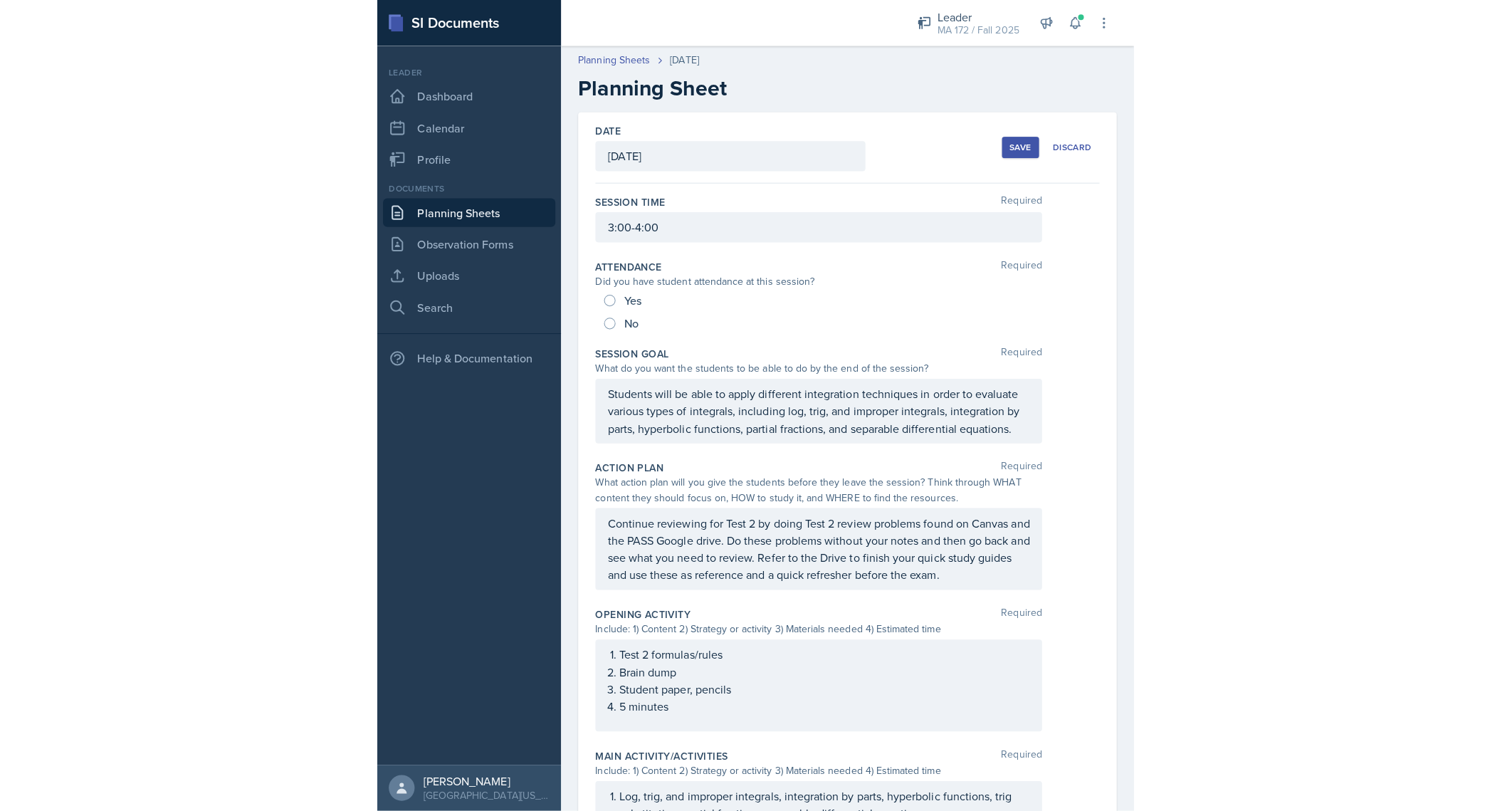
scroll to position [0, 0]
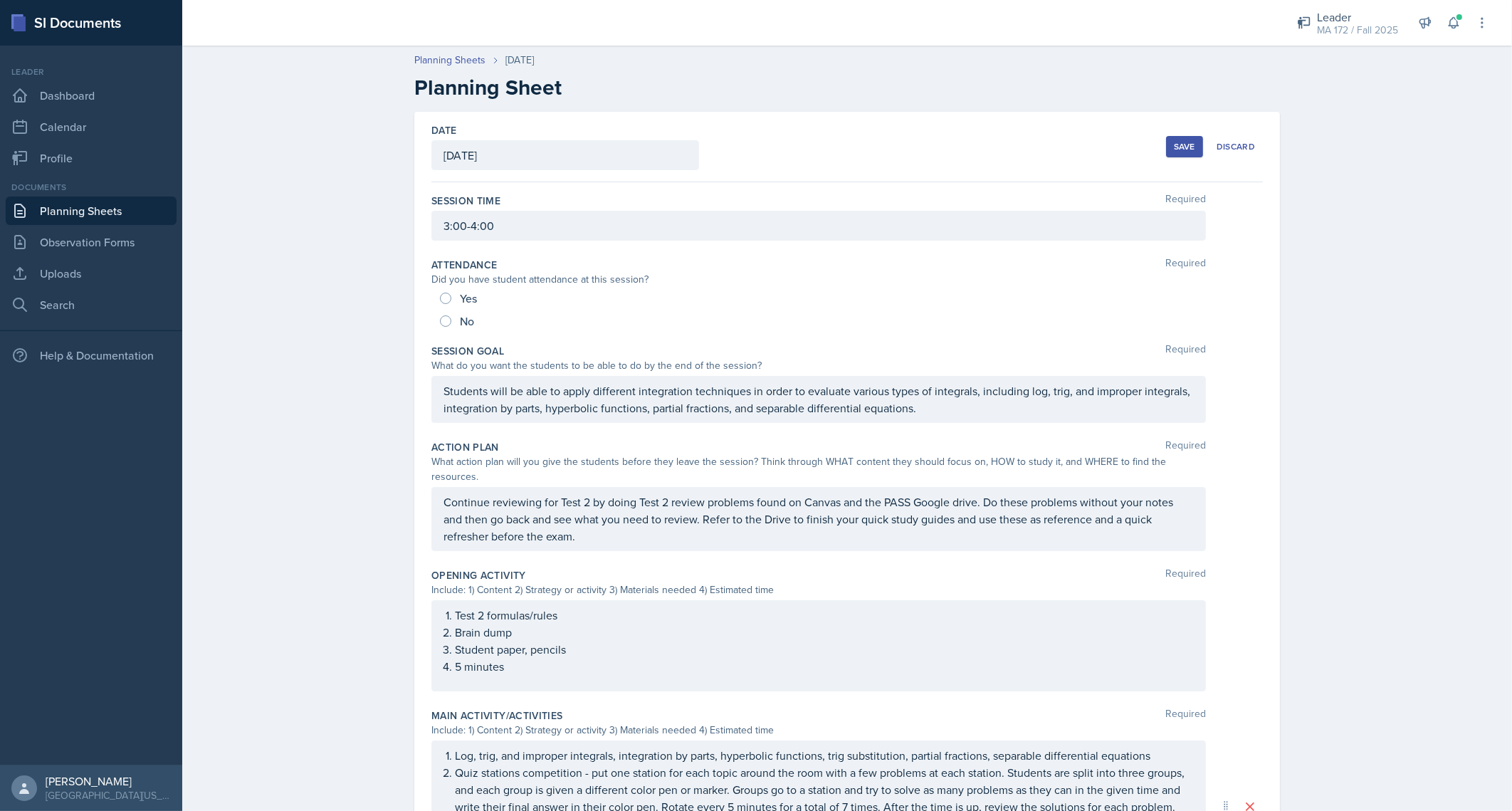
click at [750, 520] on p "Continue reviewing for Test 2 by doing Test 2 review problems found on Canvas a…" at bounding box center [818, 518] width 750 height 52
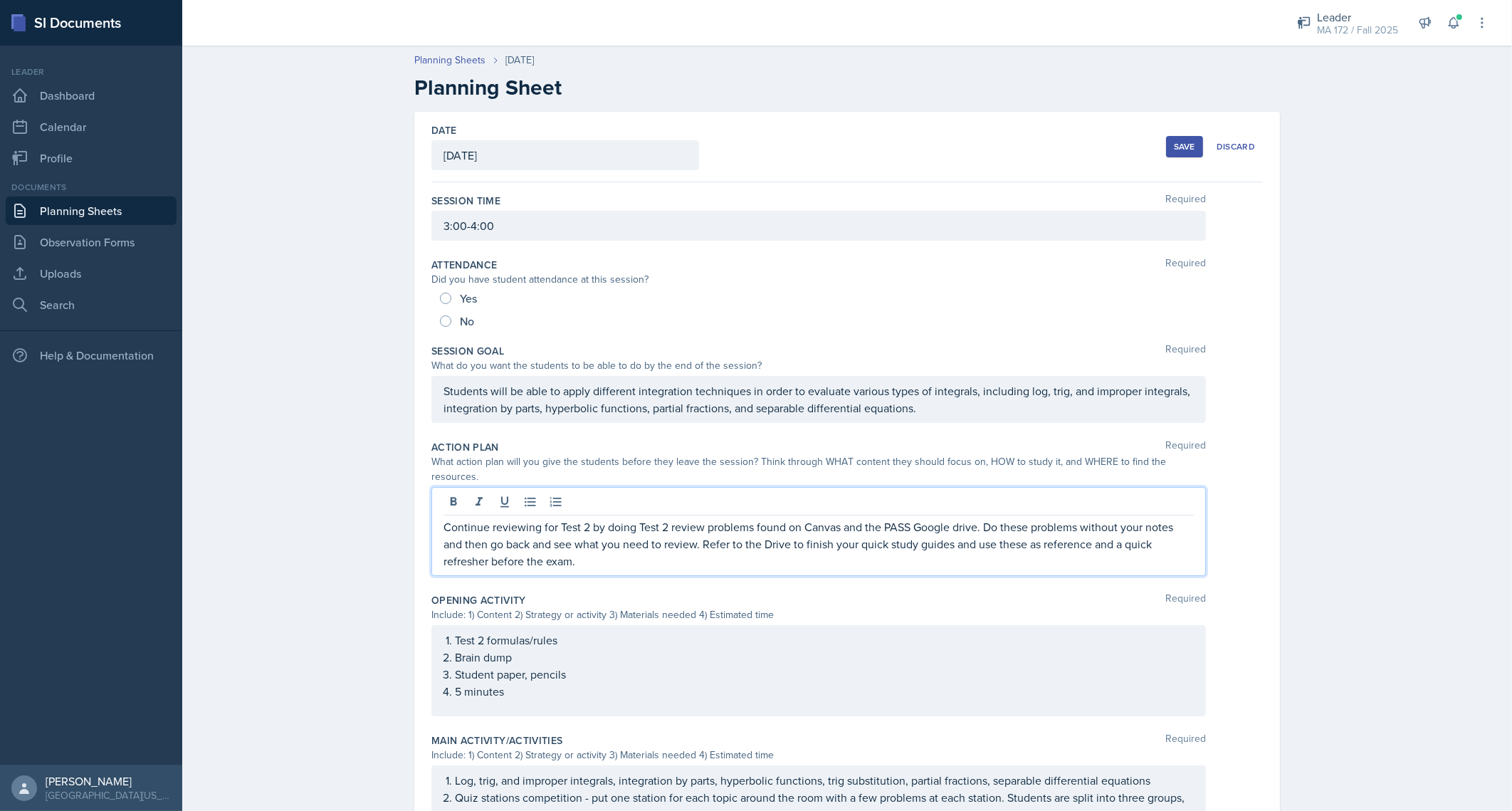
click at [750, 530] on p "Continue reviewing for Test 2 by doing Test 2 review problems found on Canvas a…" at bounding box center [818, 544] width 750 height 52
drag, startPoint x: 1088, startPoint y: 529, endPoint x: 1135, endPoint y: 577, distance: 67.2
click at [750, 577] on div "Session Time Required 3:00-4:00 Attendance Required Did you have student attend…" at bounding box center [846, 682] width 831 height 1000
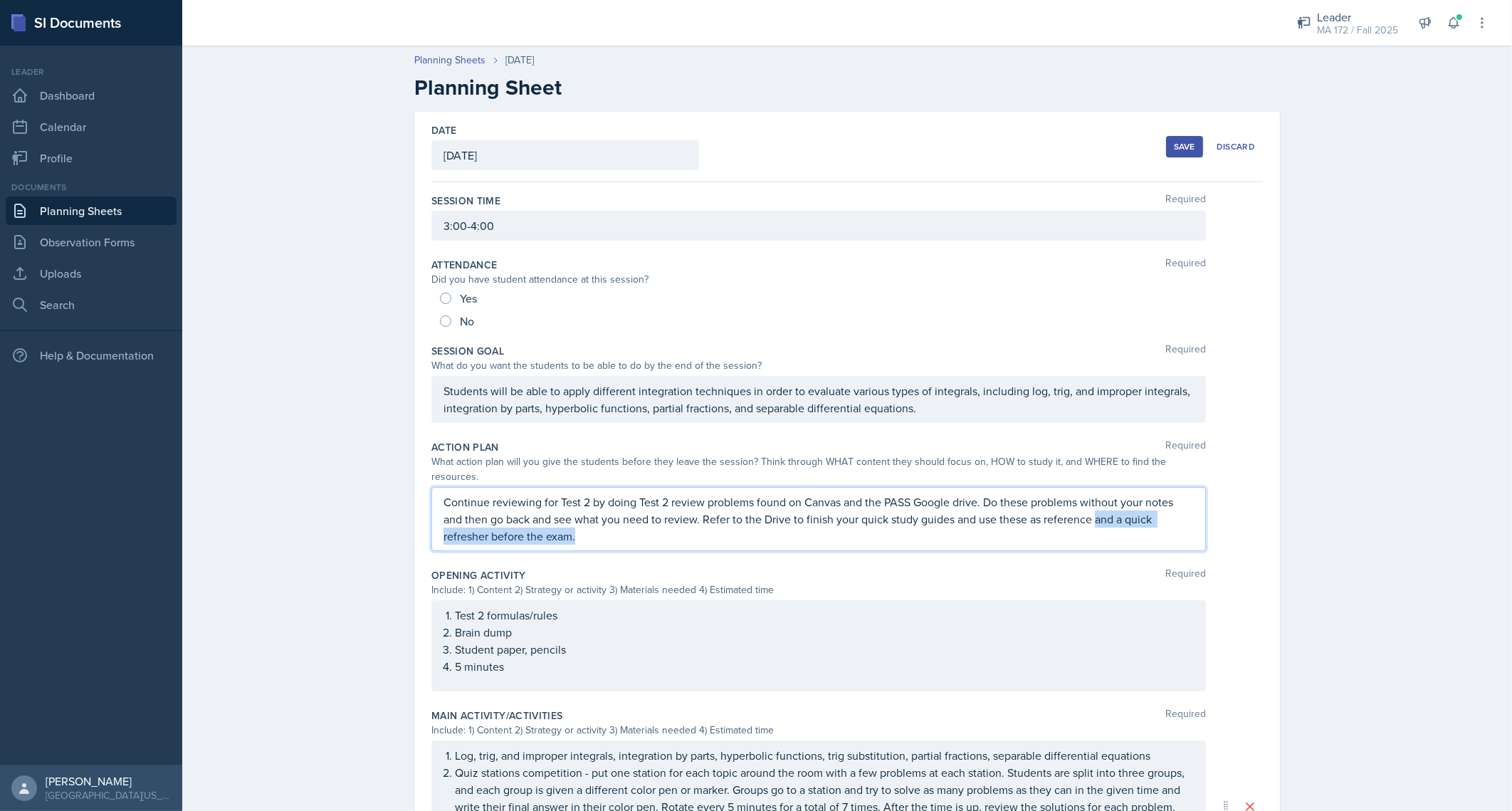
copy p "and a quick refresher before the exam."
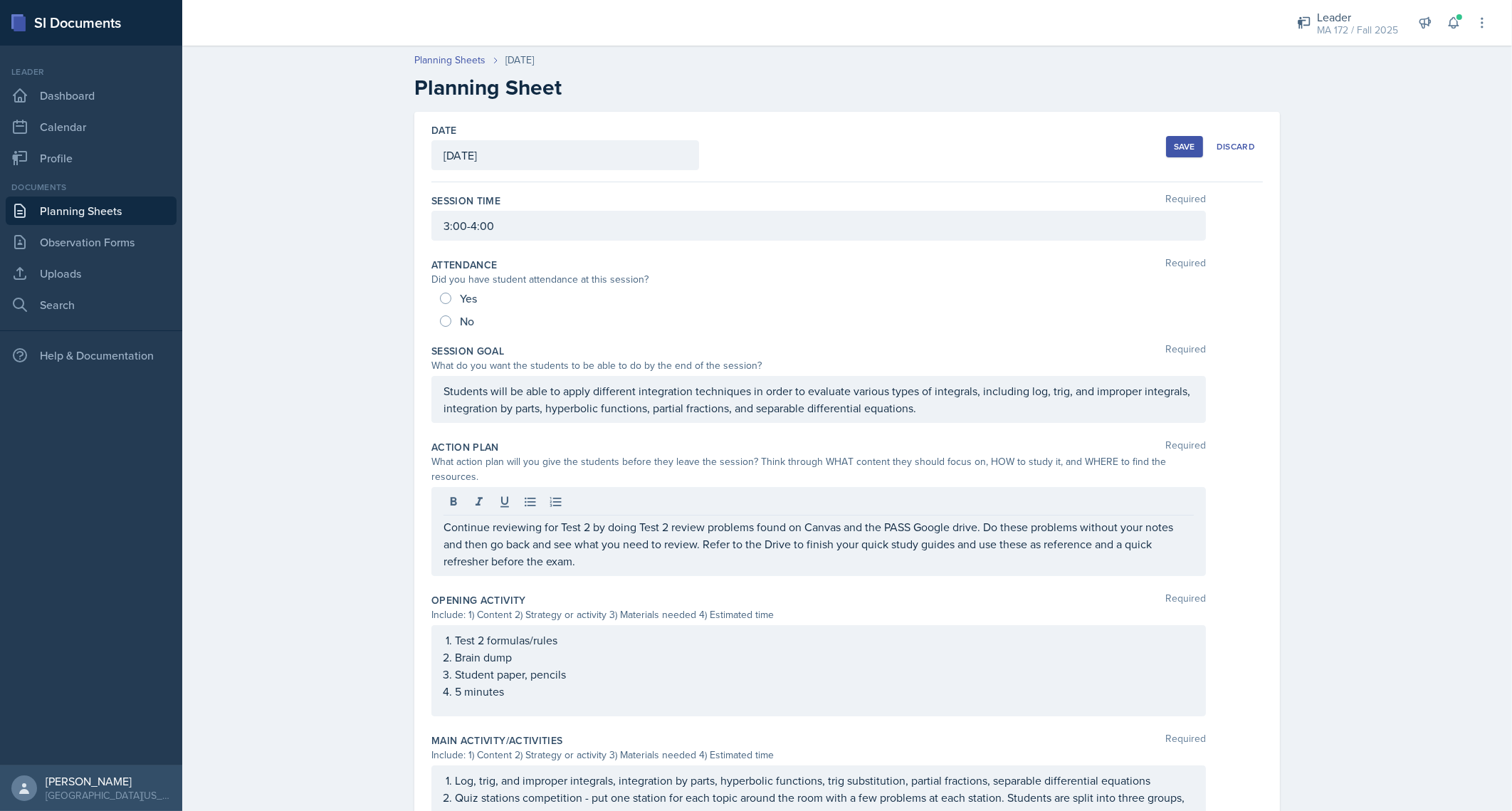
click at [318, 358] on div "Planning Sheets [DATE] Planning Sheet Date [DATE] [DATE] 31 1 2 3 4 5 6 7 8 9 1…" at bounding box center [847, 627] width 1330 height 1177
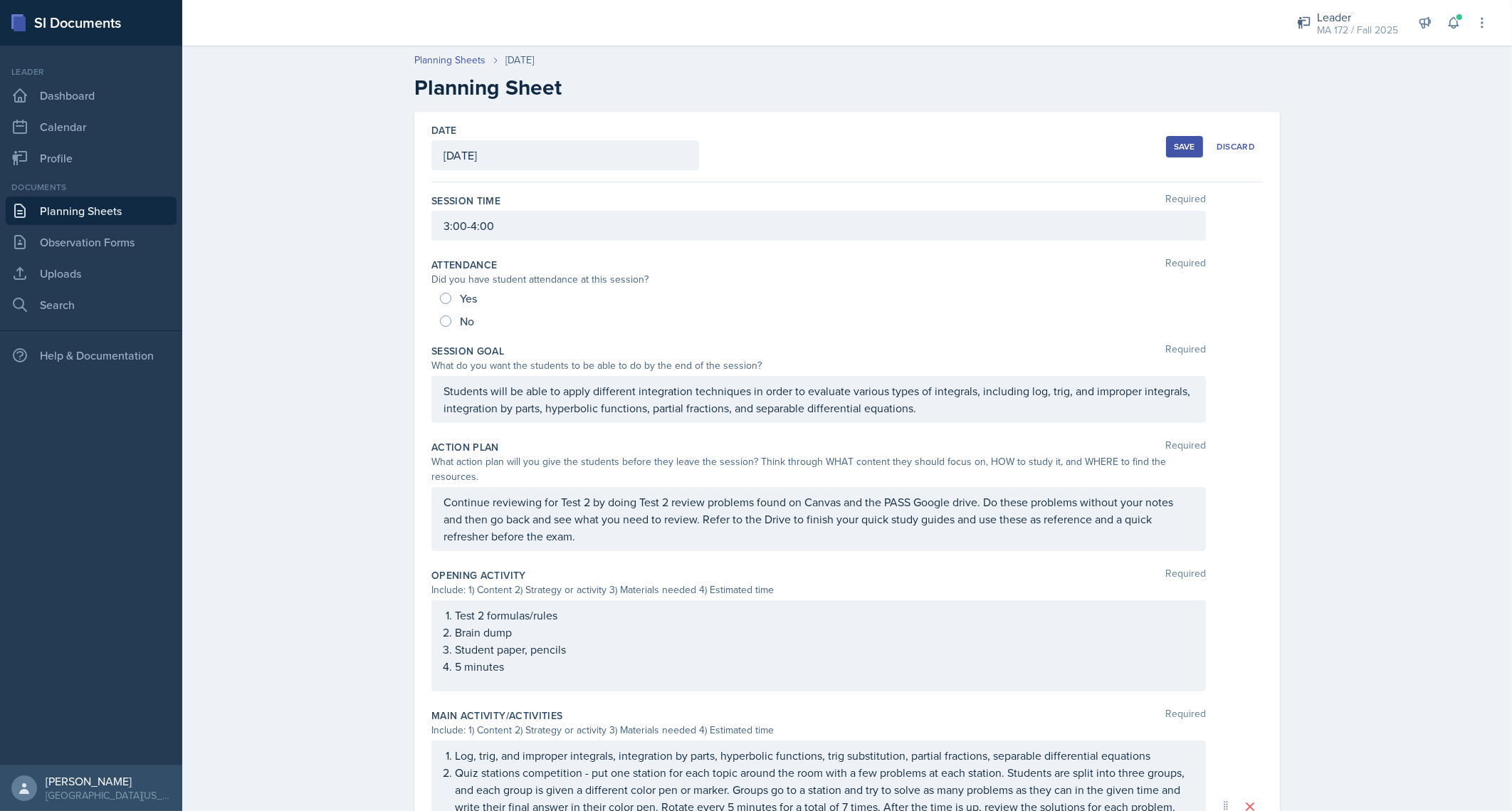
click at [750, 137] on button "Save" at bounding box center [1185, 146] width 37 height 21
